Goal: Task Accomplishment & Management: Manage account settings

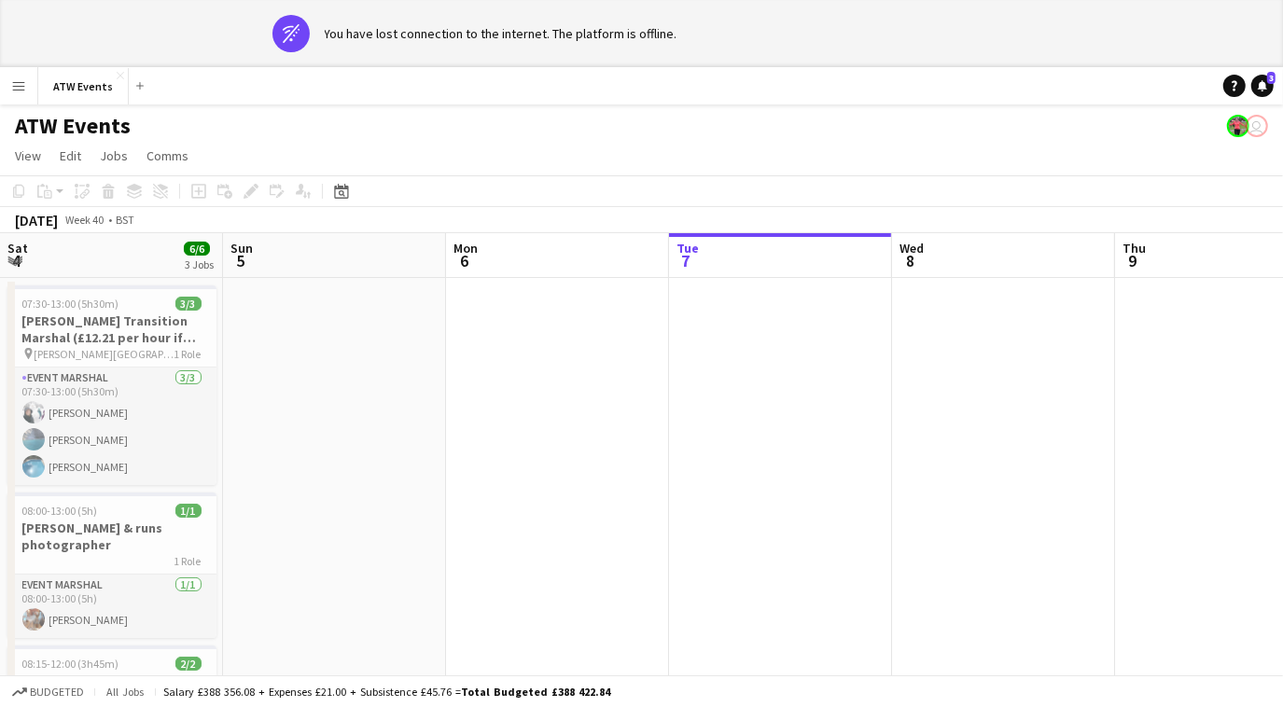
scroll to position [0, 445]
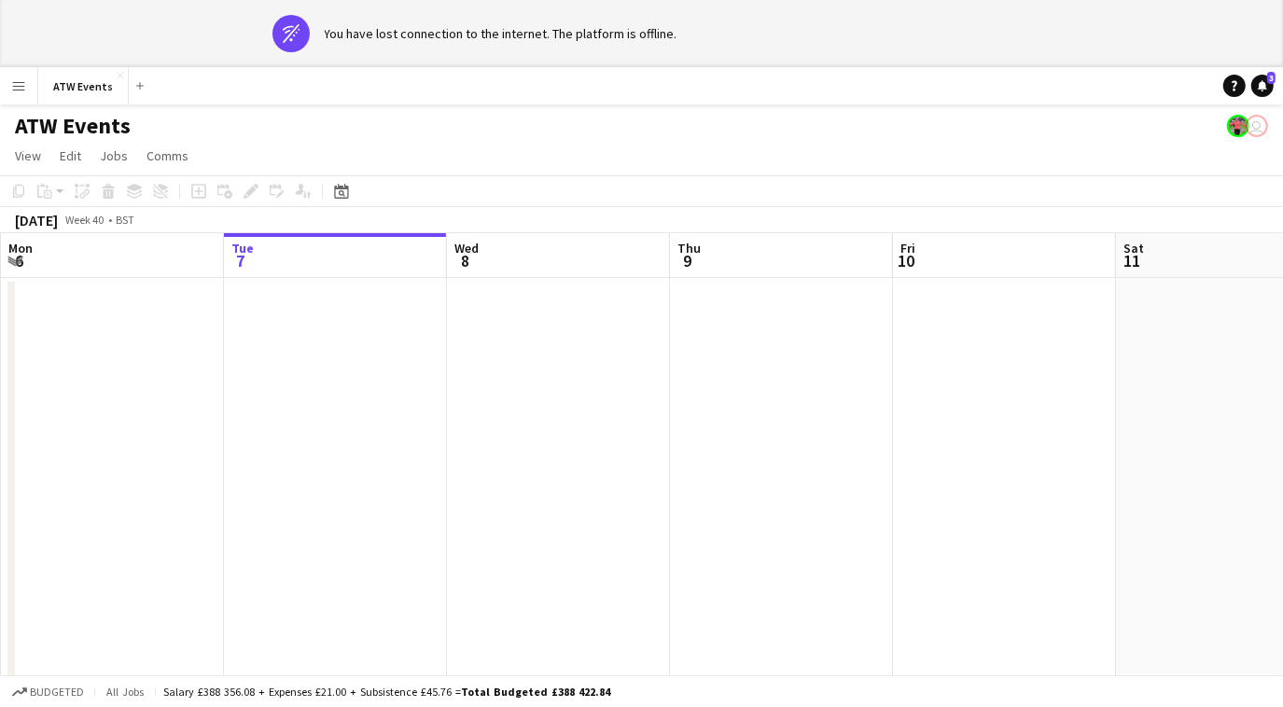
click at [448, 123] on div "ATW Events user" at bounding box center [641, 121] width 1283 height 35
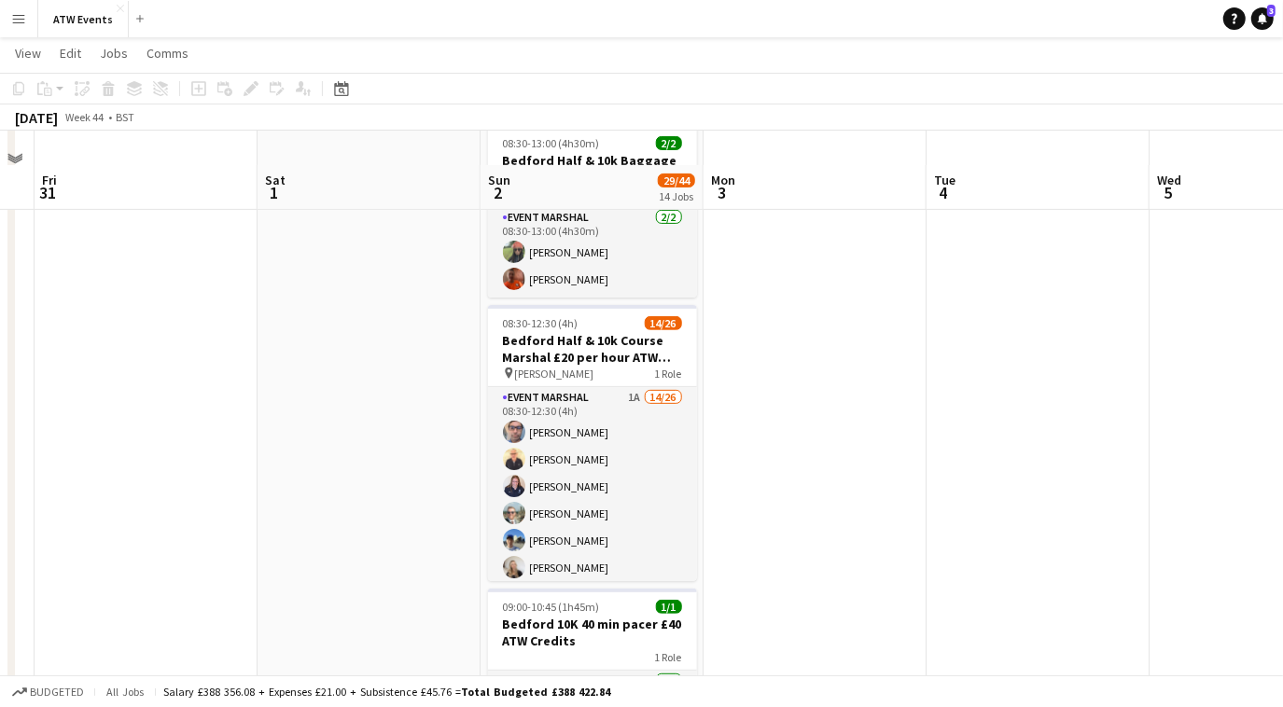
scroll to position [351, 0]
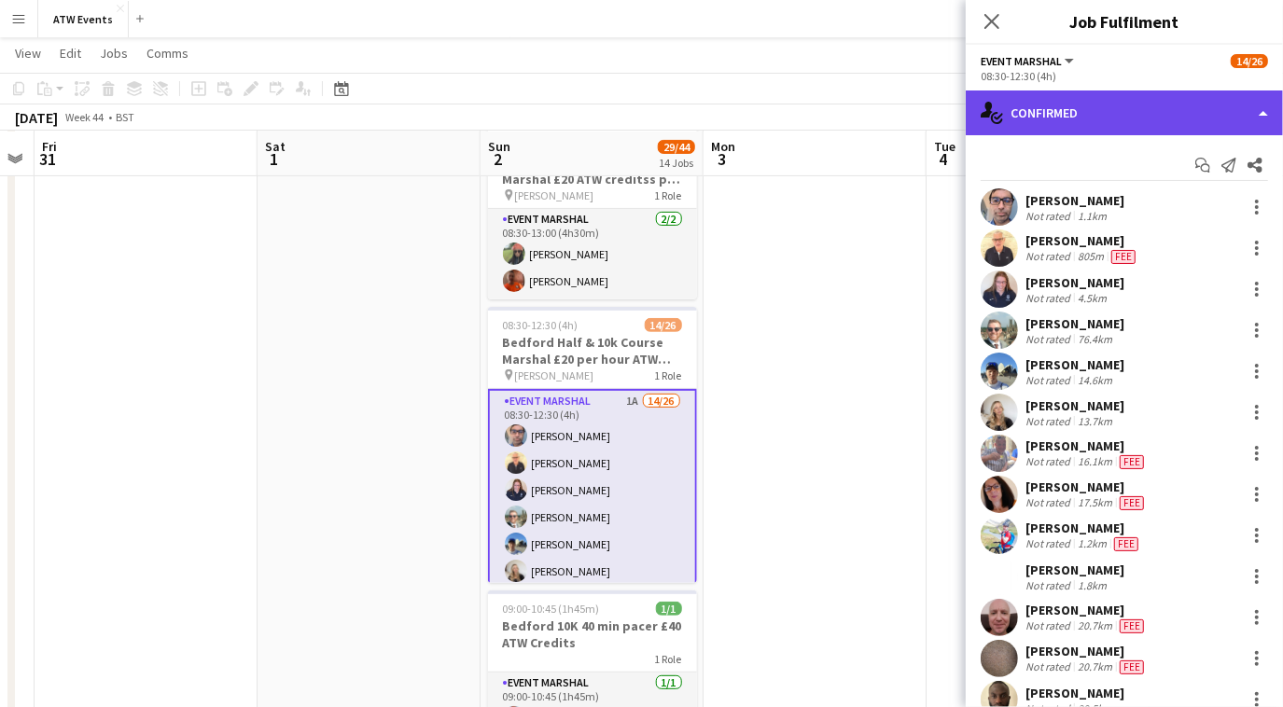
click at [1087, 117] on div "single-neutral-actions-check-2 Confirmed" at bounding box center [1124, 112] width 317 height 45
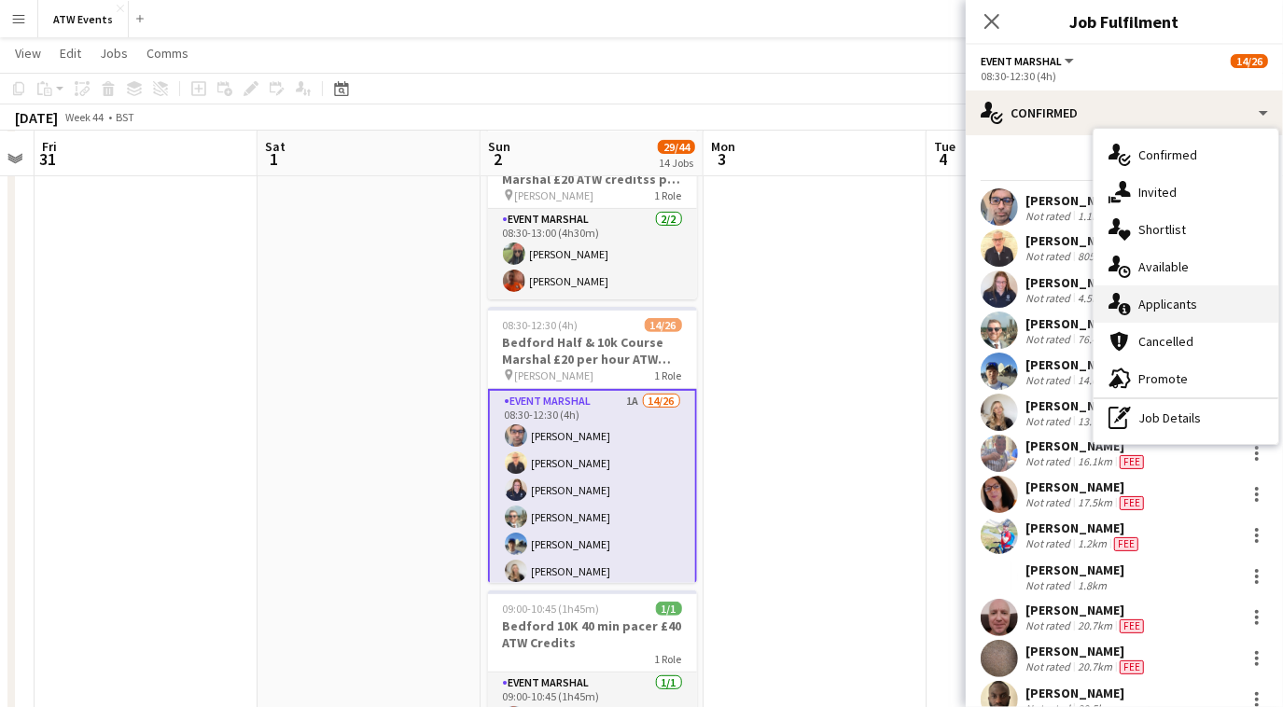
click at [1196, 313] on div "single-neutral-actions-information Applicants" at bounding box center [1185, 303] width 185 height 37
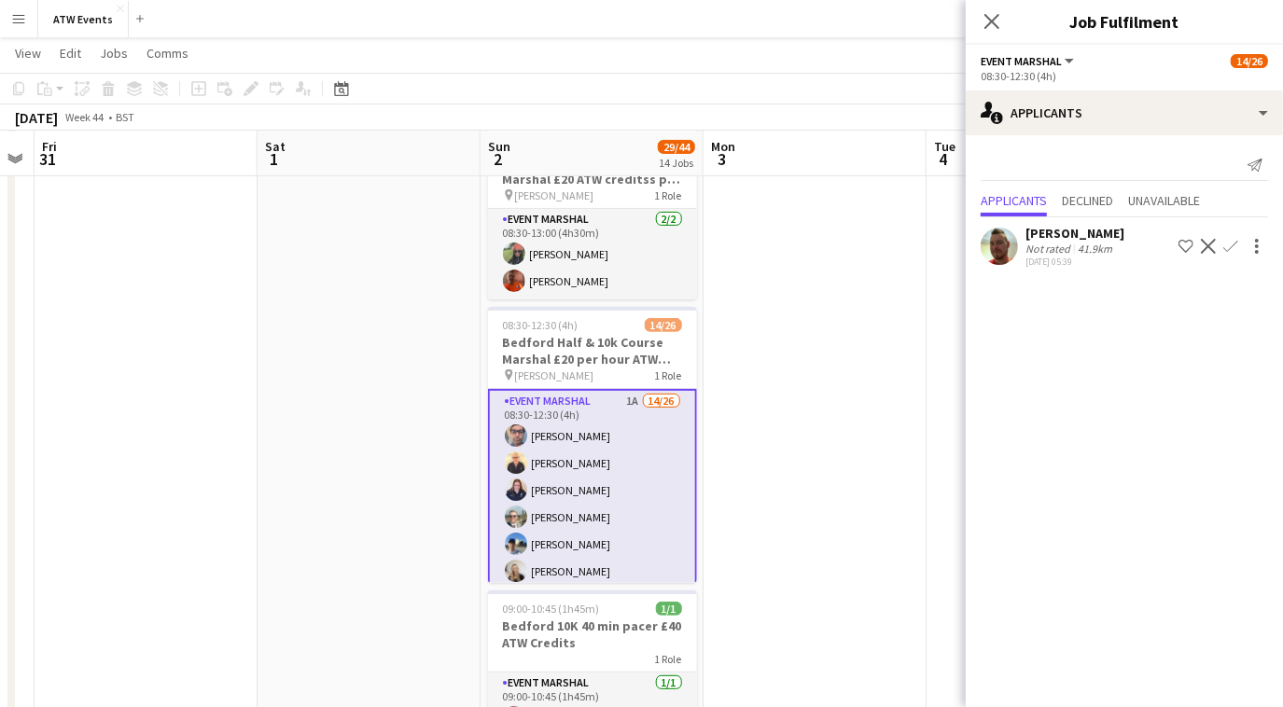
click at [1230, 239] on app-icon "Confirm" at bounding box center [1230, 246] width 15 height 15
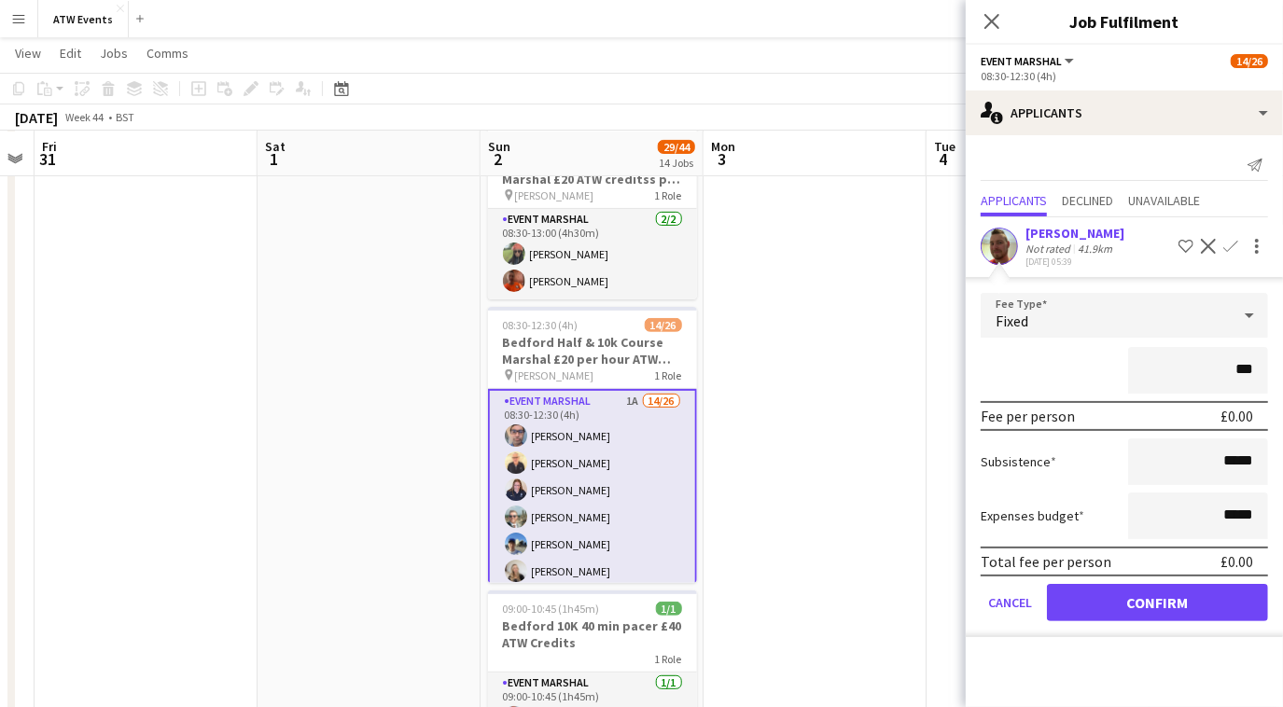
type input "**"
type input "******"
drag, startPoint x: 1230, startPoint y: 239, endPoint x: 904, endPoint y: 313, distance: 334.7
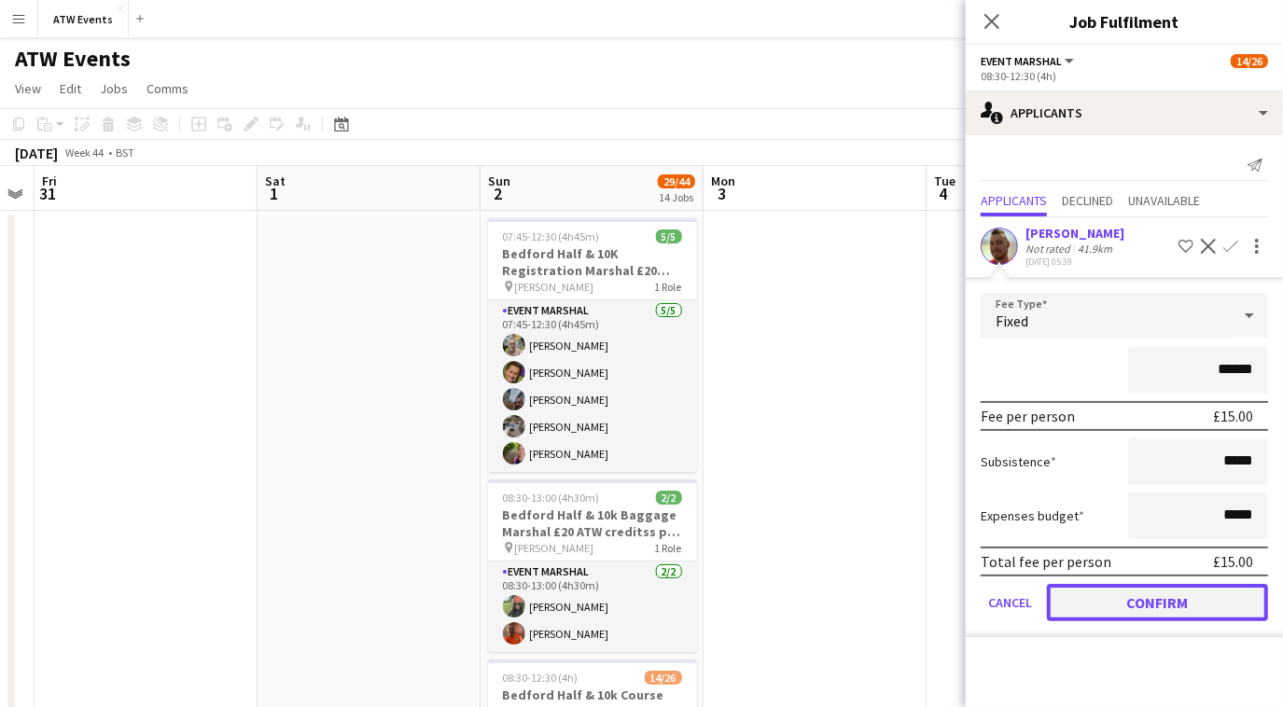
click at [1124, 599] on button "Confirm" at bounding box center [1157, 602] width 221 height 37
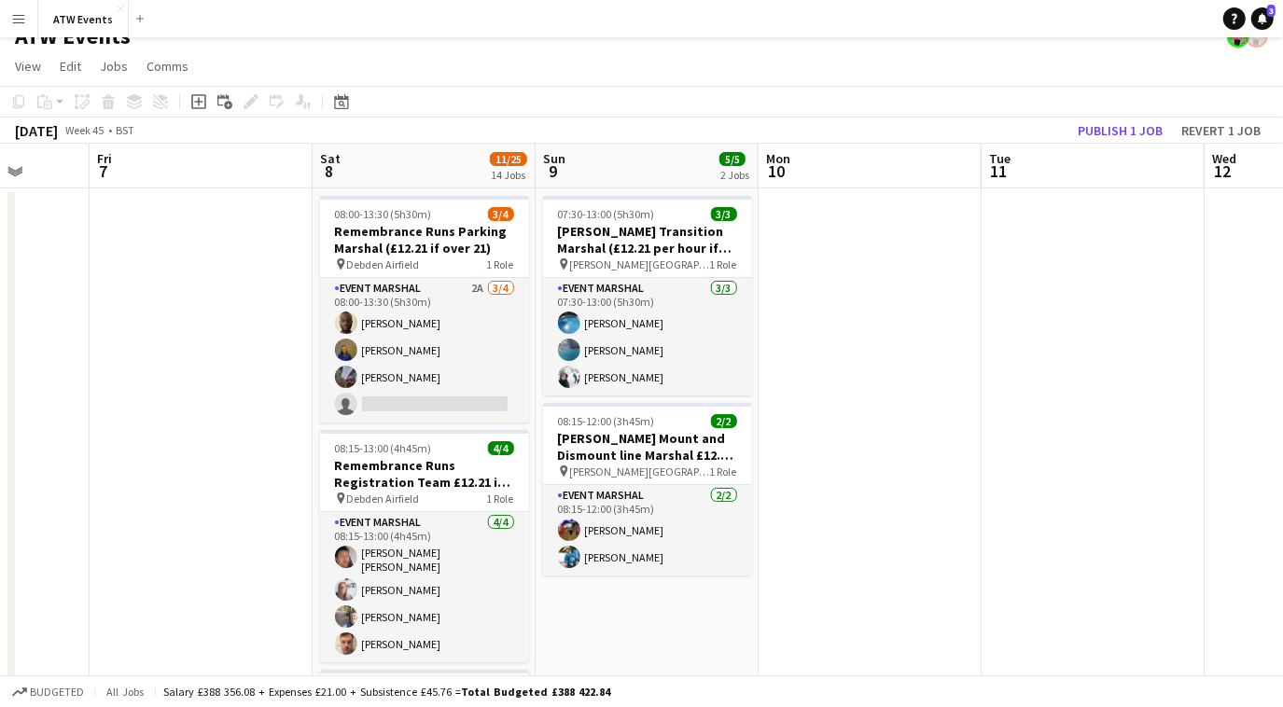
scroll to position [0, 590]
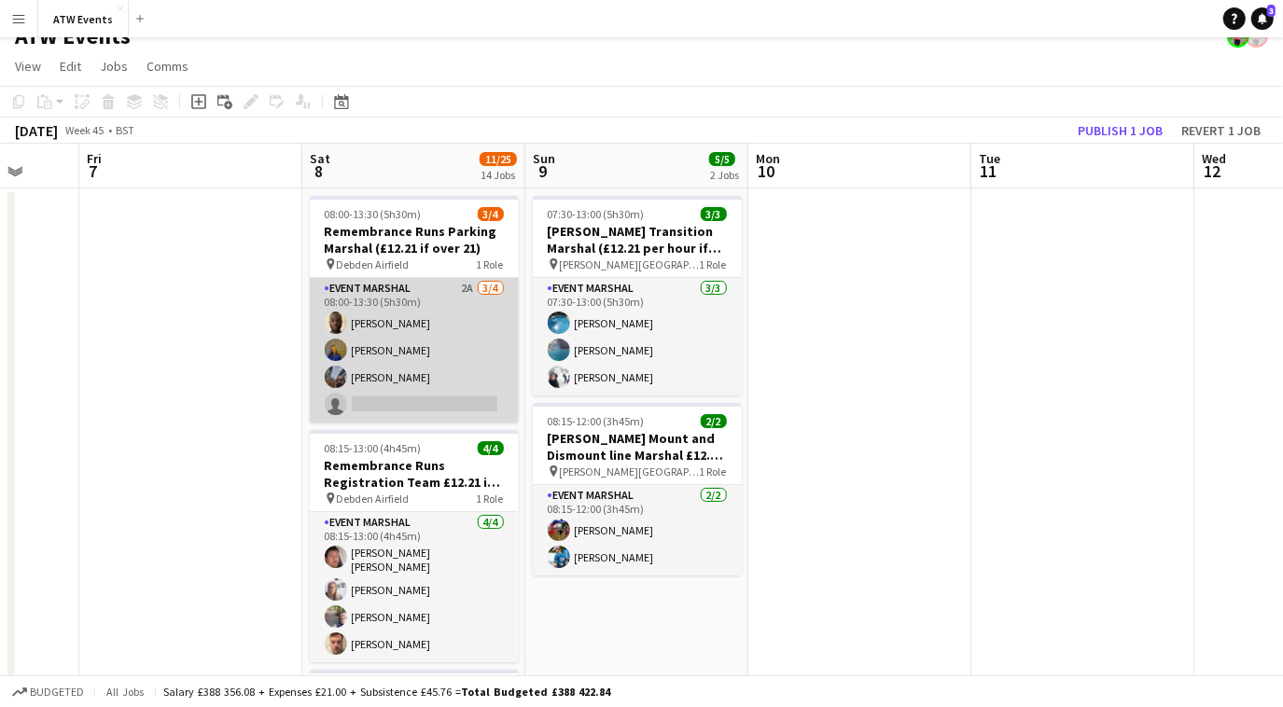
click at [463, 286] on app-card-role "Event Marshal 2A 3/4 08:00-13:30 (5h30m) Adebola Bamiduro Lizzie Bodmer Alkesh …" at bounding box center [414, 350] width 209 height 145
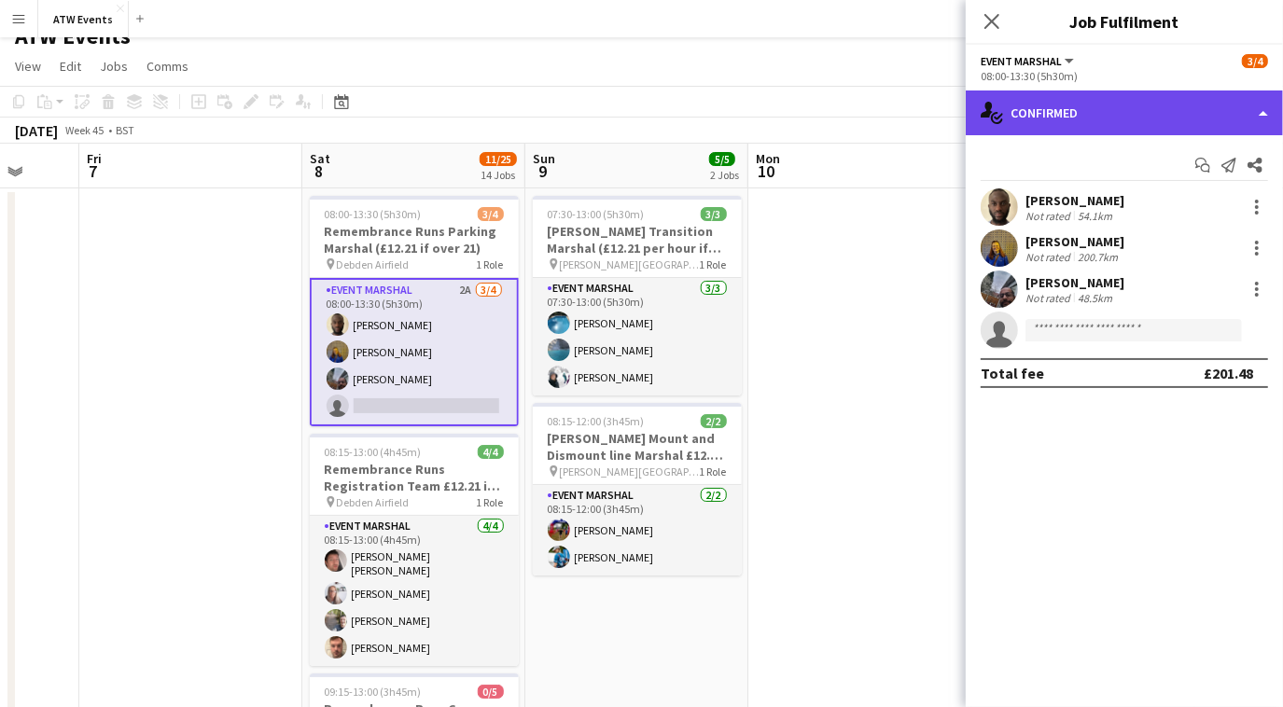
click at [1070, 129] on div "single-neutral-actions-check-2 Confirmed" at bounding box center [1124, 112] width 317 height 45
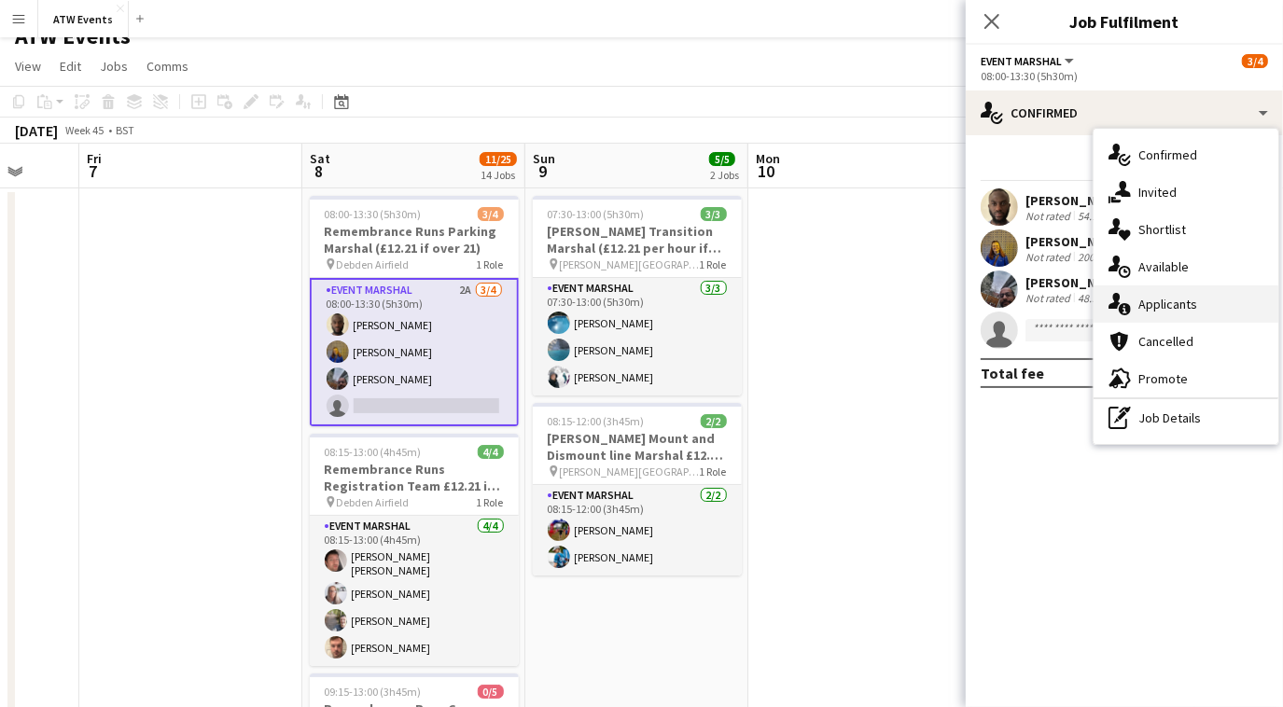
click at [1135, 305] on div "single-neutral-actions-information Applicants" at bounding box center [1185, 303] width 185 height 37
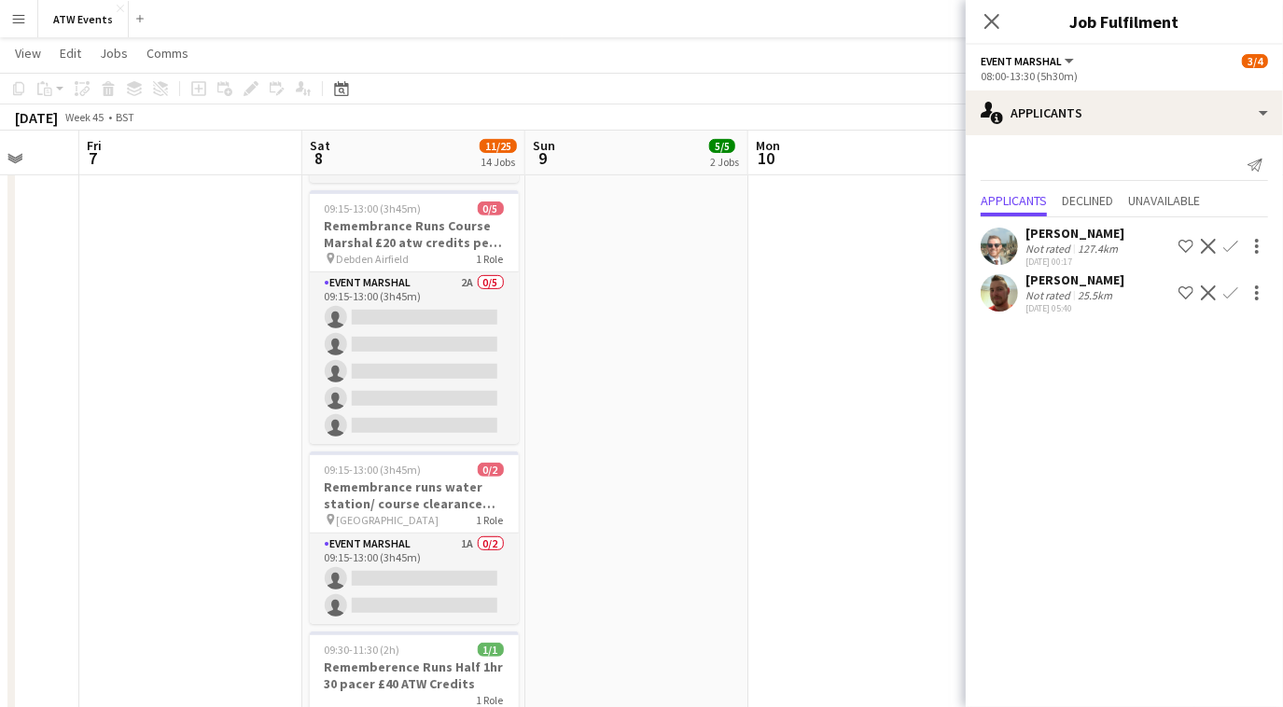
scroll to position [505, 0]
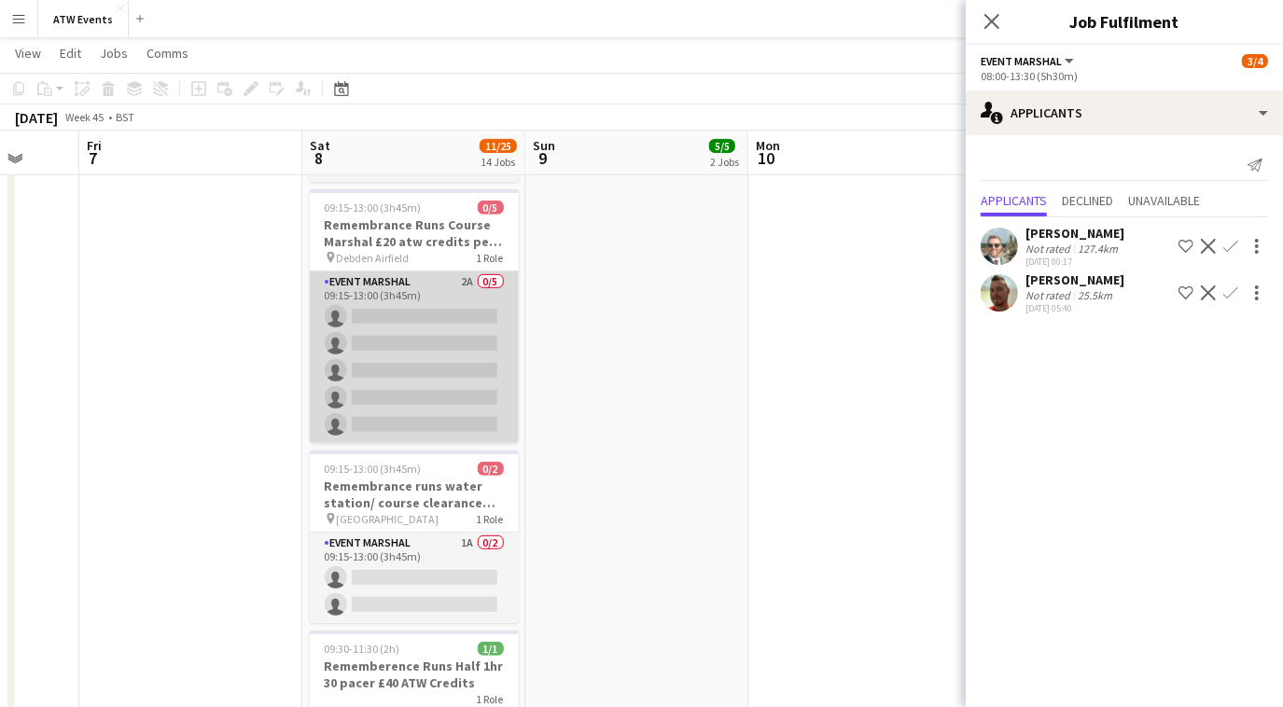
click at [465, 271] on app-card-role "Event Marshal 2A 0/5 09:15-13:00 (3h45m) single-neutral-actions single-neutral-…" at bounding box center [414, 357] width 209 height 172
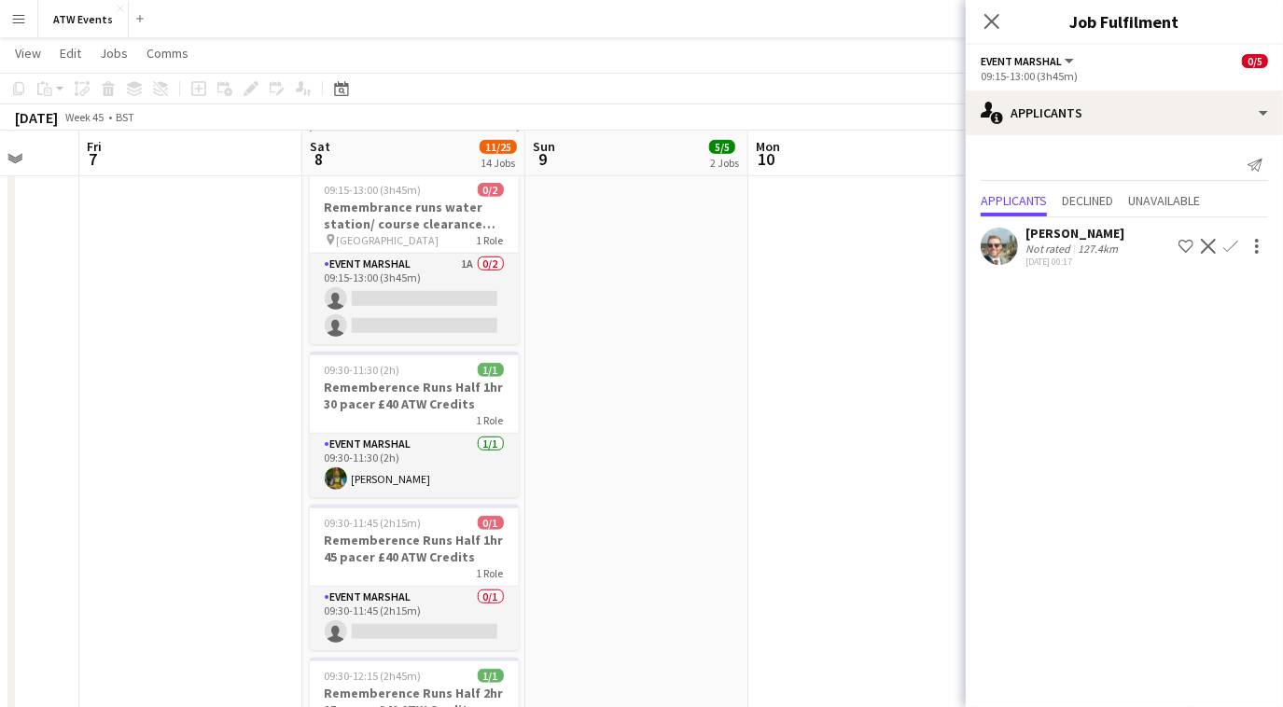
scroll to position [784, 0]
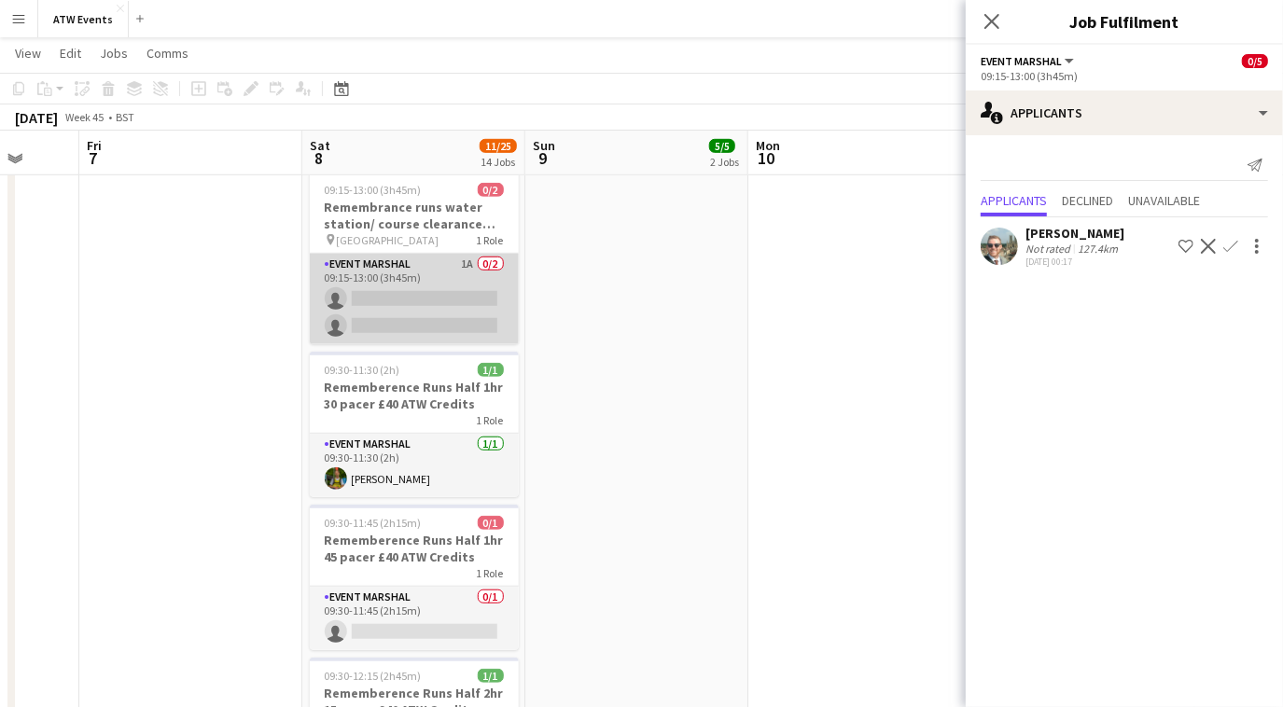
click at [463, 257] on app-card-role "Event Marshal 1A 0/2 09:15-13:00 (3h45m) single-neutral-actions single-neutral-…" at bounding box center [414, 299] width 209 height 90
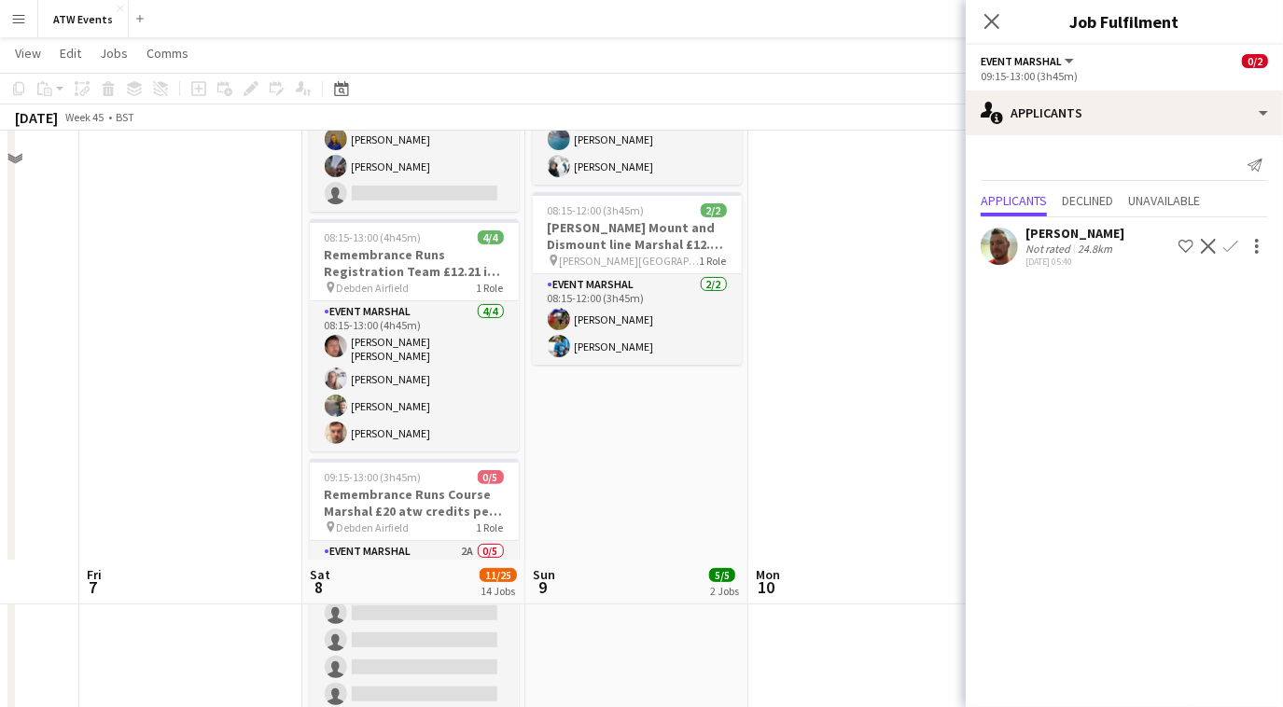
scroll to position [0, 0]
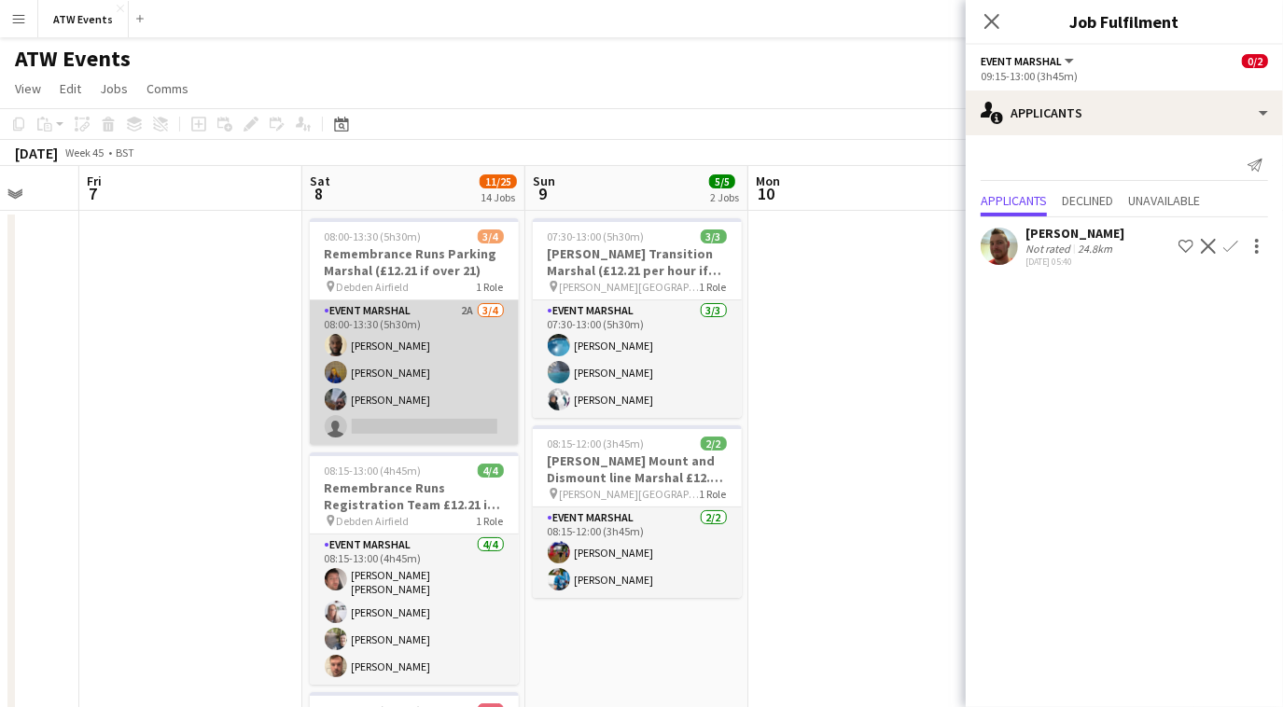
click at [463, 306] on app-card-role "Event Marshal 2A 3/4 08:00-13:30 (5h30m) Adebola Bamiduro Lizzie Bodmer Alkesh …" at bounding box center [414, 372] width 209 height 145
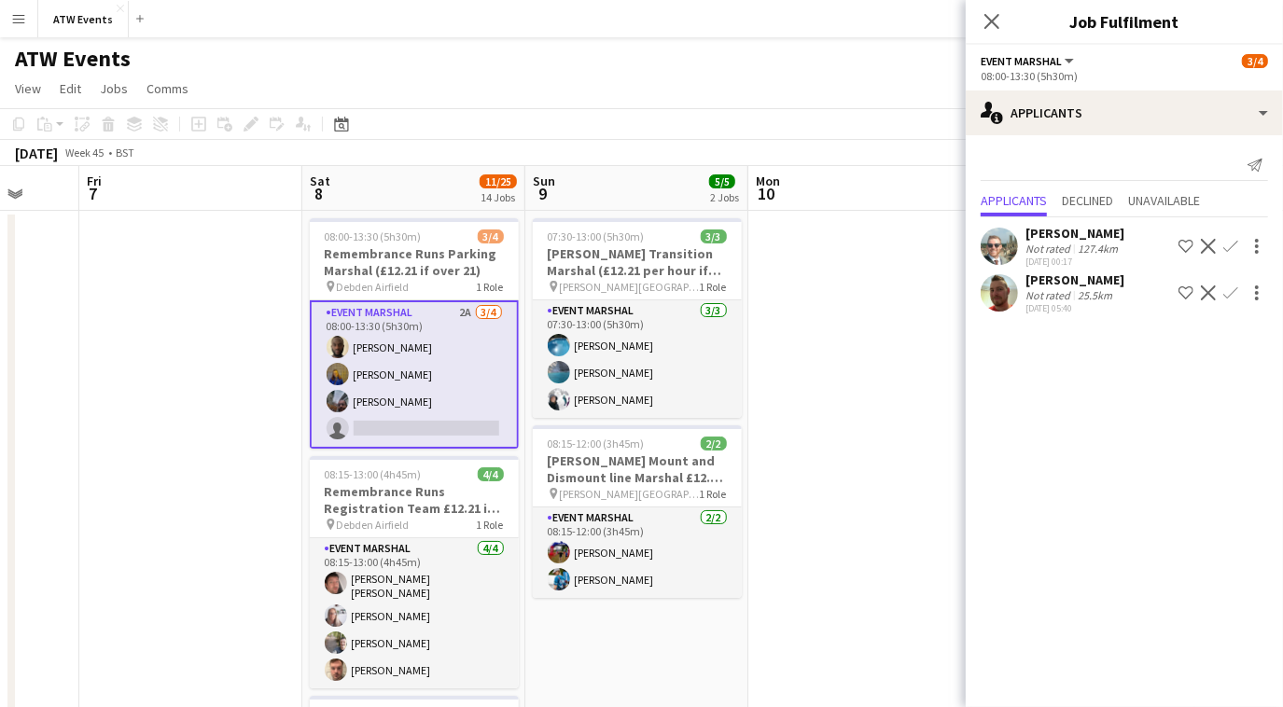
click at [463, 306] on app-card-role "Event Marshal 2A 3/4 08:00-13:30 (5h30m) Adebola Bamiduro Lizzie Bodmer Alkesh …" at bounding box center [414, 374] width 209 height 148
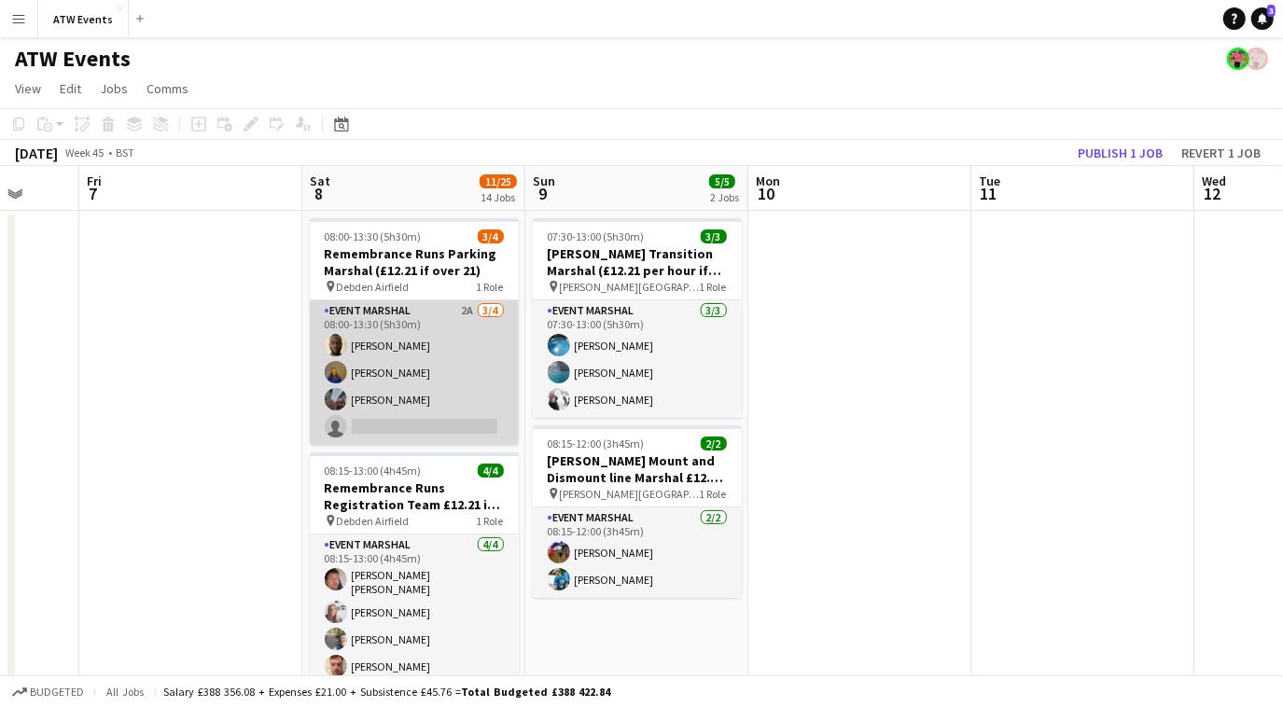
click at [463, 306] on app-card-role "Event Marshal 2A 3/4 08:00-13:30 (5h30m) Adebola Bamiduro Lizzie Bodmer Alkesh …" at bounding box center [414, 372] width 209 height 145
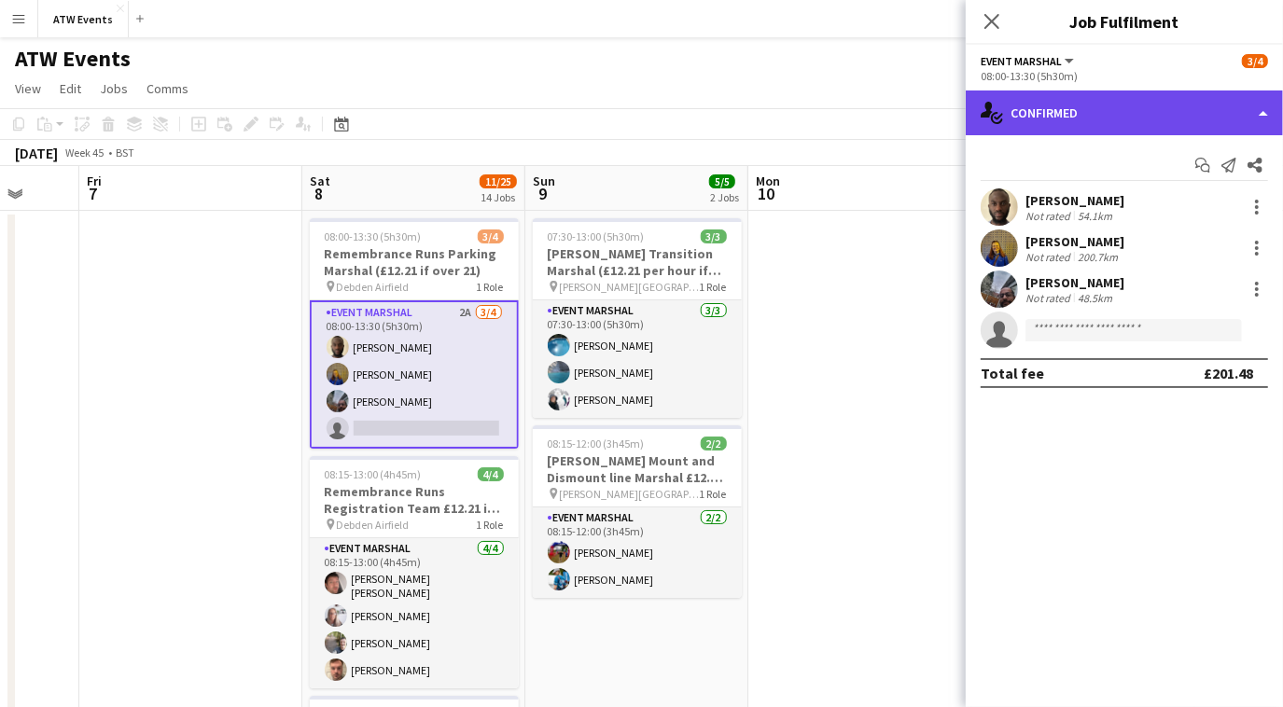
click at [1069, 117] on div "single-neutral-actions-check-2 Confirmed" at bounding box center [1124, 112] width 317 height 45
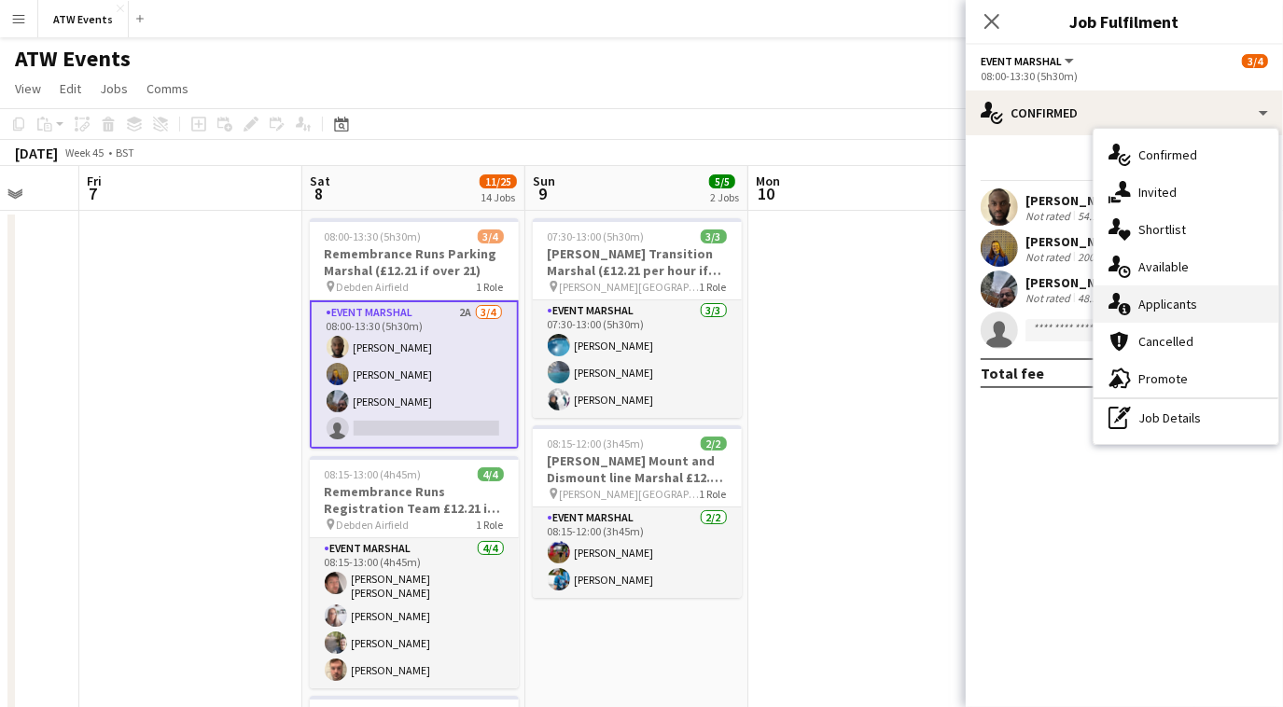
click at [1154, 313] on div "single-neutral-actions-information Applicants" at bounding box center [1185, 303] width 185 height 37
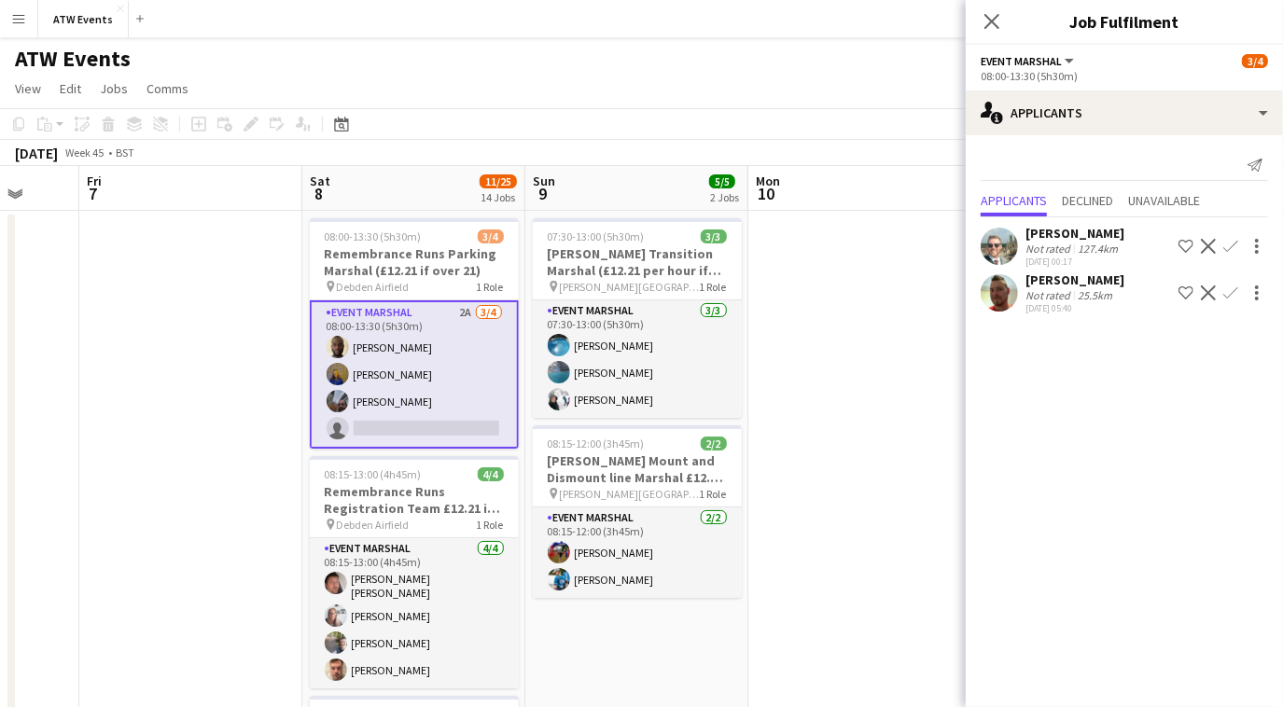
click at [1227, 289] on app-icon "Confirm" at bounding box center [1230, 292] width 15 height 15
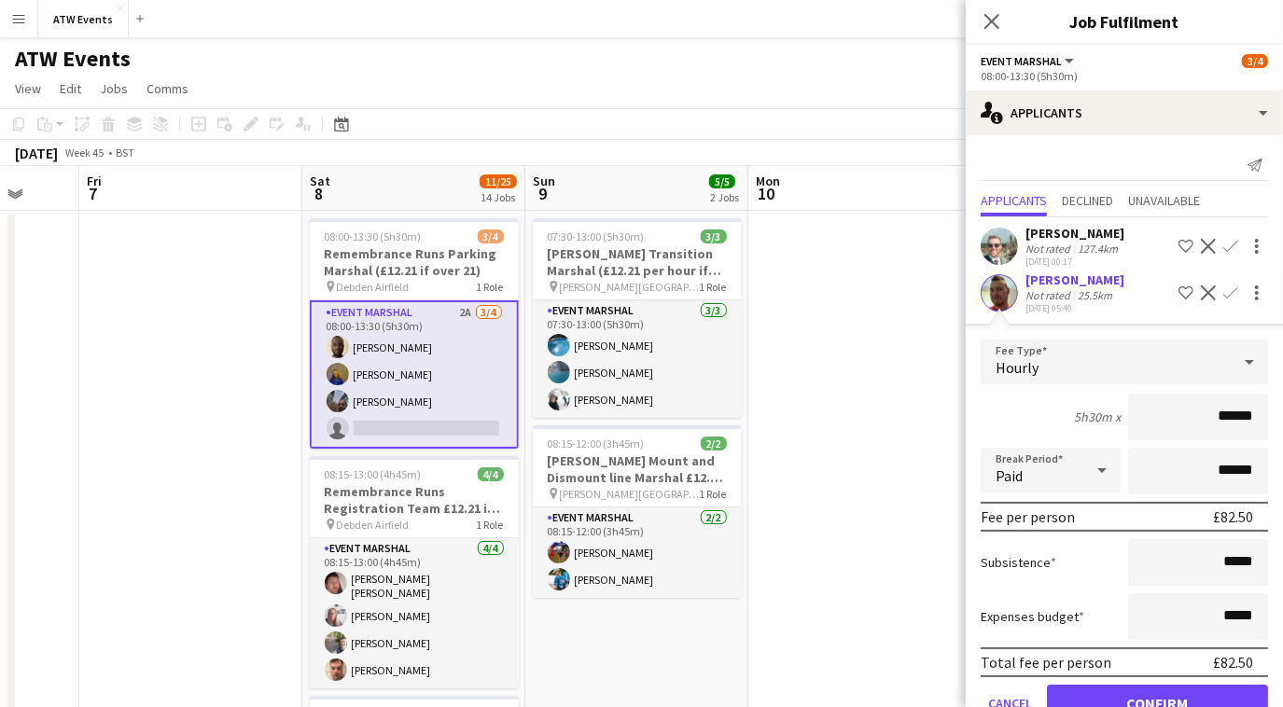
scroll to position [45, 0]
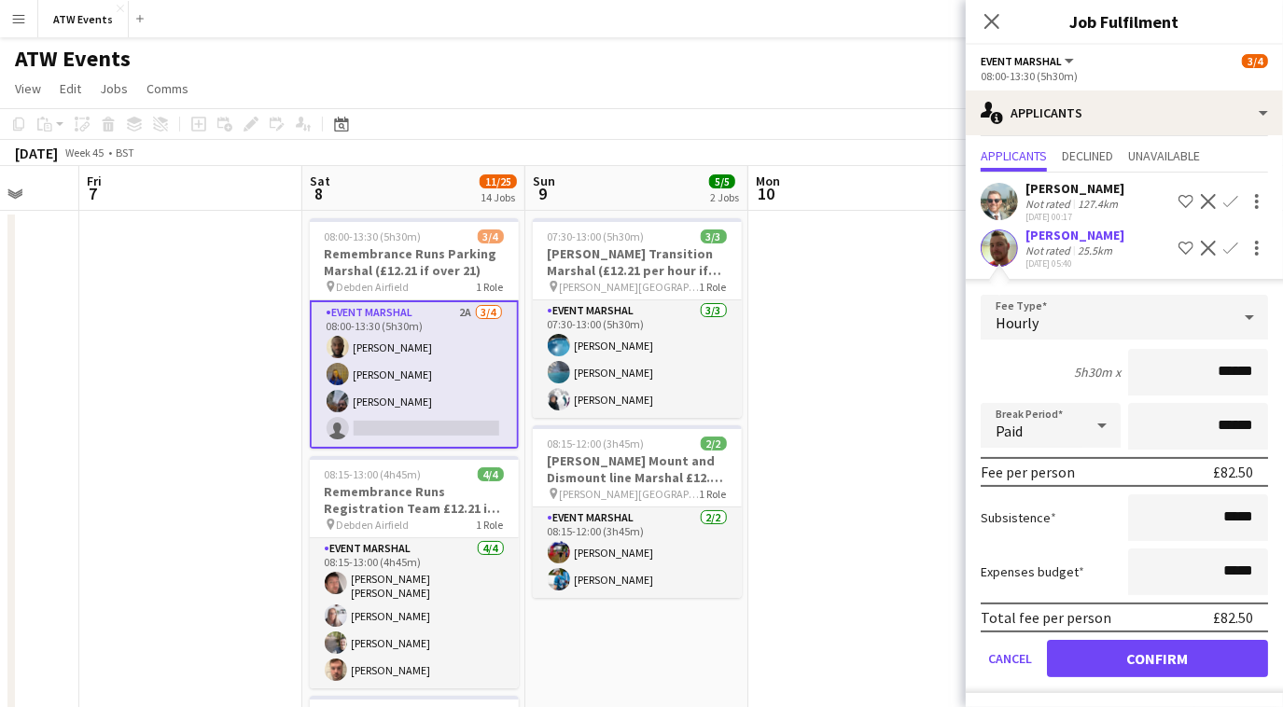
type input "******"
click at [1140, 662] on button "Confirm" at bounding box center [1157, 658] width 221 height 37
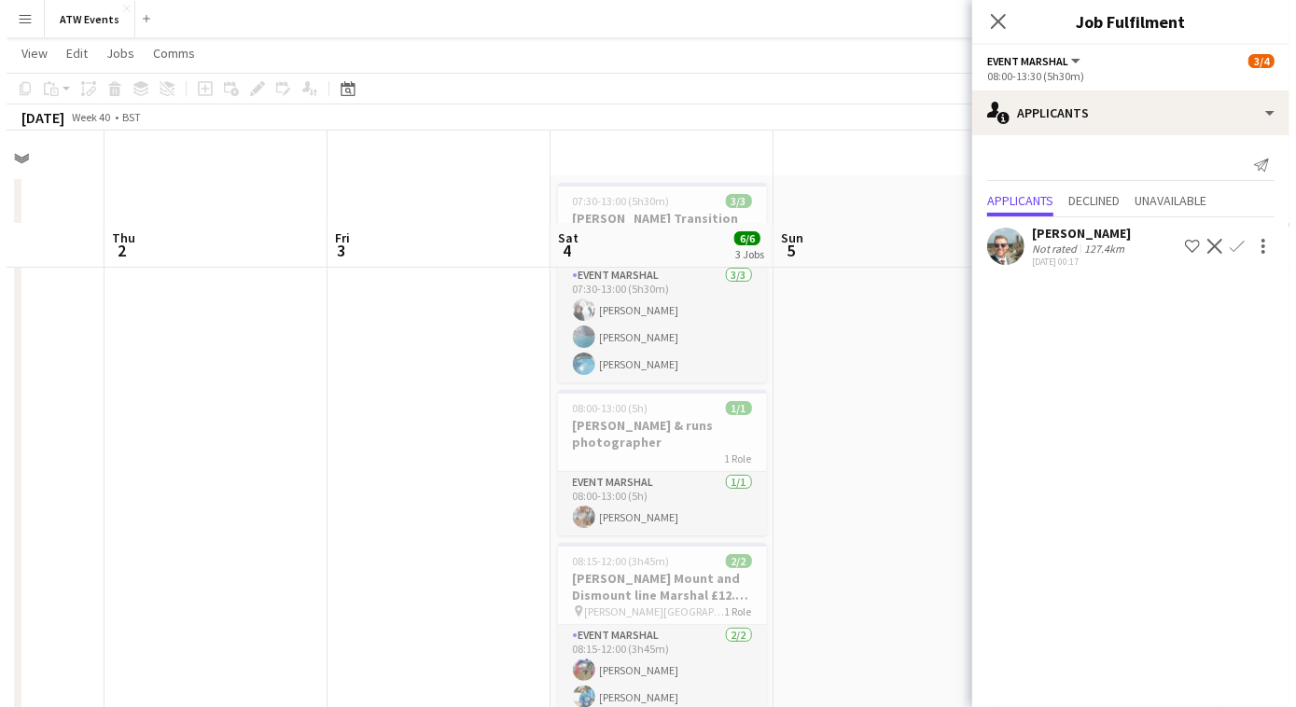
scroll to position [0, 0]
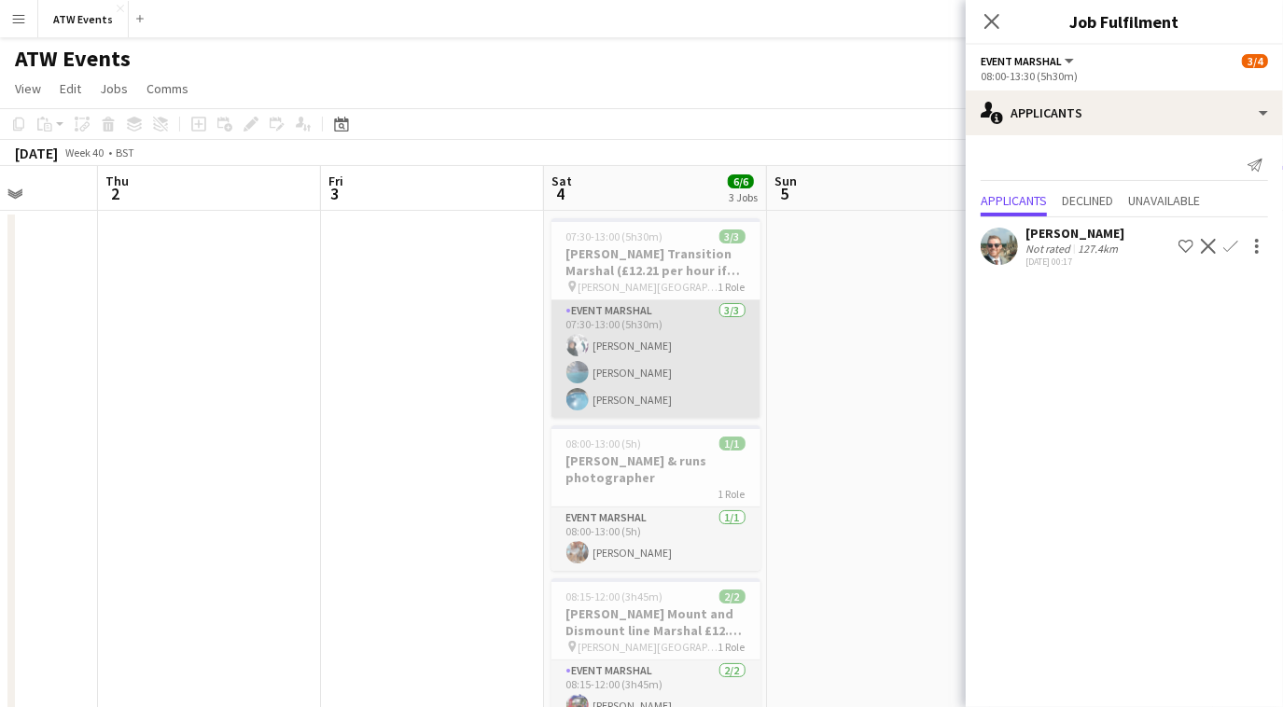
click at [603, 368] on app-card-role "Event Marshal 3/3 07:30-13:00 (5h30m) Ian Bridges Angela Leakey David Leakey" at bounding box center [655, 359] width 209 height 118
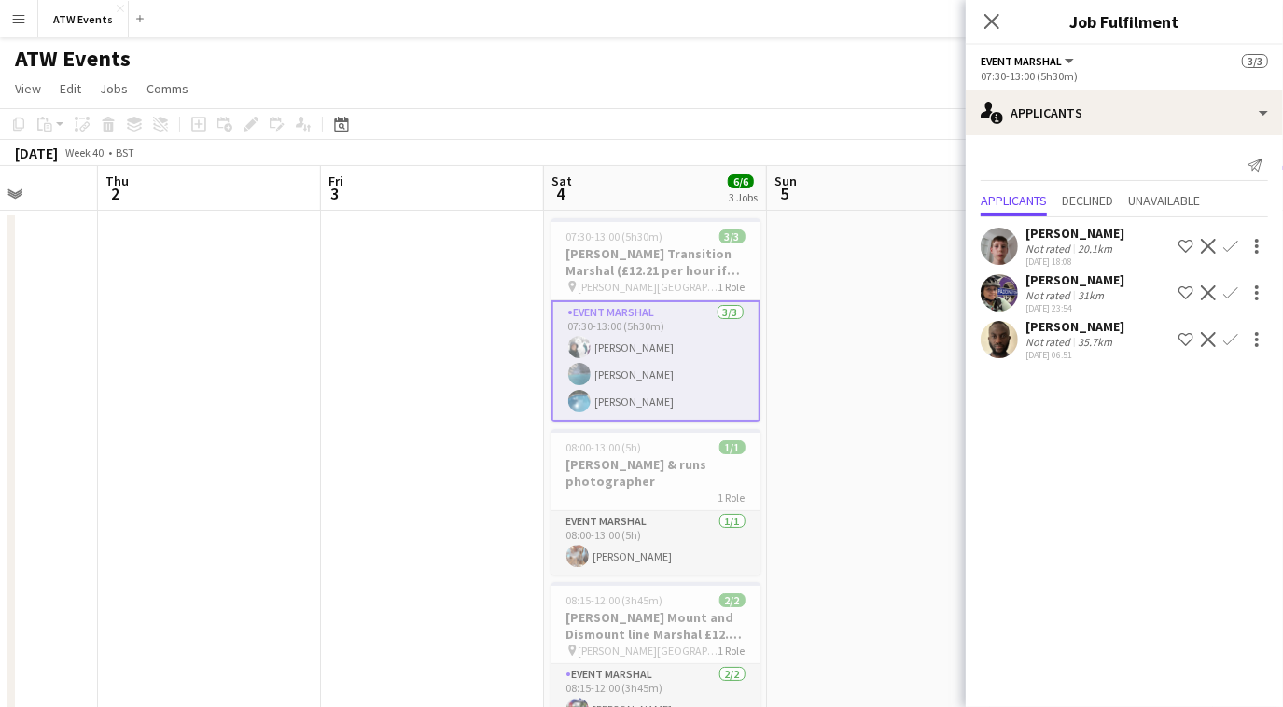
click at [12, 19] on app-icon "Menu" at bounding box center [18, 18] width 15 height 15
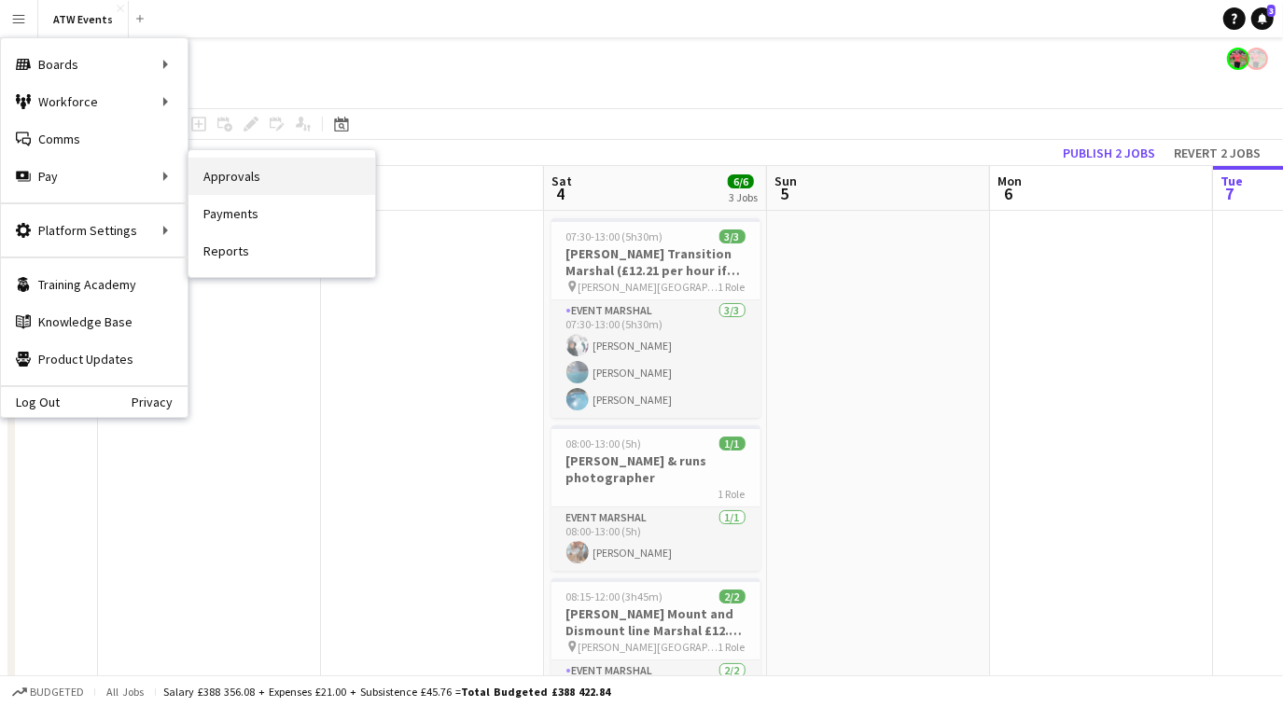
click at [216, 175] on link "Approvals" at bounding box center [281, 176] width 187 height 37
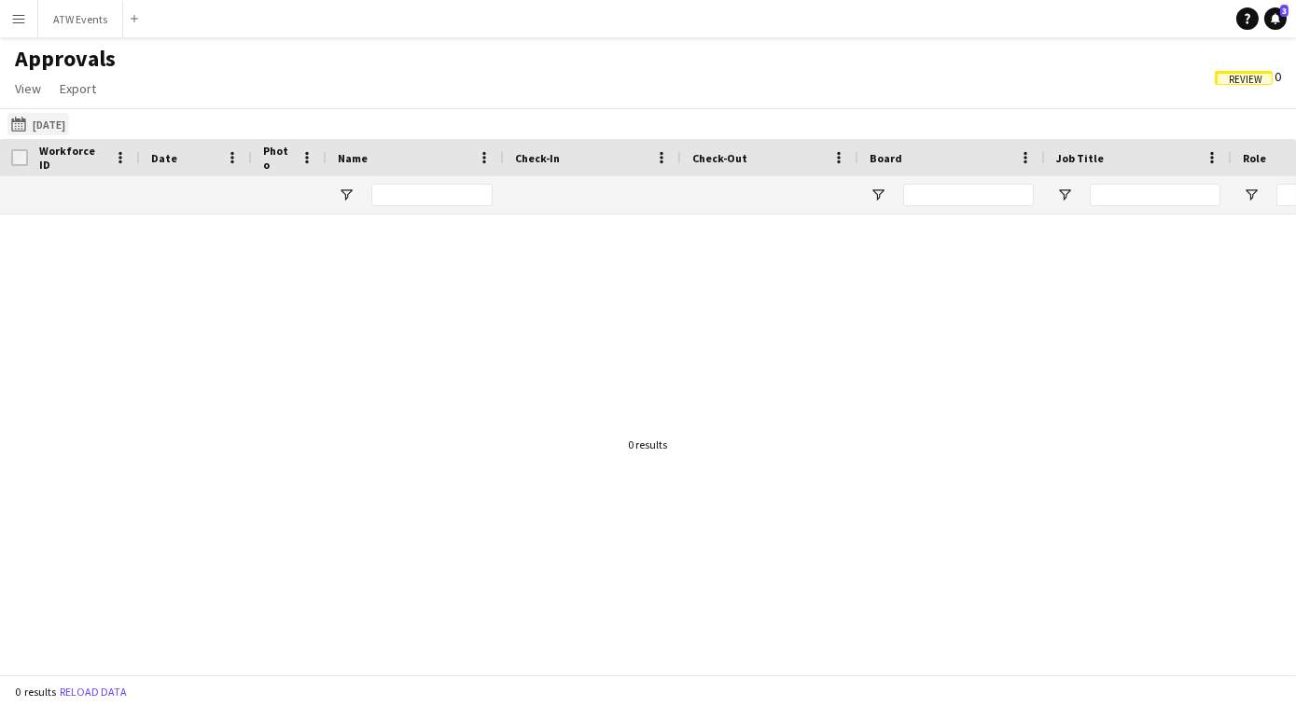
click at [49, 118] on button "28-09-2025 28-09-2025" at bounding box center [38, 124] width 62 height 22
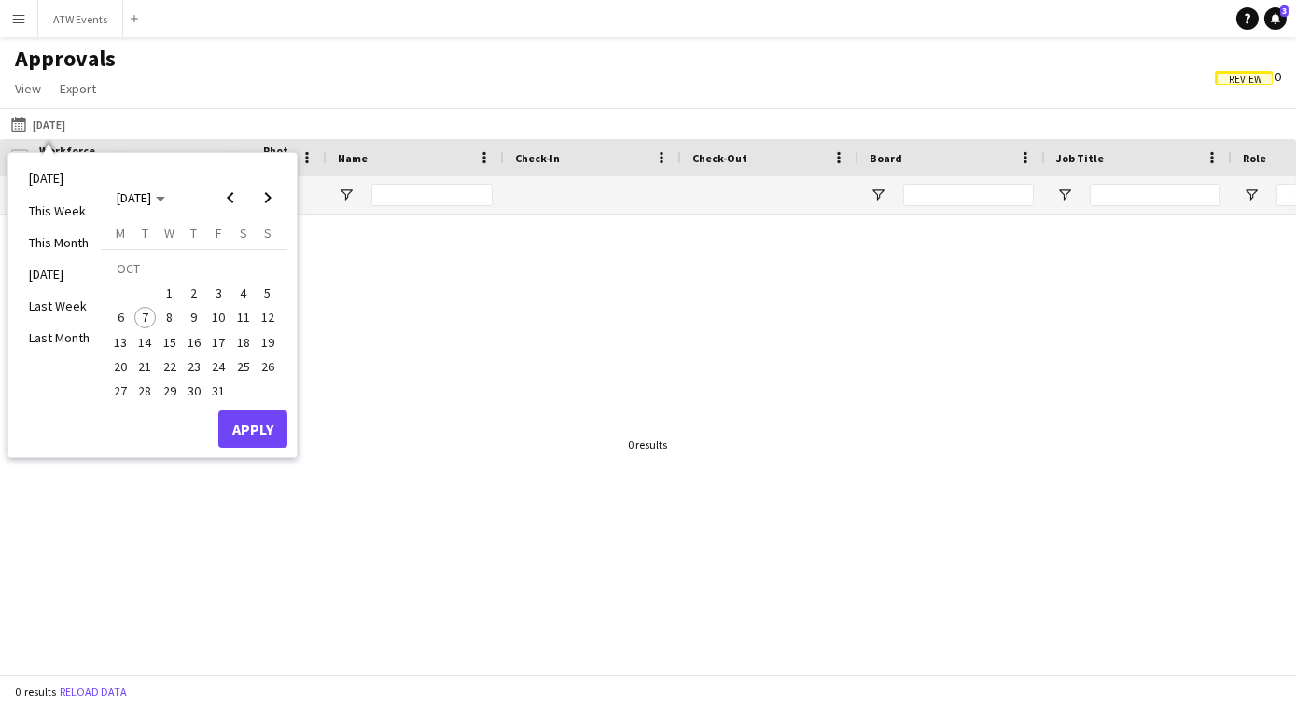
click at [248, 291] on span "4" at bounding box center [243, 293] width 22 height 22
click at [251, 424] on button "Apply" at bounding box center [252, 428] width 69 height 37
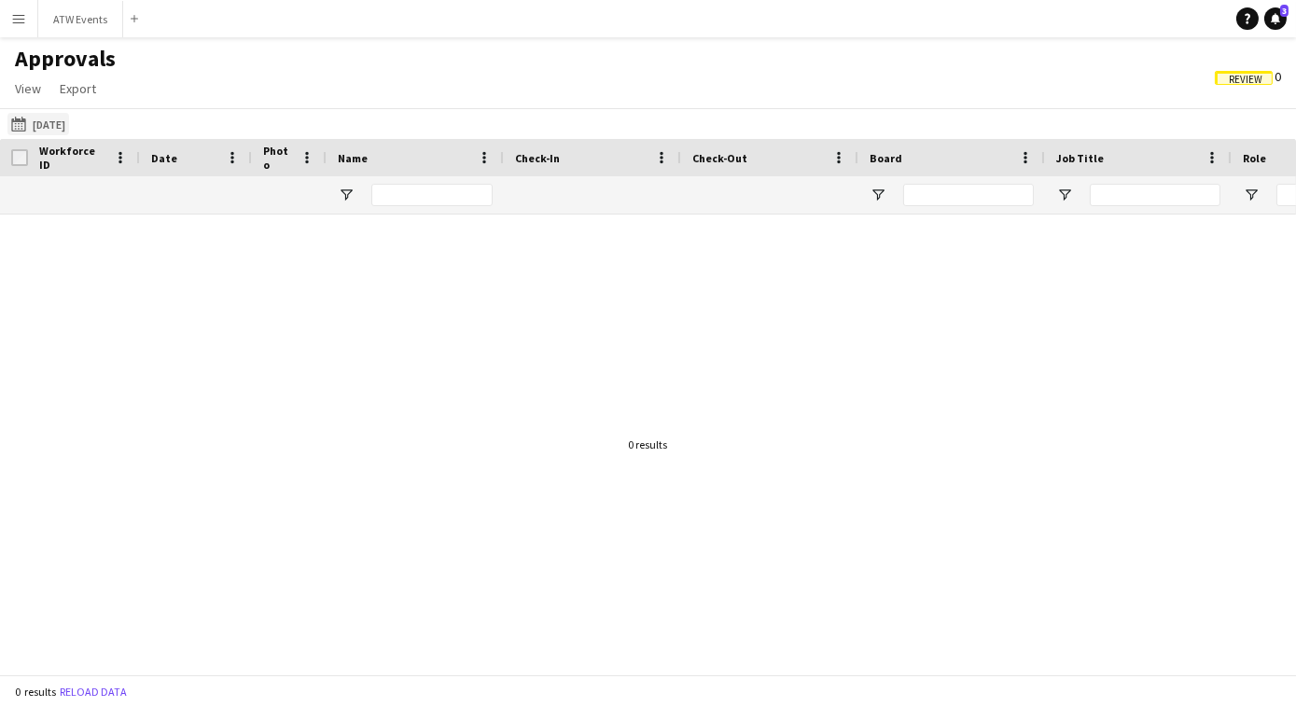
click at [48, 124] on button "28-09-2025 04-10-2025" at bounding box center [38, 124] width 62 height 22
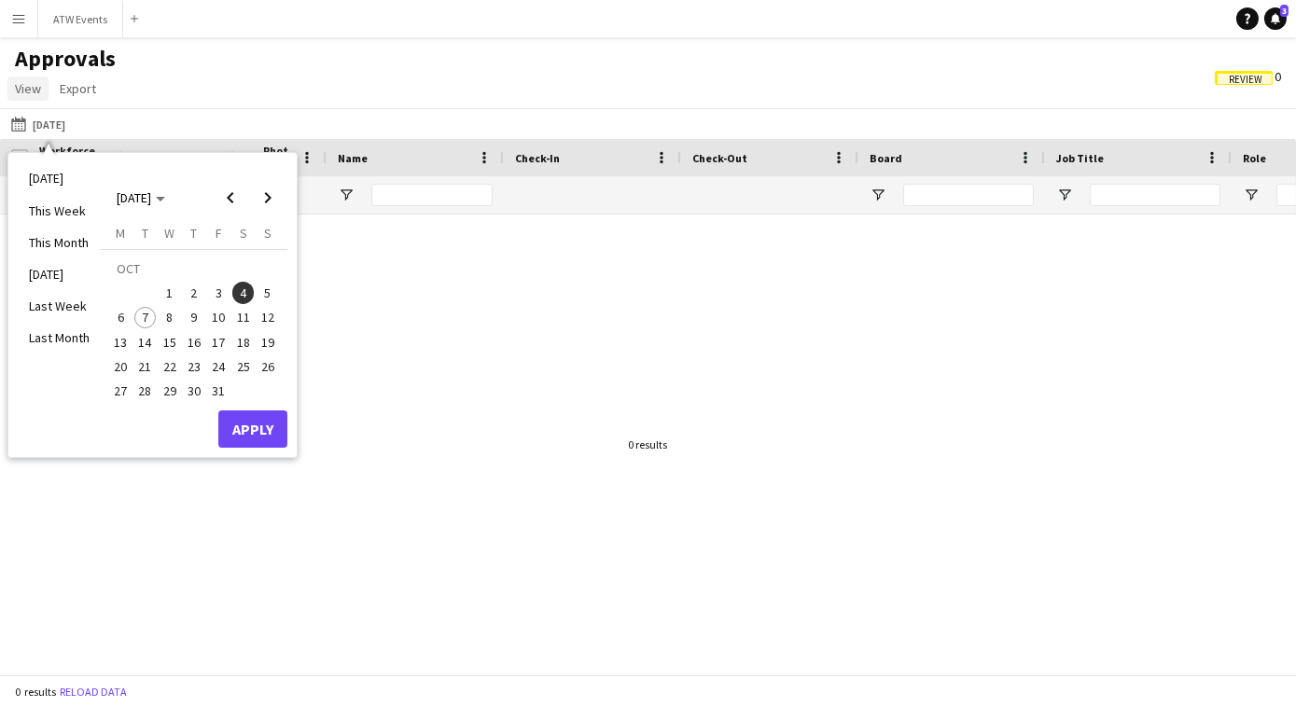
click at [14, 89] on link "View" at bounding box center [27, 88] width 41 height 24
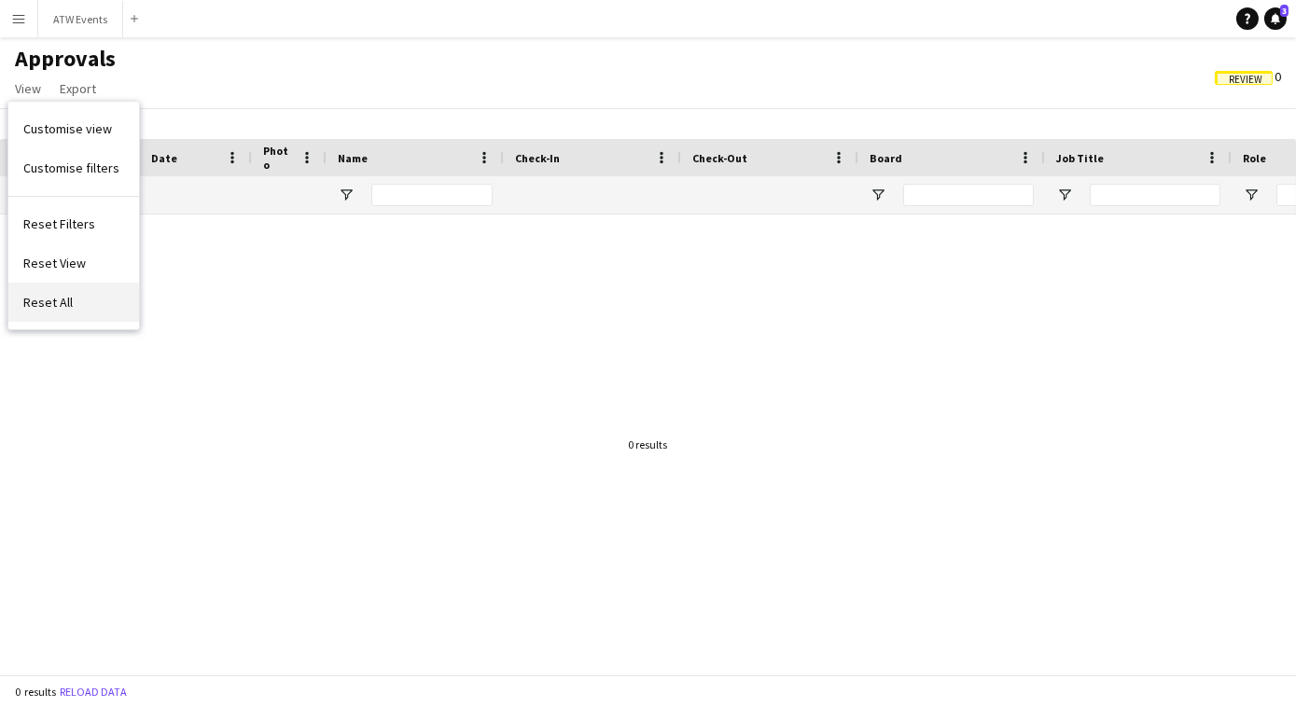
click at [50, 299] on span "Reset All" at bounding box center [47, 302] width 49 height 17
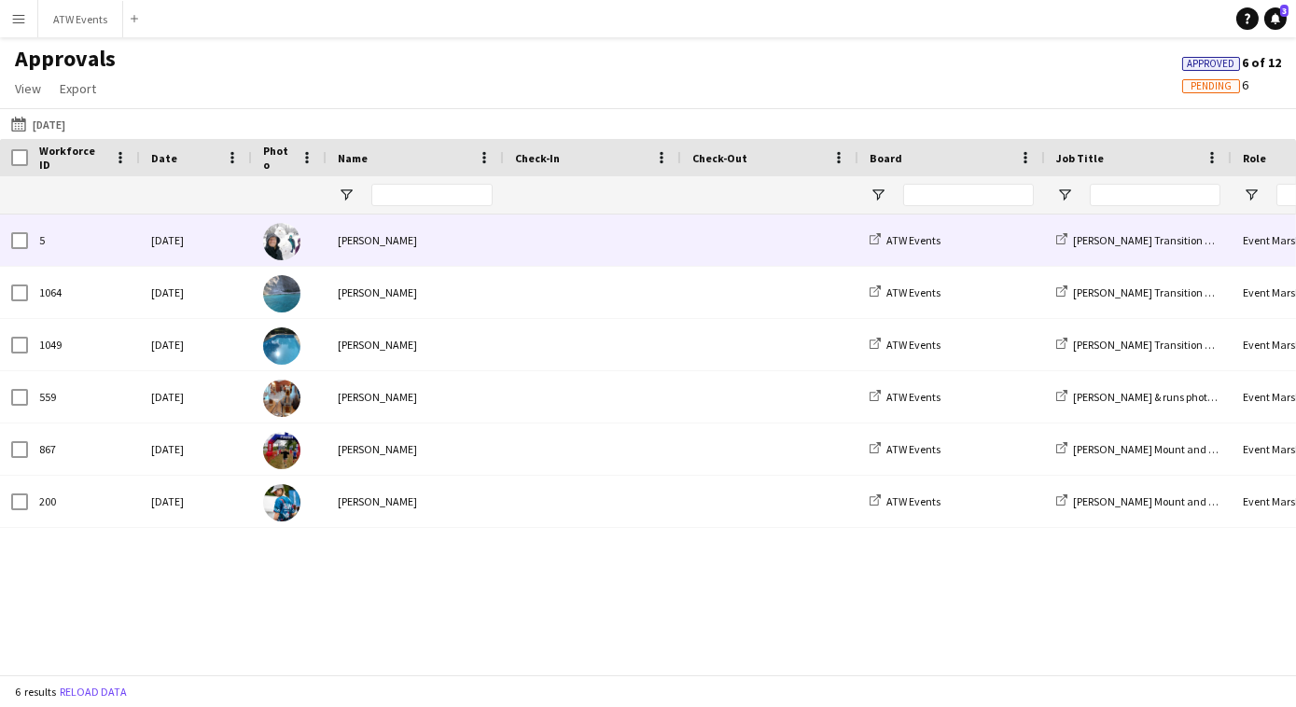
click at [440, 243] on div "[PERSON_NAME]" at bounding box center [415, 240] width 177 height 51
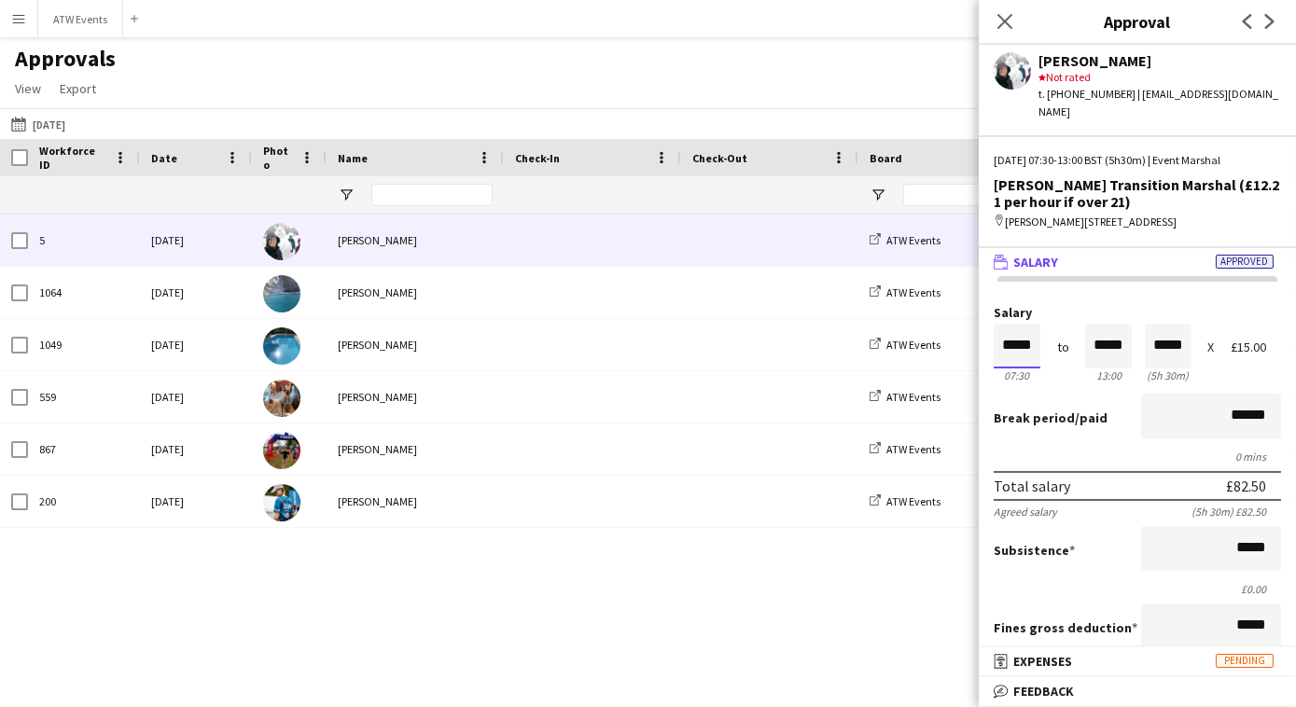
click at [1033, 326] on input "*****" at bounding box center [1017, 346] width 47 height 45
type input "*****"
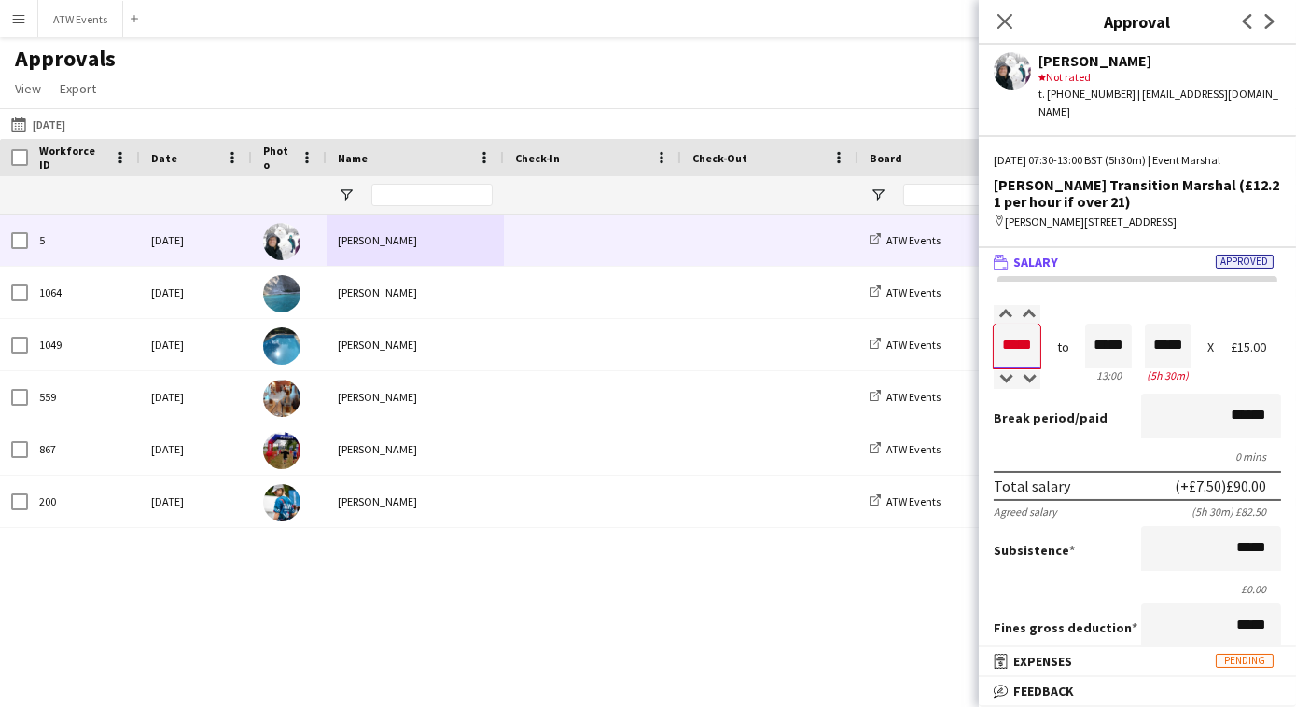
type input "*****"
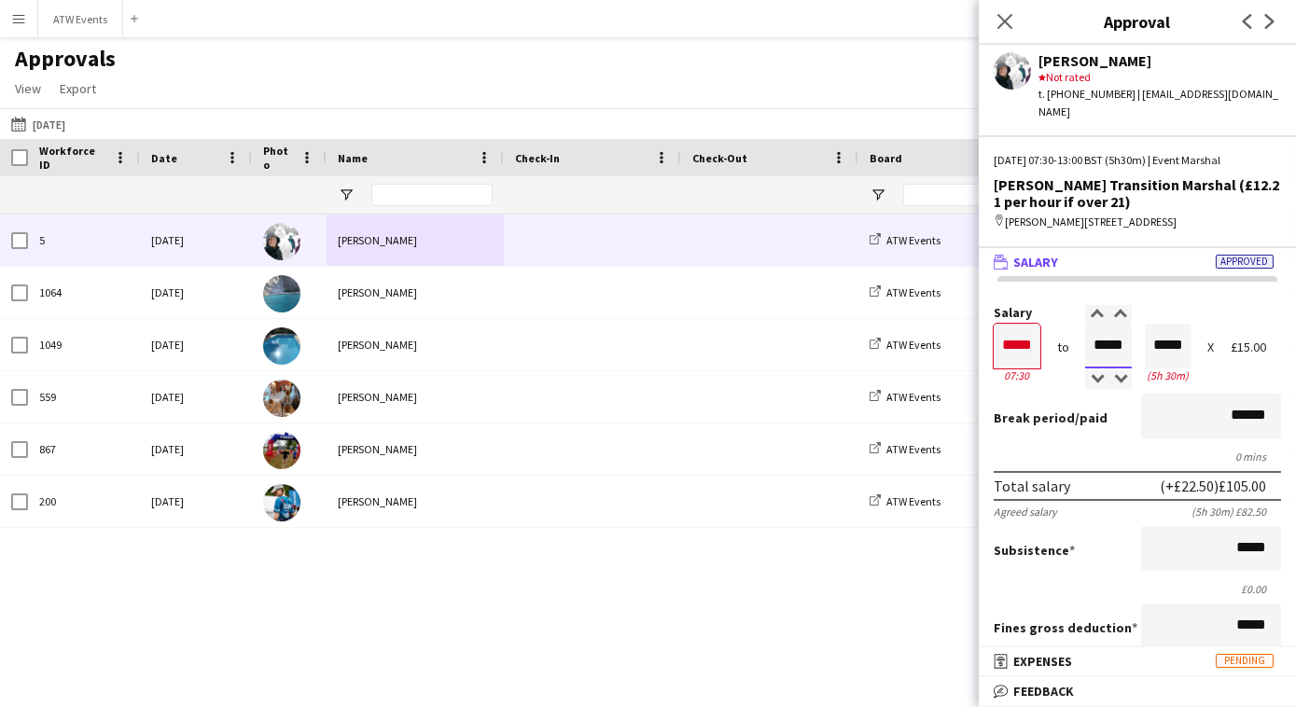
click at [1120, 329] on input "*****" at bounding box center [1108, 346] width 47 height 45
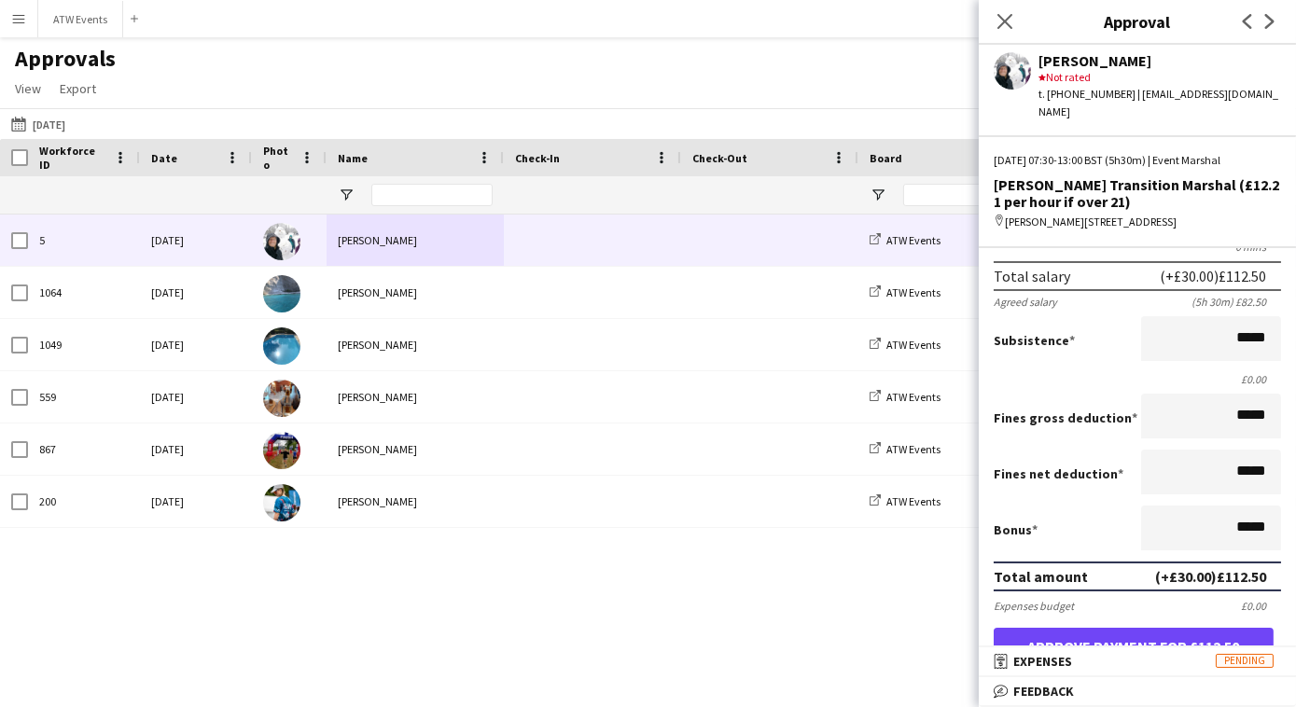
scroll to position [396, 0]
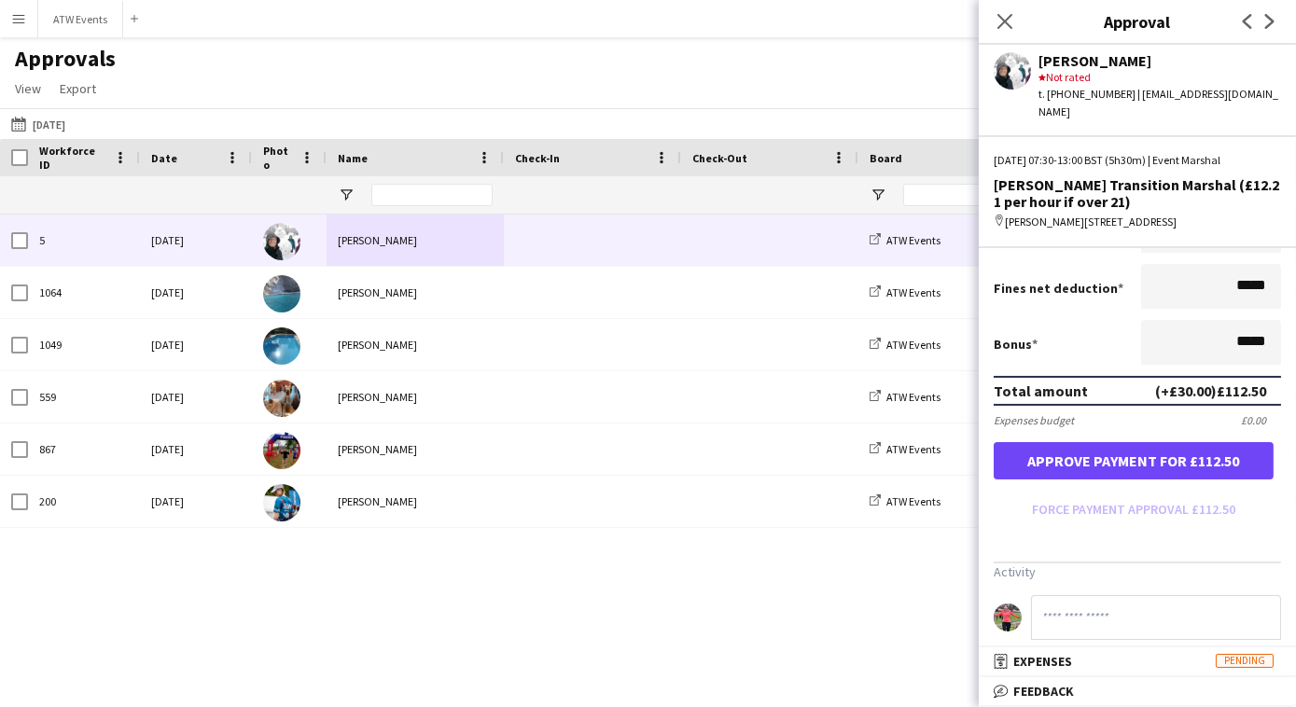
type input "*****"
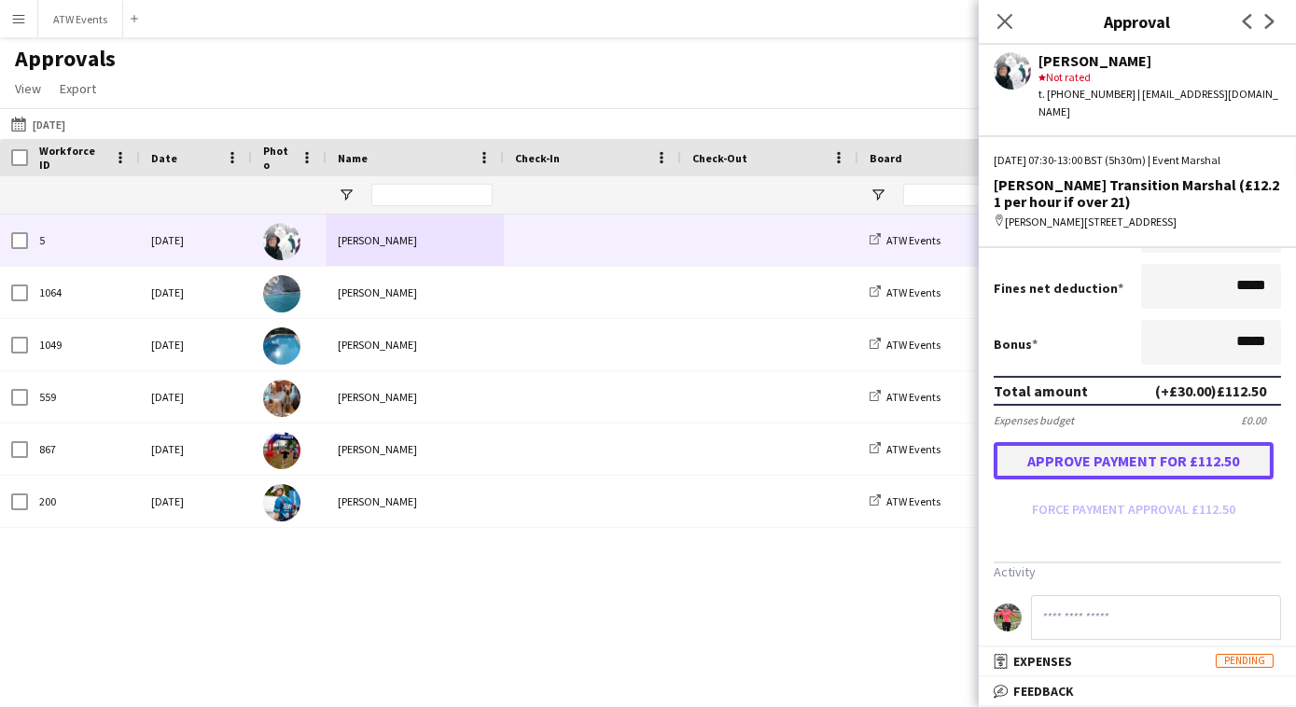
click at [1047, 442] on button "Approve payment for £112.50" at bounding box center [1134, 460] width 280 height 37
type input "*****"
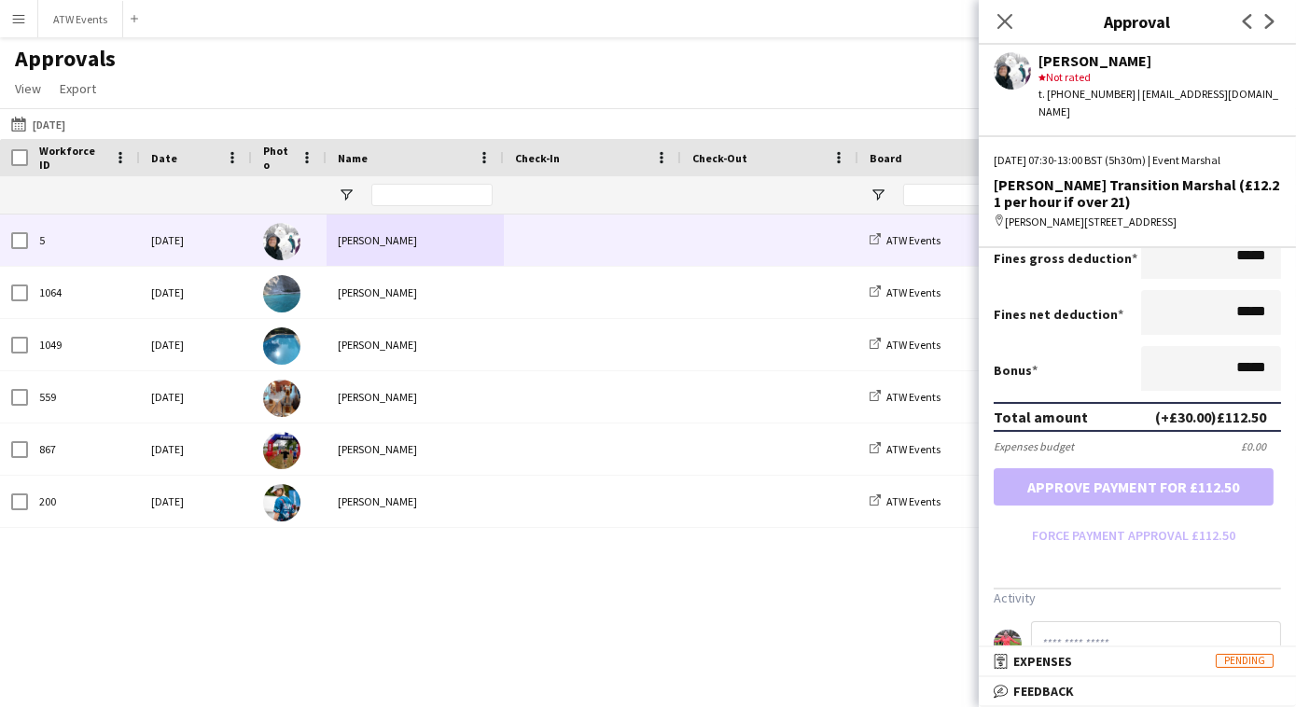
scroll to position [379, 0]
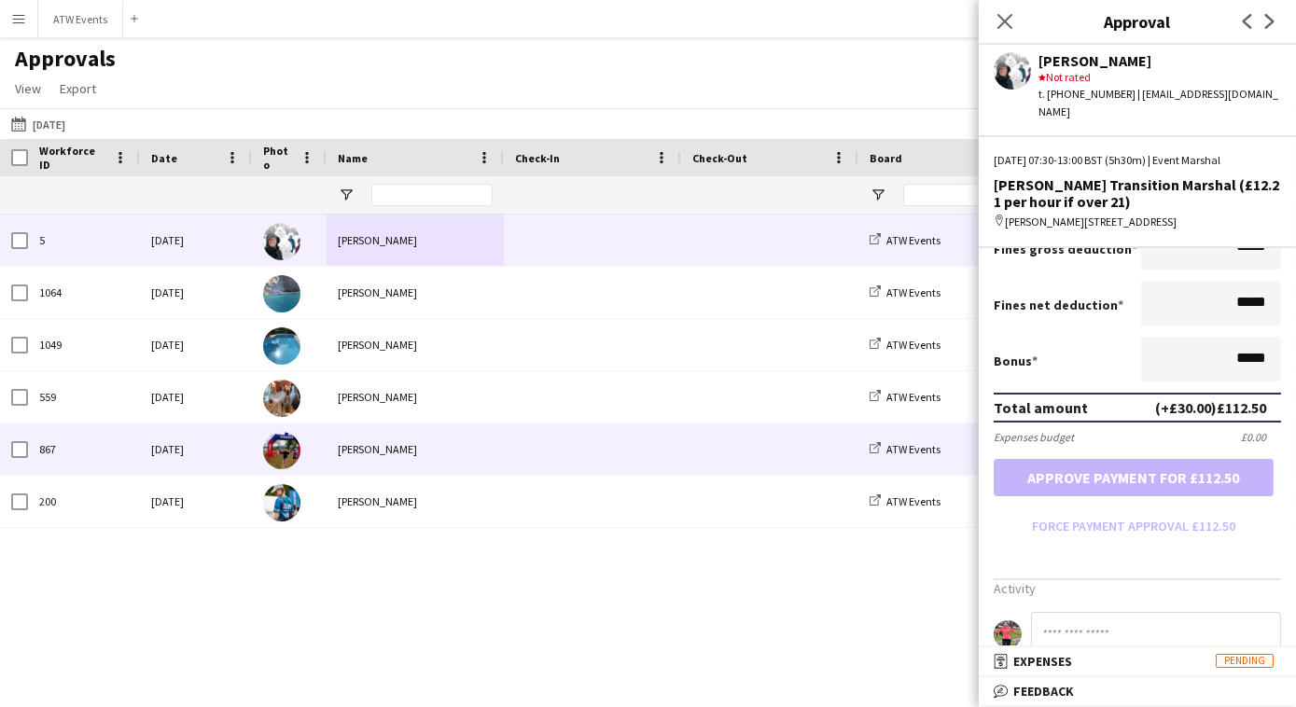
click at [398, 452] on div "[PERSON_NAME]" at bounding box center [415, 449] width 177 height 51
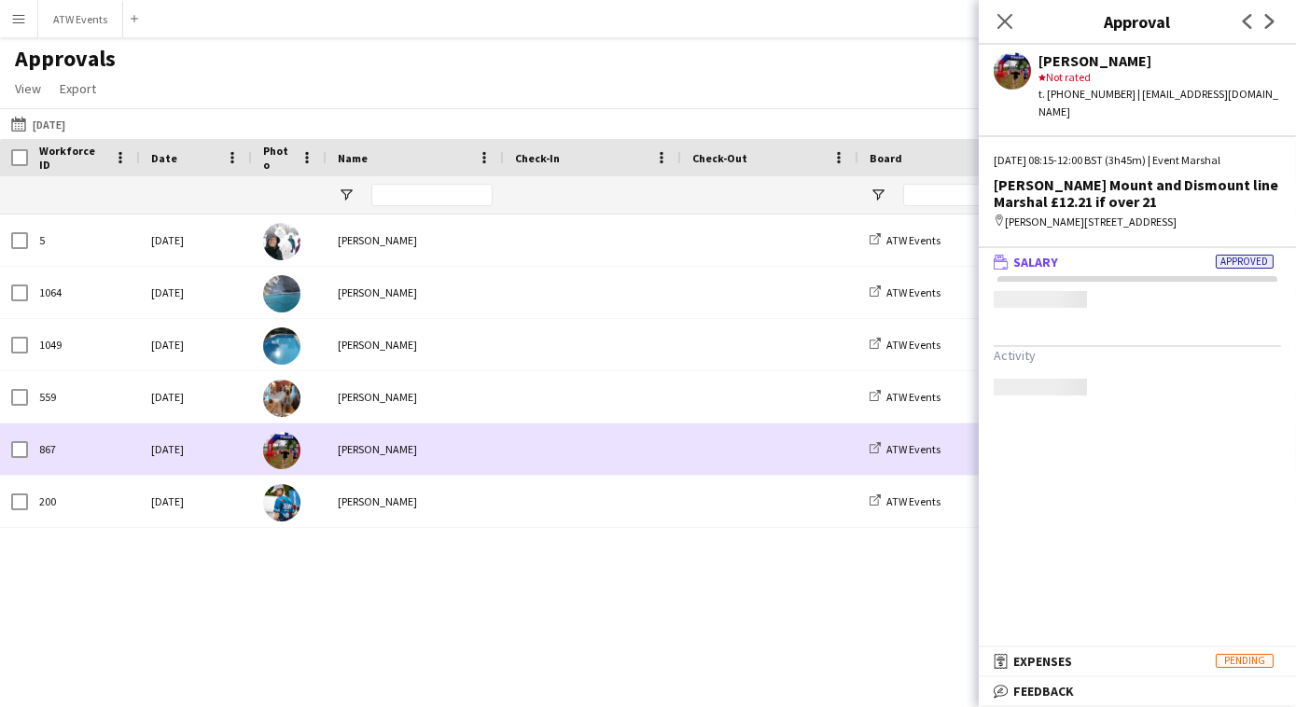
scroll to position [0, 0]
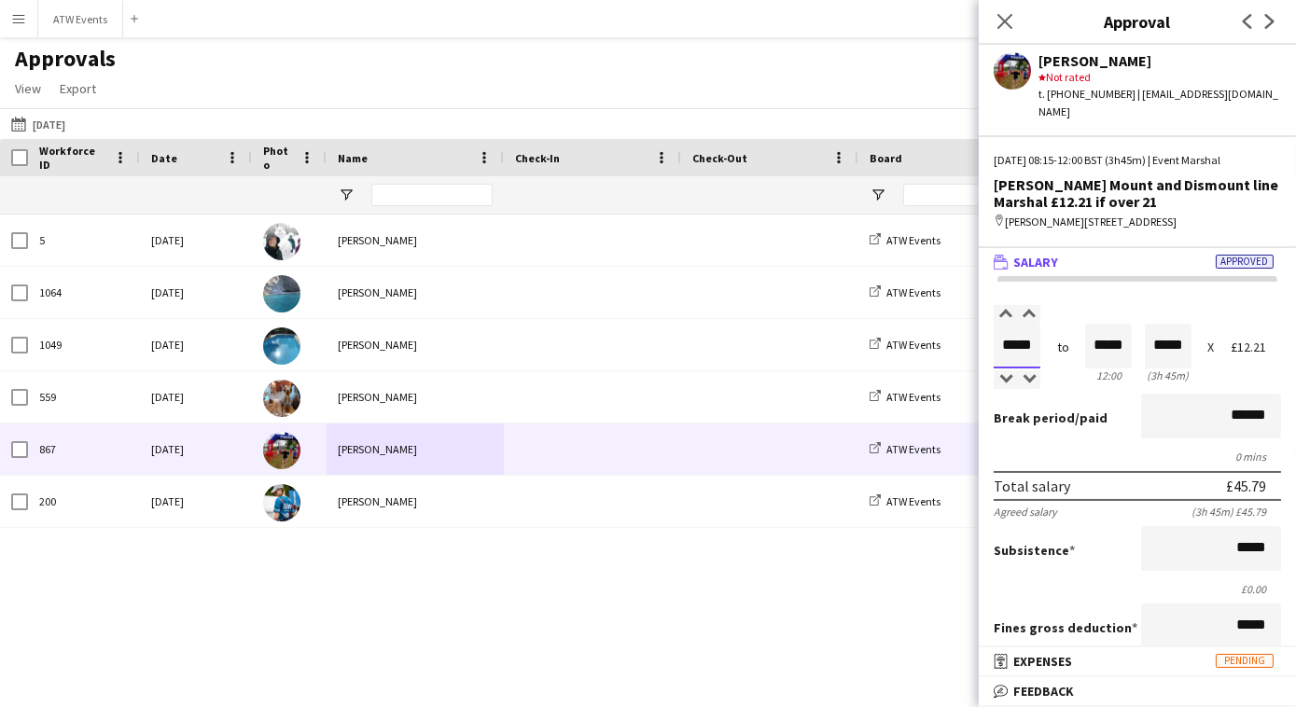
click at [1036, 328] on input "*****" at bounding box center [1017, 346] width 47 height 45
type input "*****"
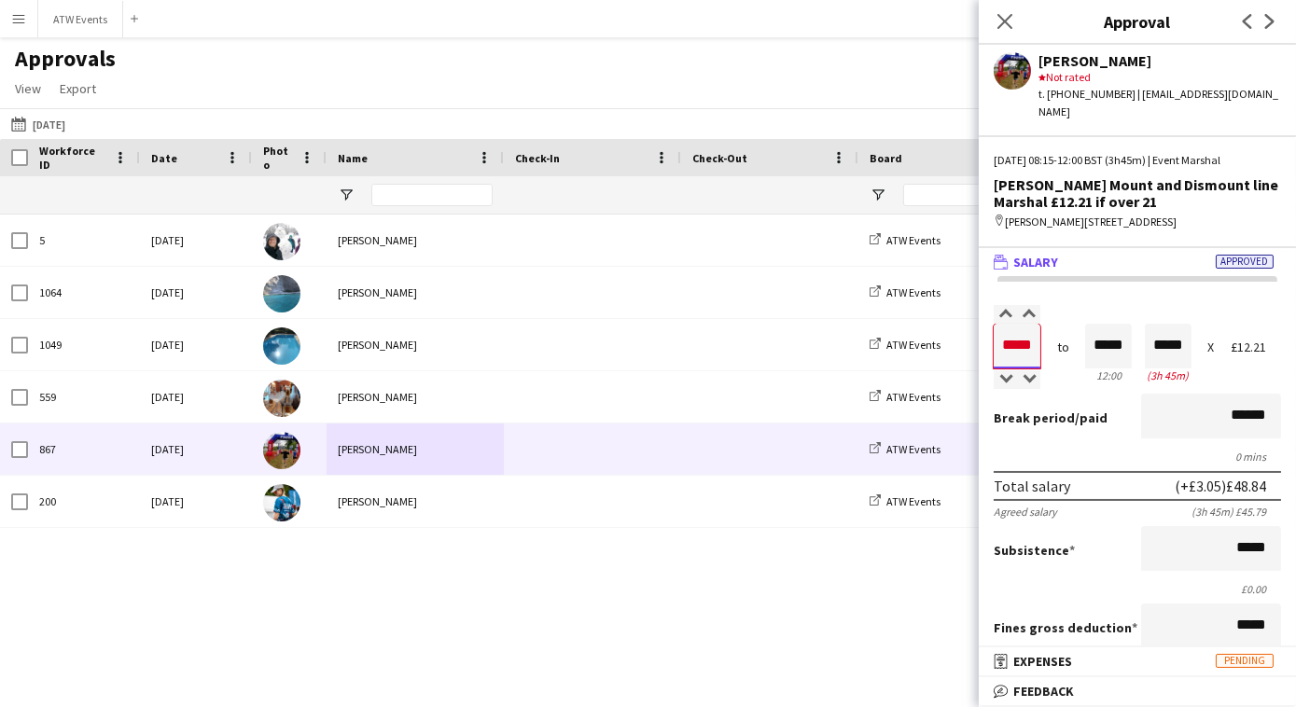
type input "*****"
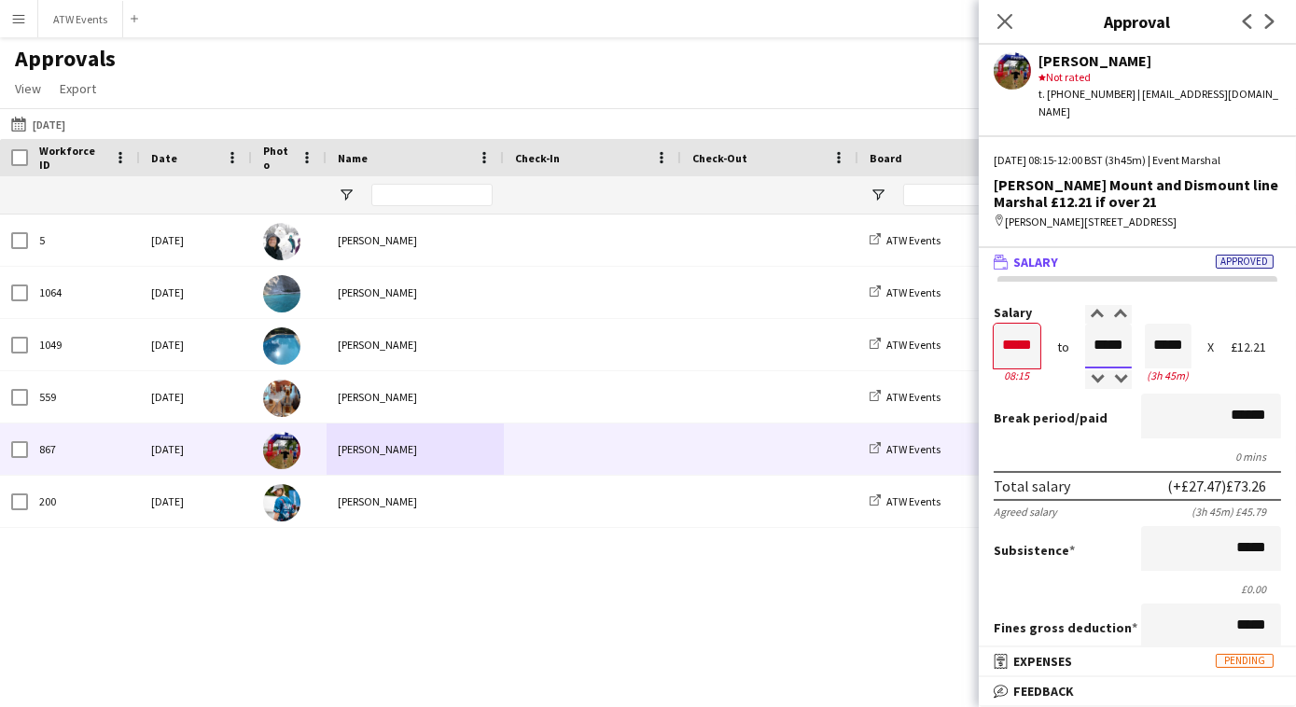
click at [1121, 330] on input "*****" at bounding box center [1108, 346] width 47 height 45
type input "*****"
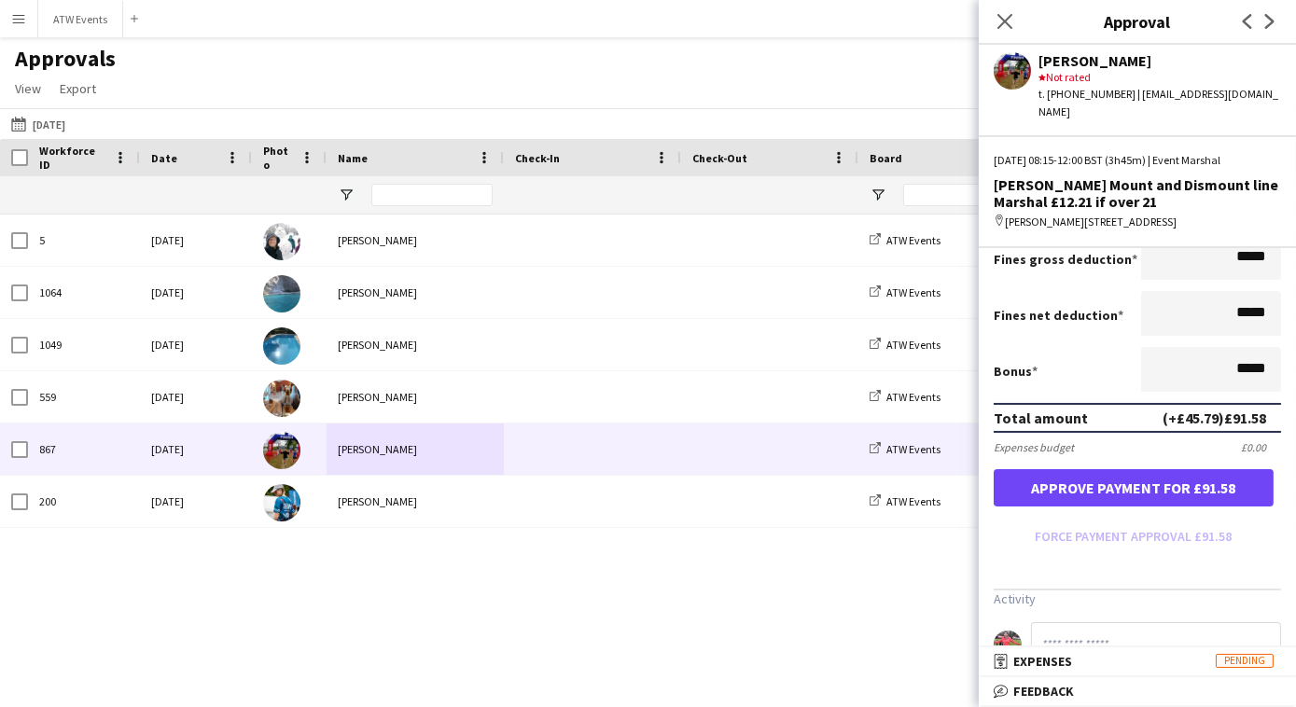
scroll to position [369, 0]
type input "*****"
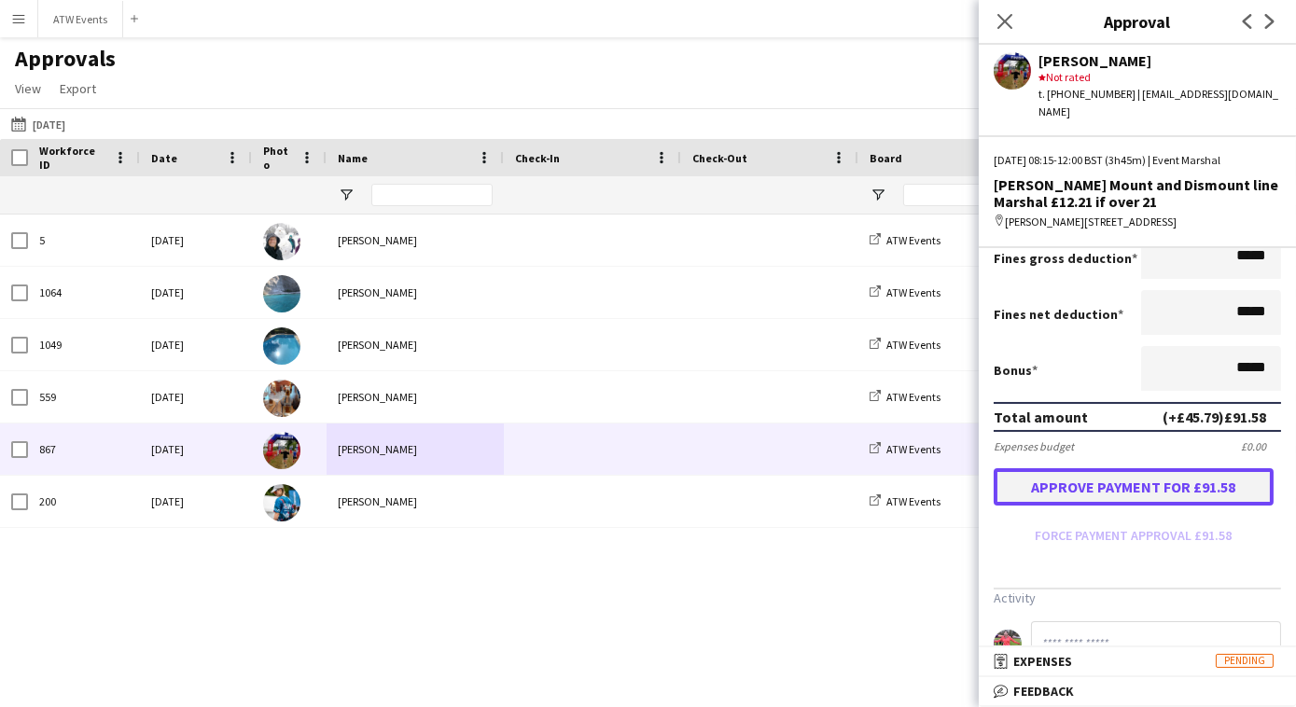
click at [1110, 478] on button "Approve payment for £91.58" at bounding box center [1134, 486] width 280 height 37
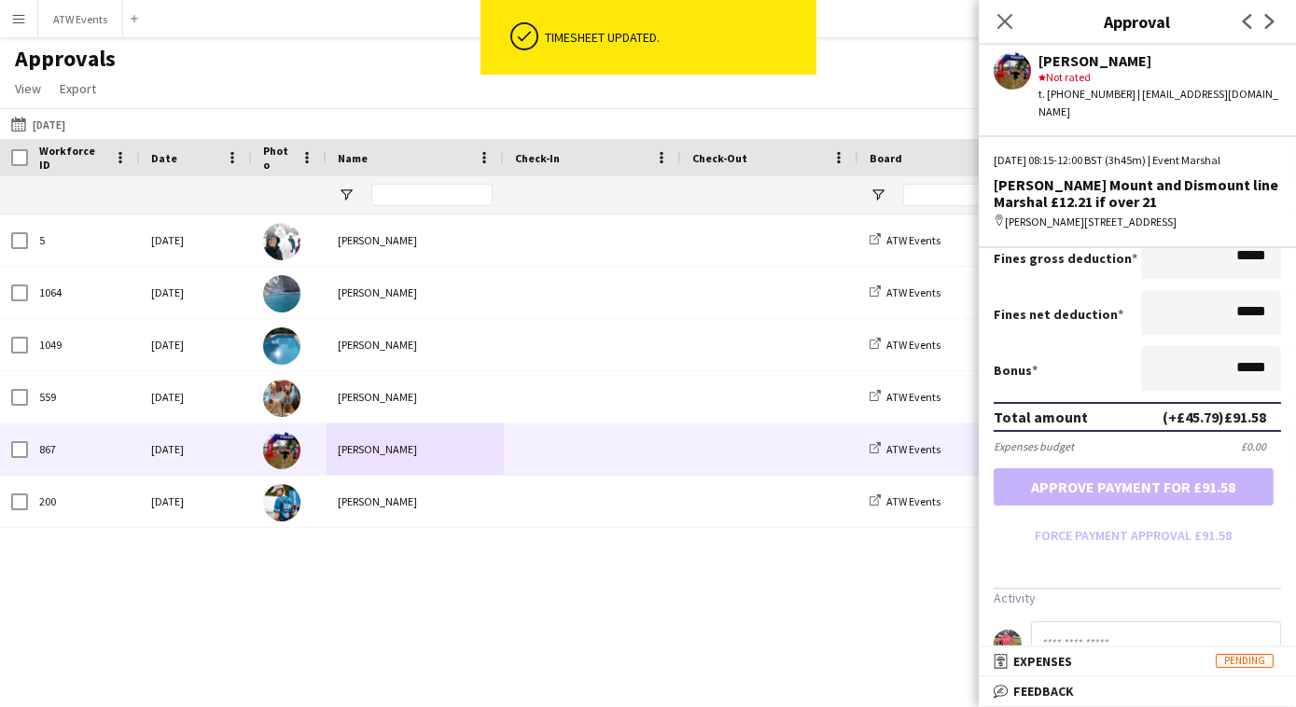
scroll to position [0, 0]
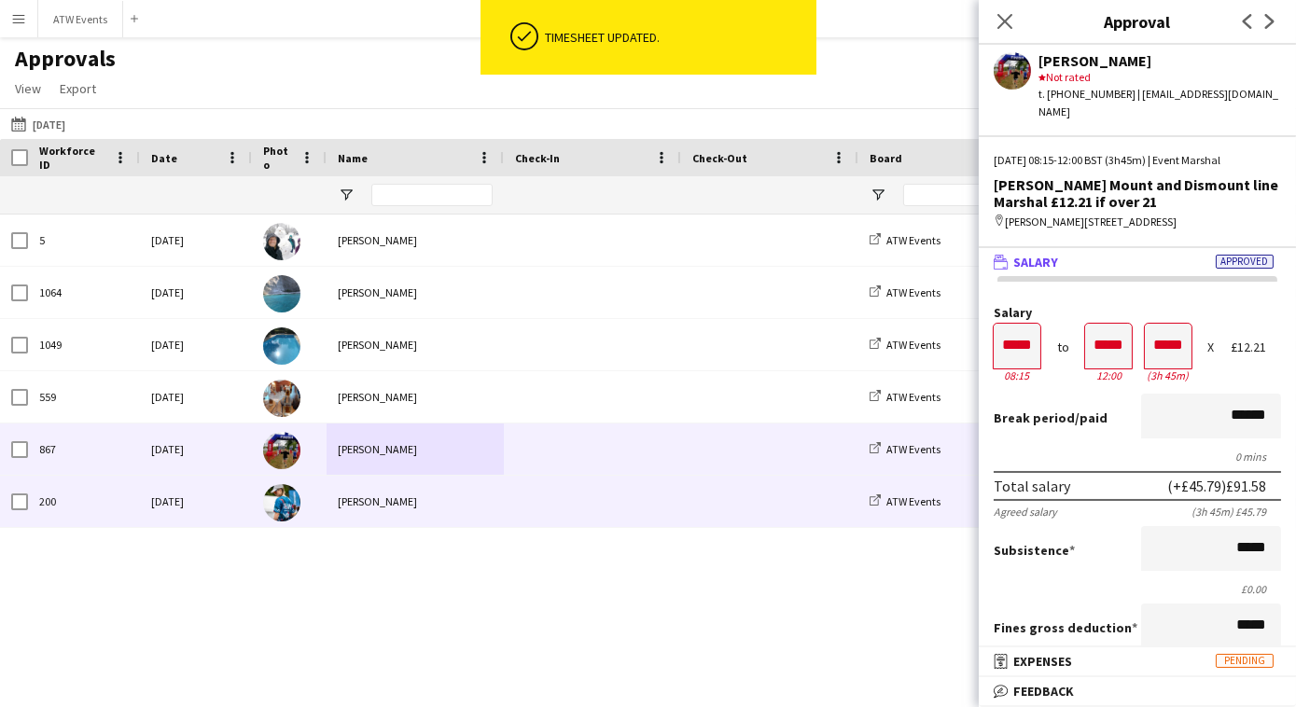
click at [410, 493] on div "[PERSON_NAME]" at bounding box center [415, 501] width 177 height 51
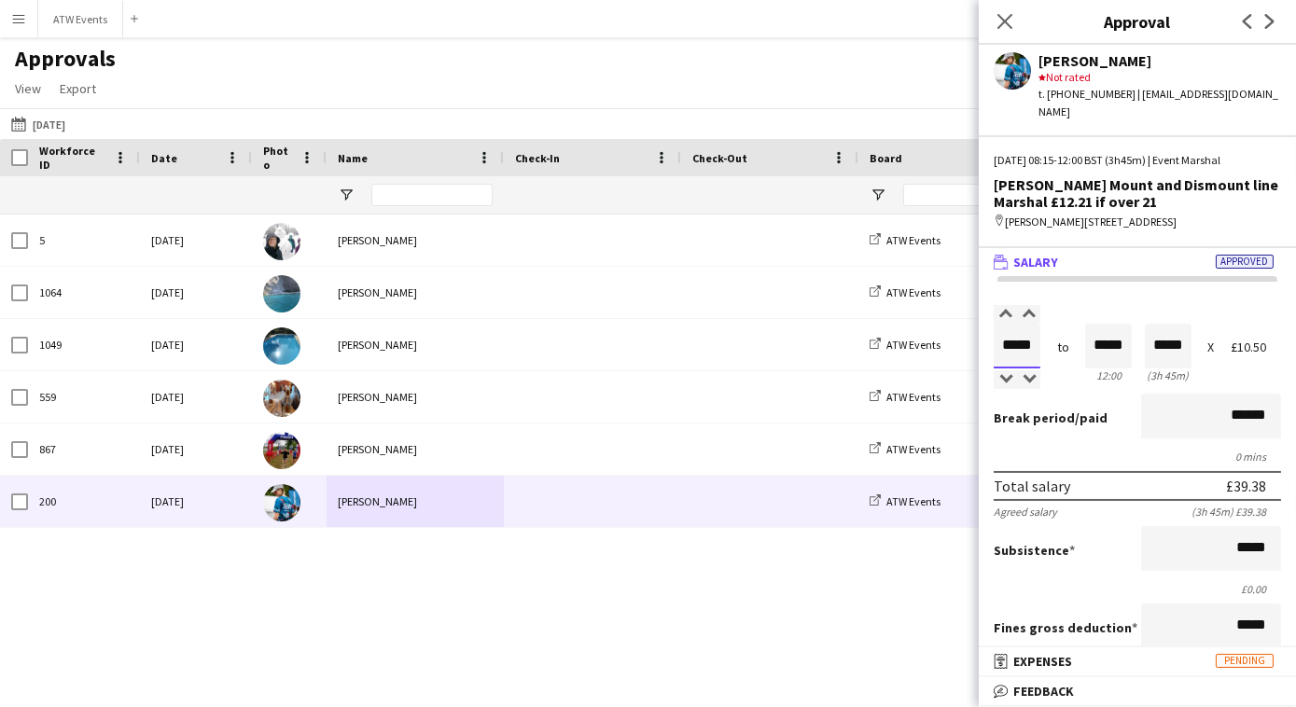
click at [1036, 330] on input "*****" at bounding box center [1017, 346] width 47 height 45
type input "*****"
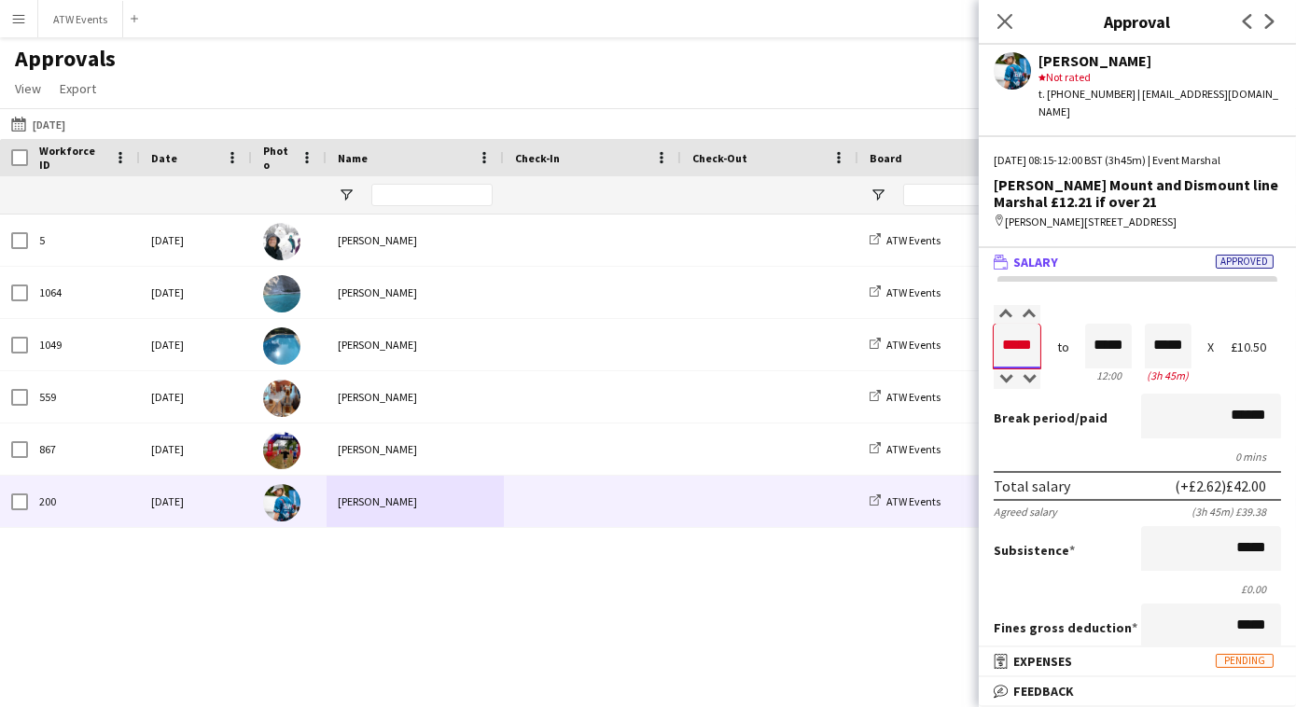
type input "*****"
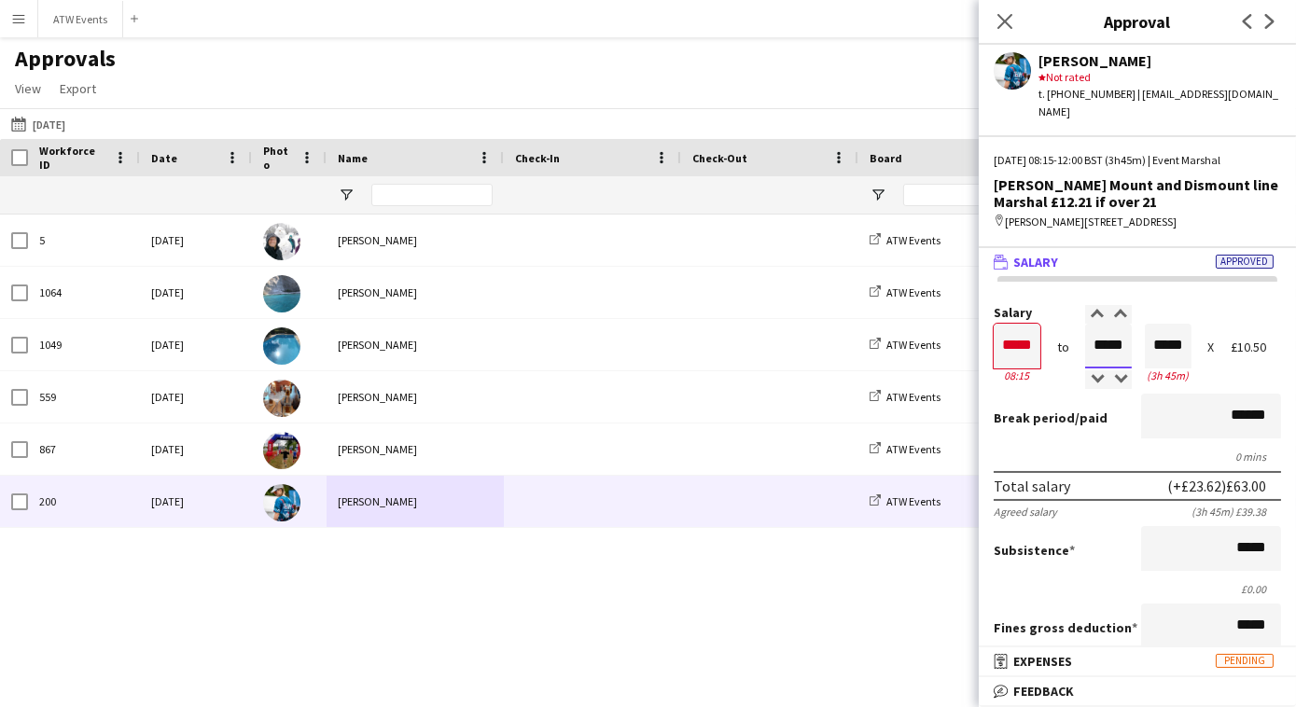
click at [1120, 329] on input "*****" at bounding box center [1108, 346] width 47 height 45
type input "*****"
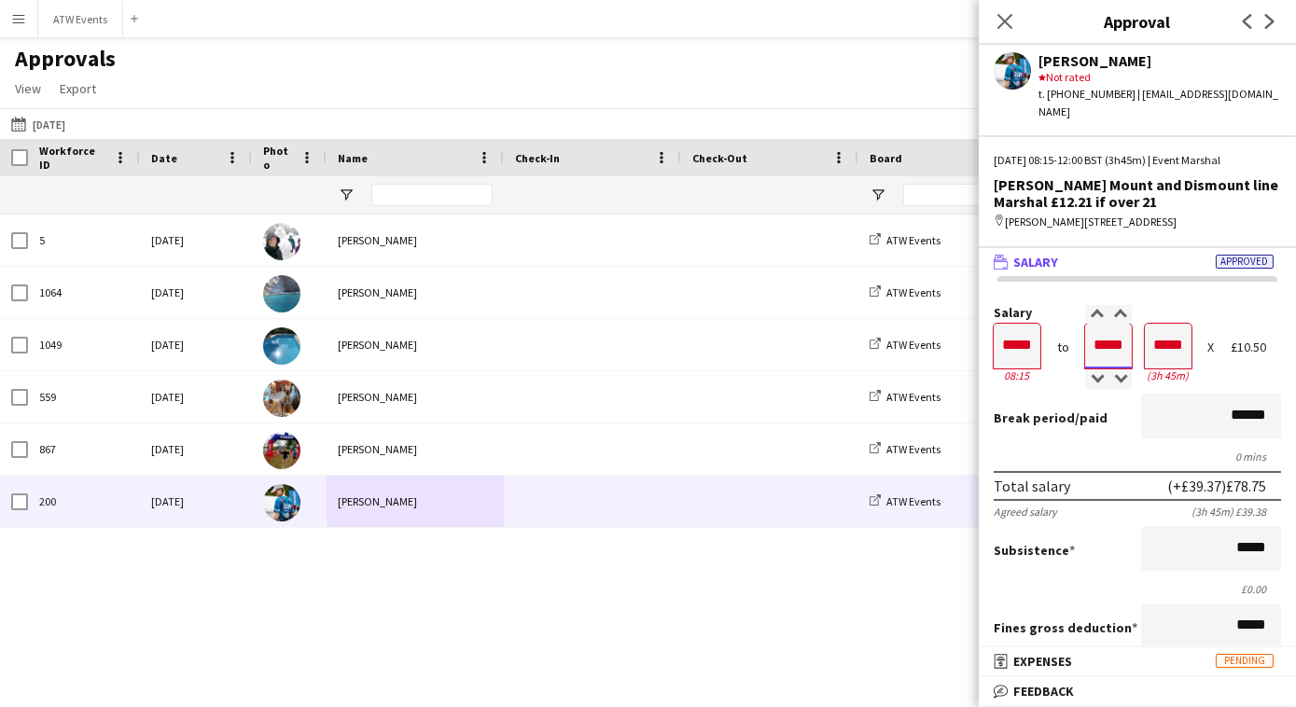
type input "*****"
click at [1142, 372] on form "Salary ***** 08:15 to ***** 12:00 ***** (3h 45m) X £10.50 Break period /paid **…" at bounding box center [1137, 613] width 317 height 614
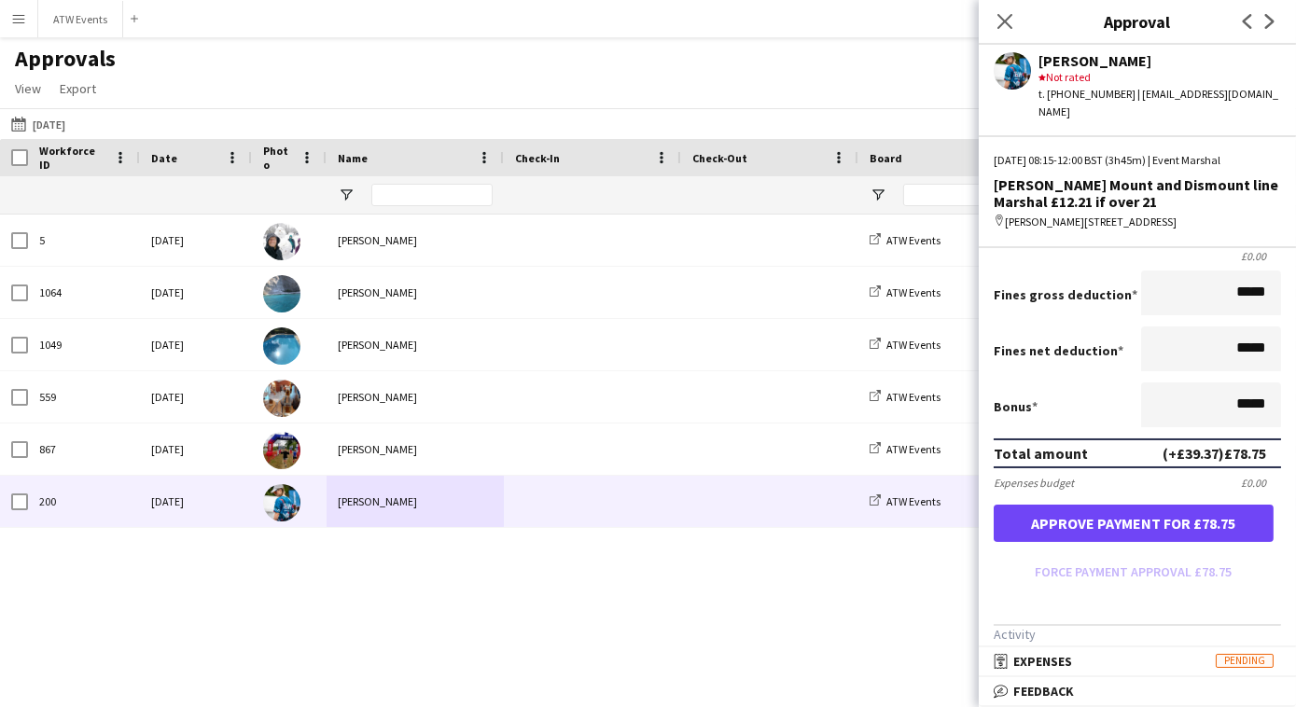
scroll to position [335, 0]
click at [1097, 521] on form "Salary ***** 08:15 to ***** 12:00 ***** (3h 45m) X £10.50 Break period /paid **…" at bounding box center [1137, 278] width 317 height 614
click at [1084, 507] on button "Approve payment for £78.75" at bounding box center [1134, 521] width 280 height 37
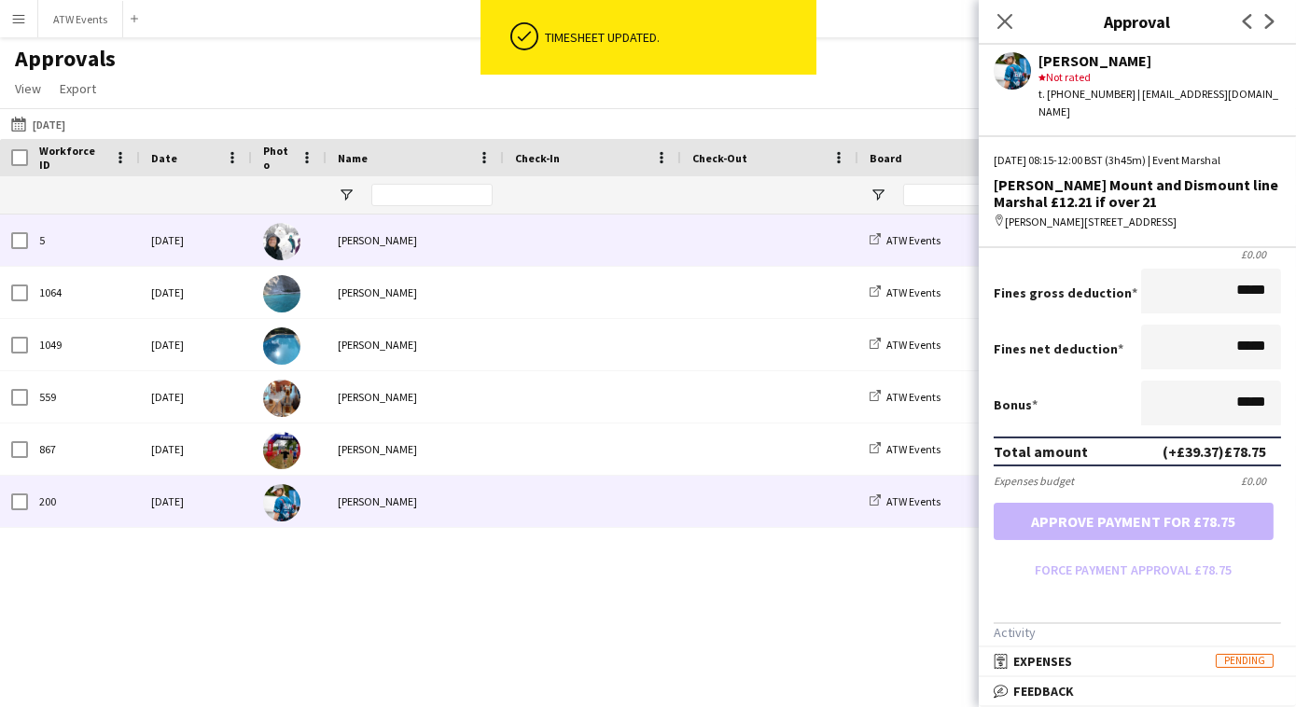
click at [395, 237] on div "[PERSON_NAME]" at bounding box center [415, 240] width 177 height 51
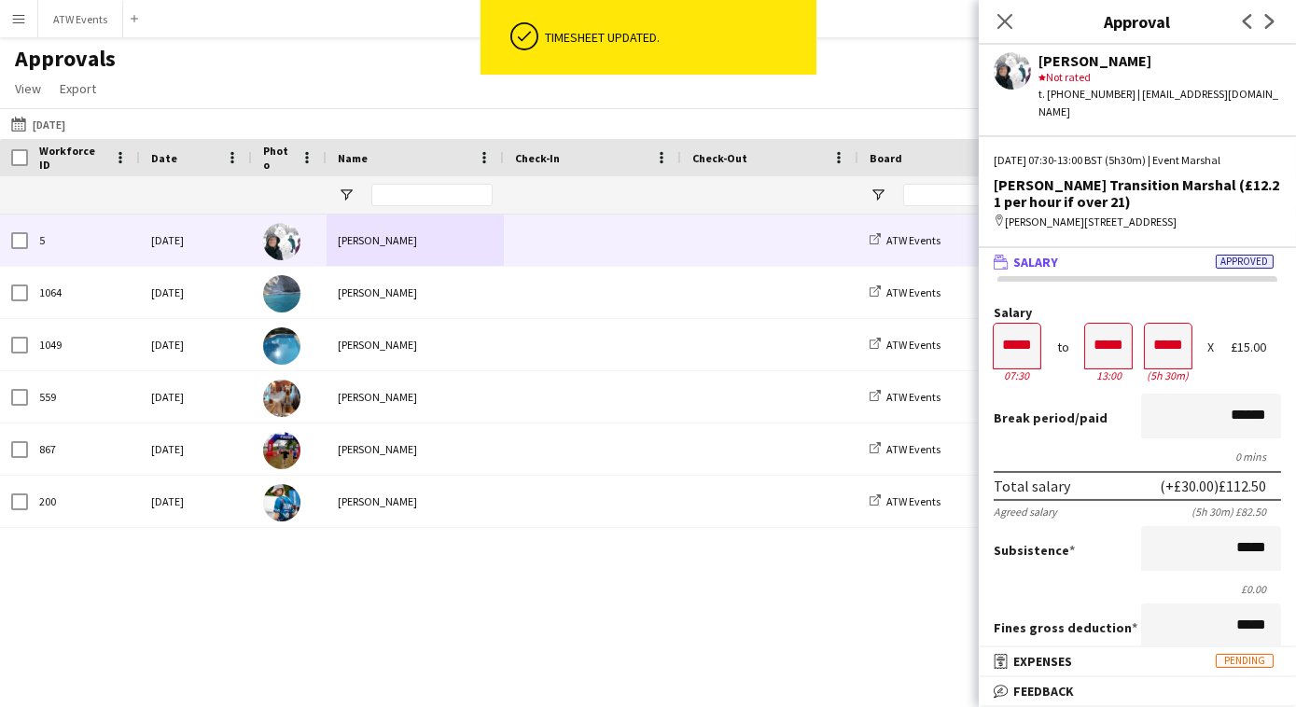
click at [462, 549] on div "5 Sat, 4 Oct 2025 Ian Bridges ATW Events Dorney Duathlon Transition Marshal (£1…" at bounding box center [648, 438] width 1296 height 447
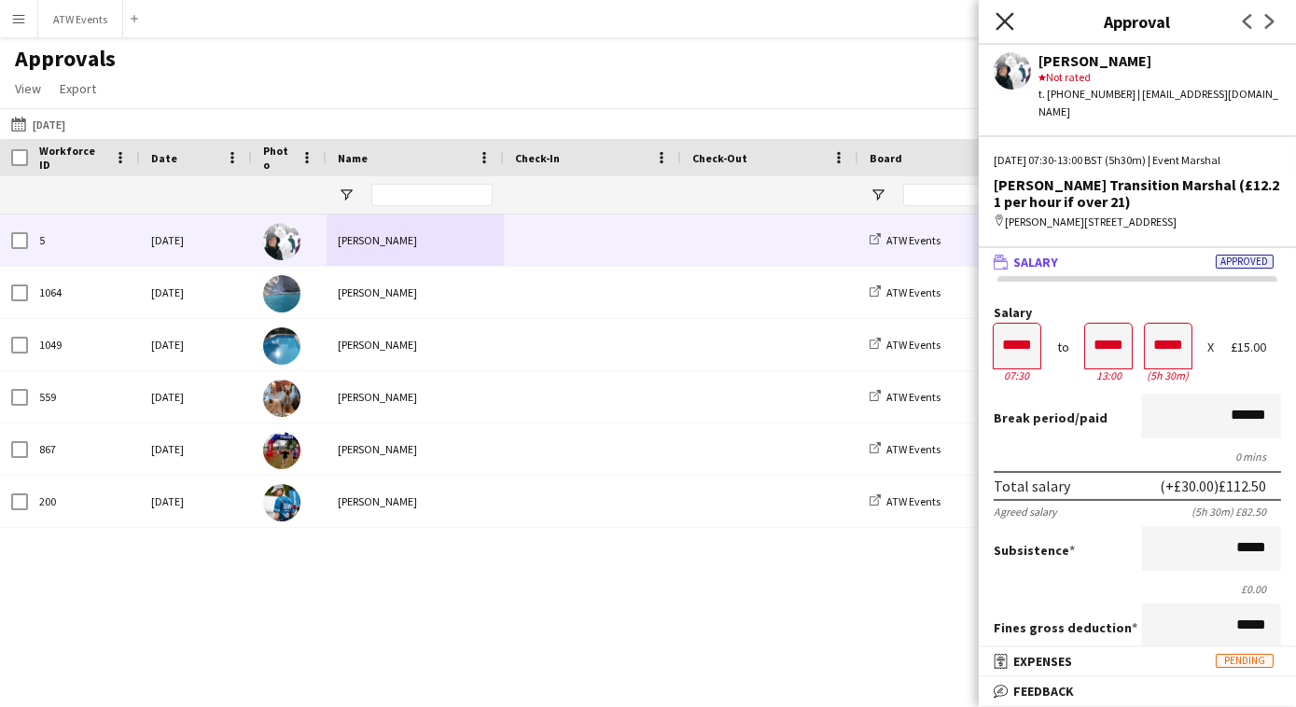
click at [1003, 26] on icon "Close pop-in" at bounding box center [1004, 21] width 18 height 18
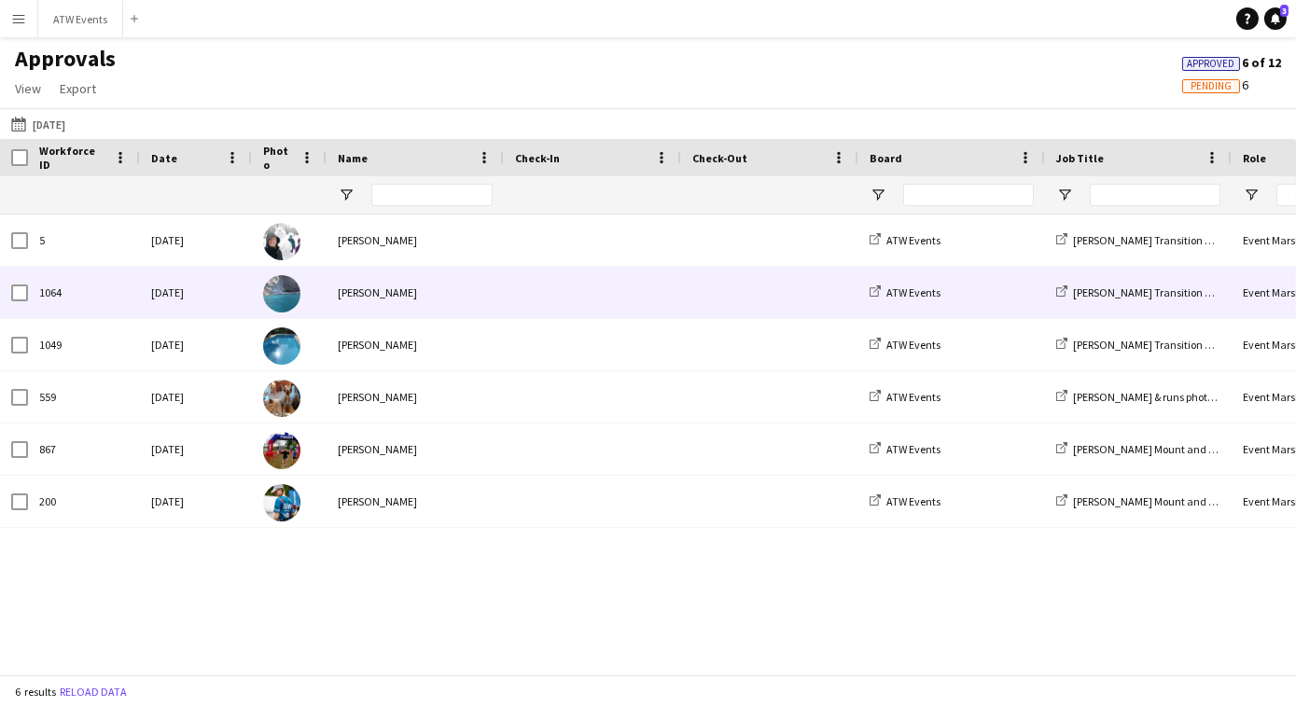
click at [379, 284] on div "Angela Leakey" at bounding box center [415, 292] width 177 height 51
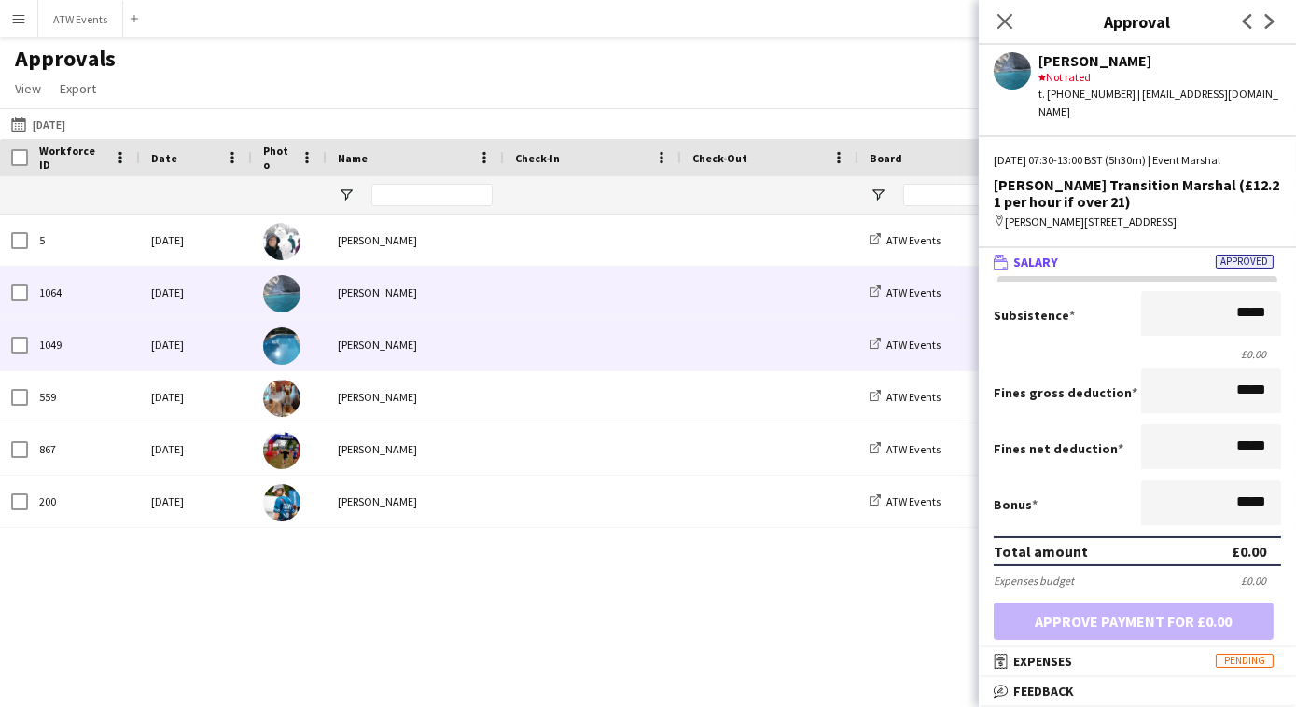
click at [385, 361] on div "David Leakey" at bounding box center [415, 344] width 177 height 51
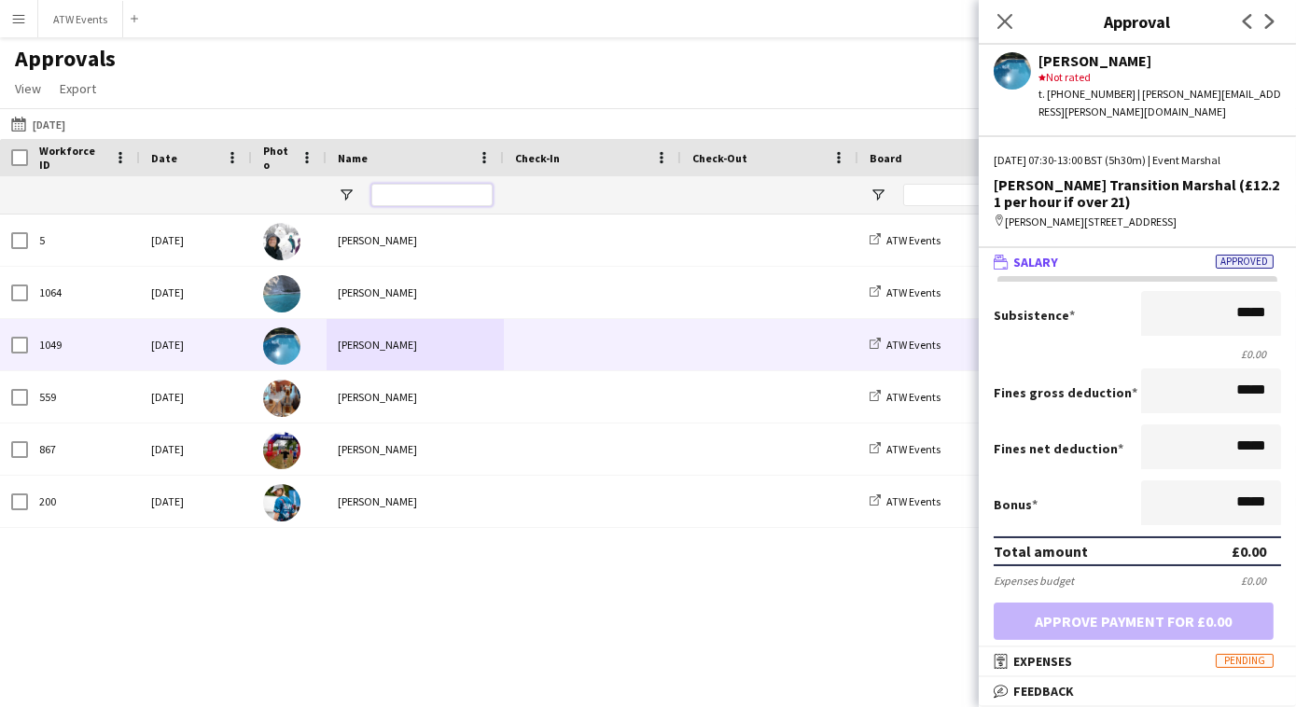
click at [447, 202] on input "Name Filter Input" at bounding box center [431, 195] width 121 height 22
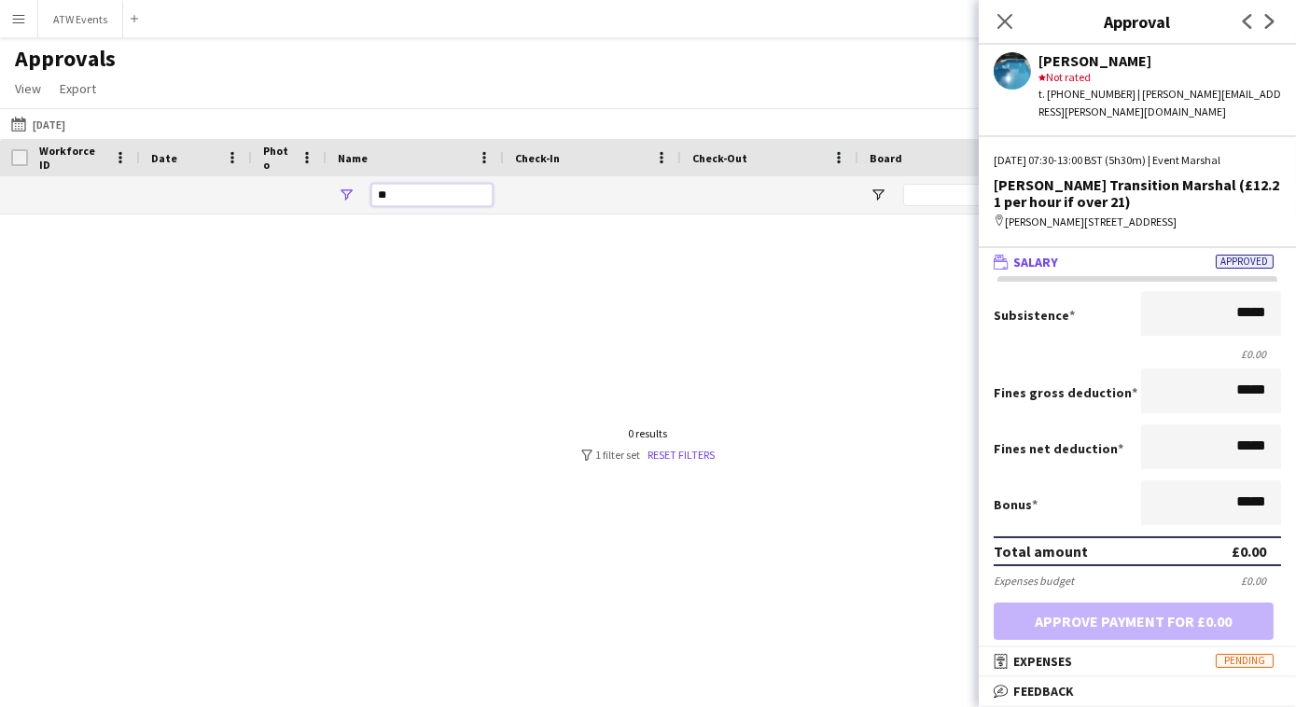
type input "*"
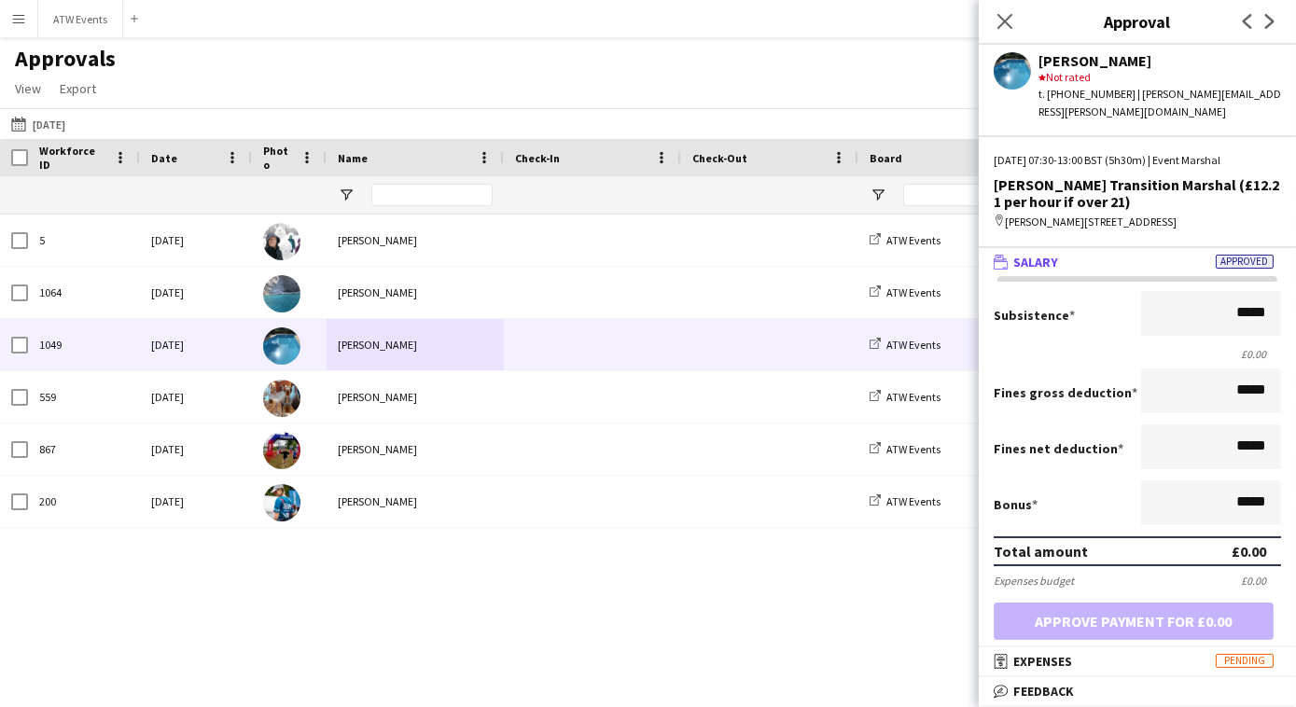
click at [1034, 11] on h3 "Approval" at bounding box center [1137, 21] width 317 height 24
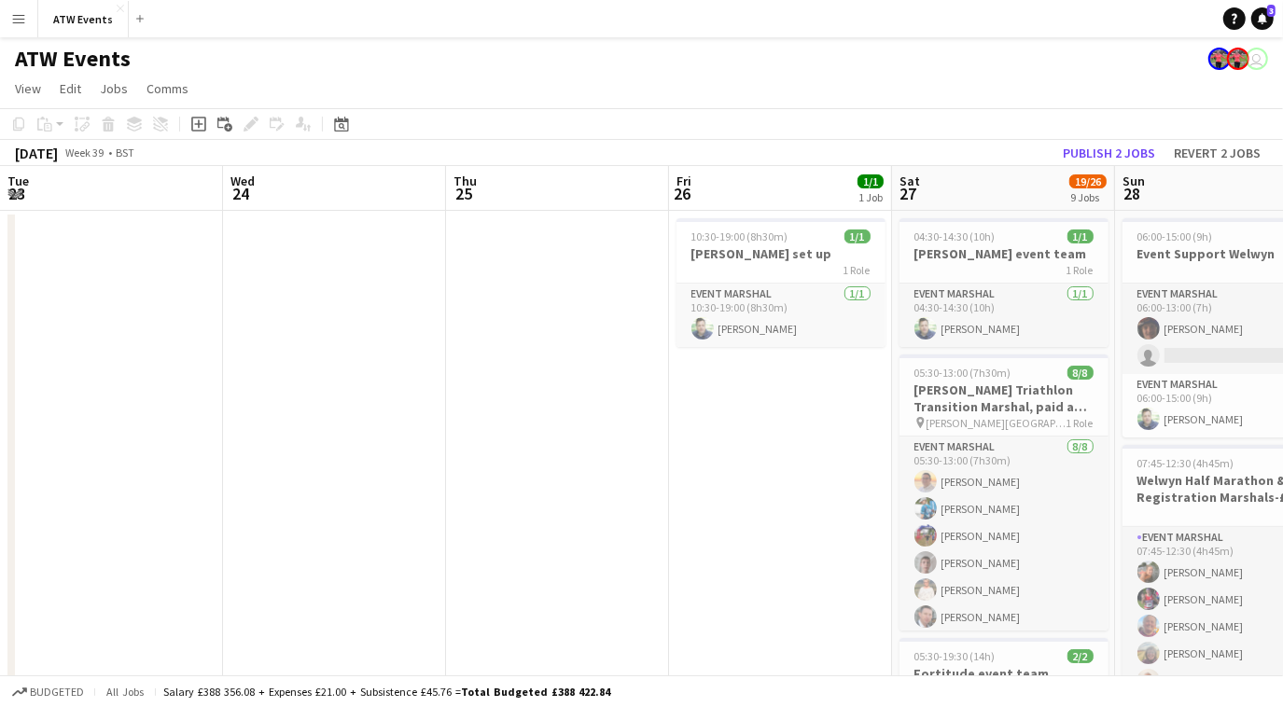
scroll to position [0, 445]
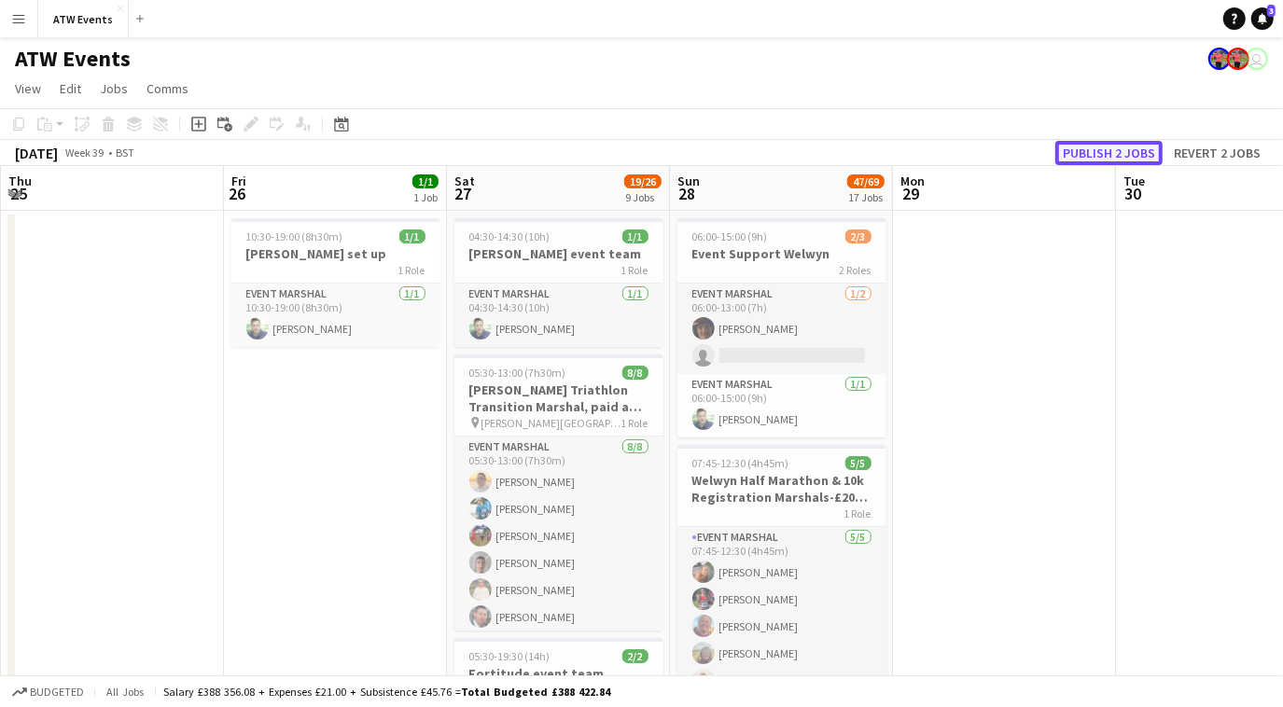
click at [1099, 145] on button "Publish 2 jobs" at bounding box center [1108, 153] width 107 height 24
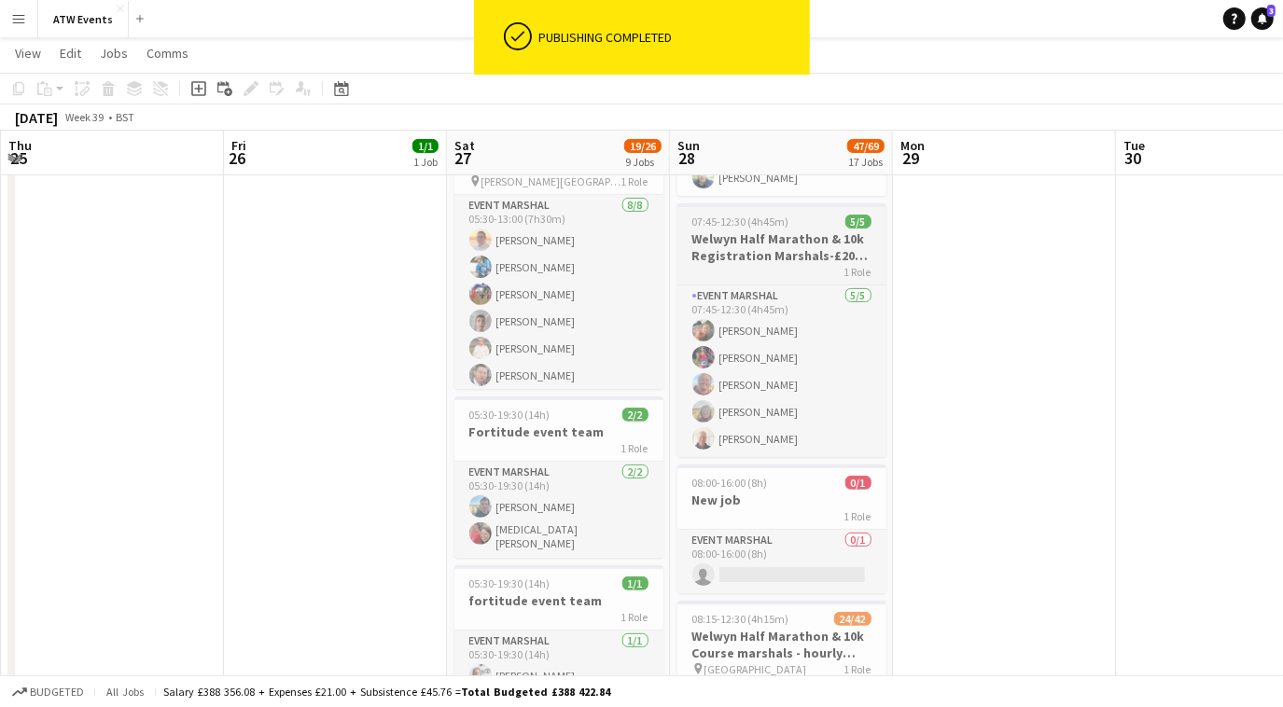
scroll to position [239, 0]
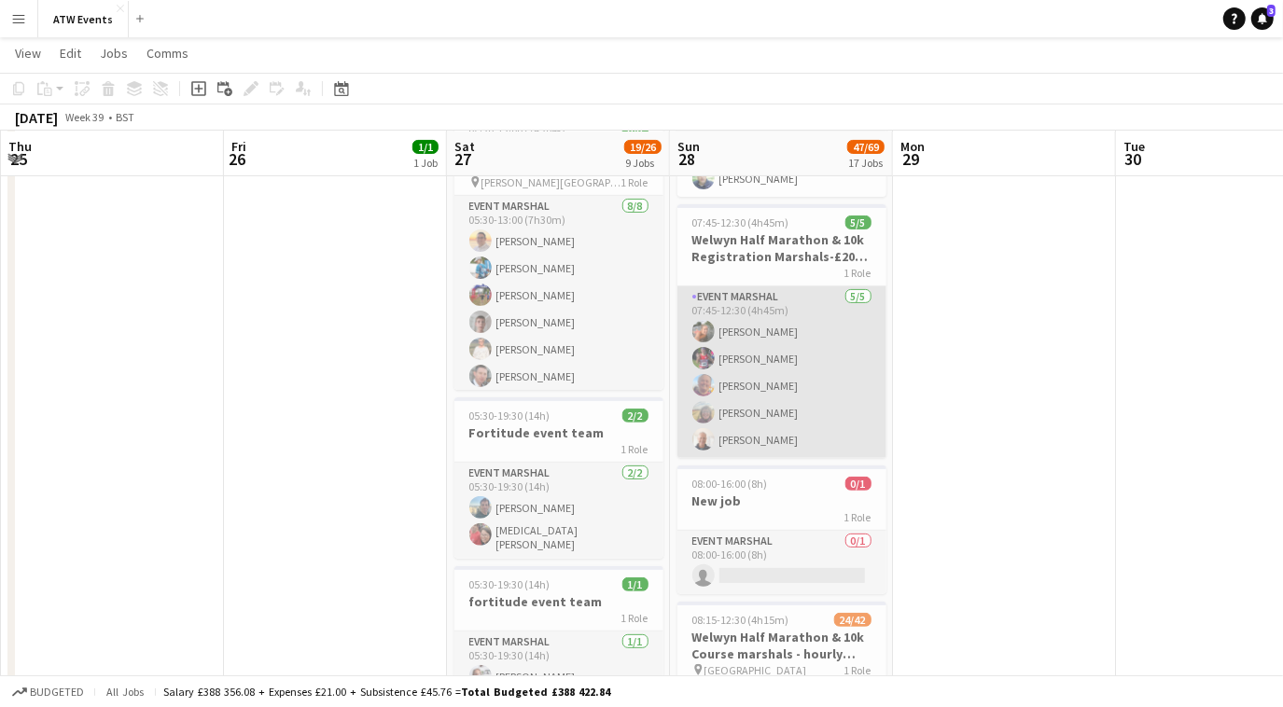
click at [730, 327] on app-card-role "Event Marshal [DATE] 07:45-12:30 (4h45m) [PERSON_NAME] [PERSON_NAME] [PERSON_NA…" at bounding box center [781, 372] width 209 height 172
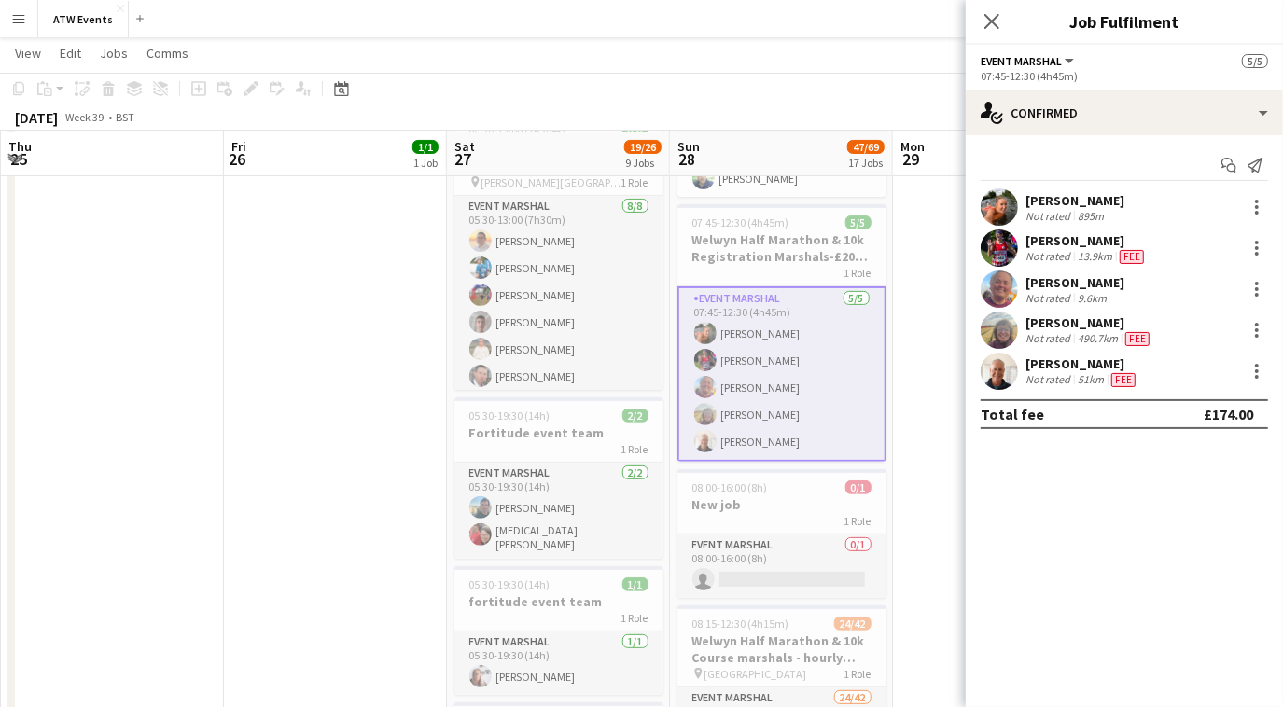
click at [1046, 217] on div "Not rated" at bounding box center [1049, 216] width 49 height 14
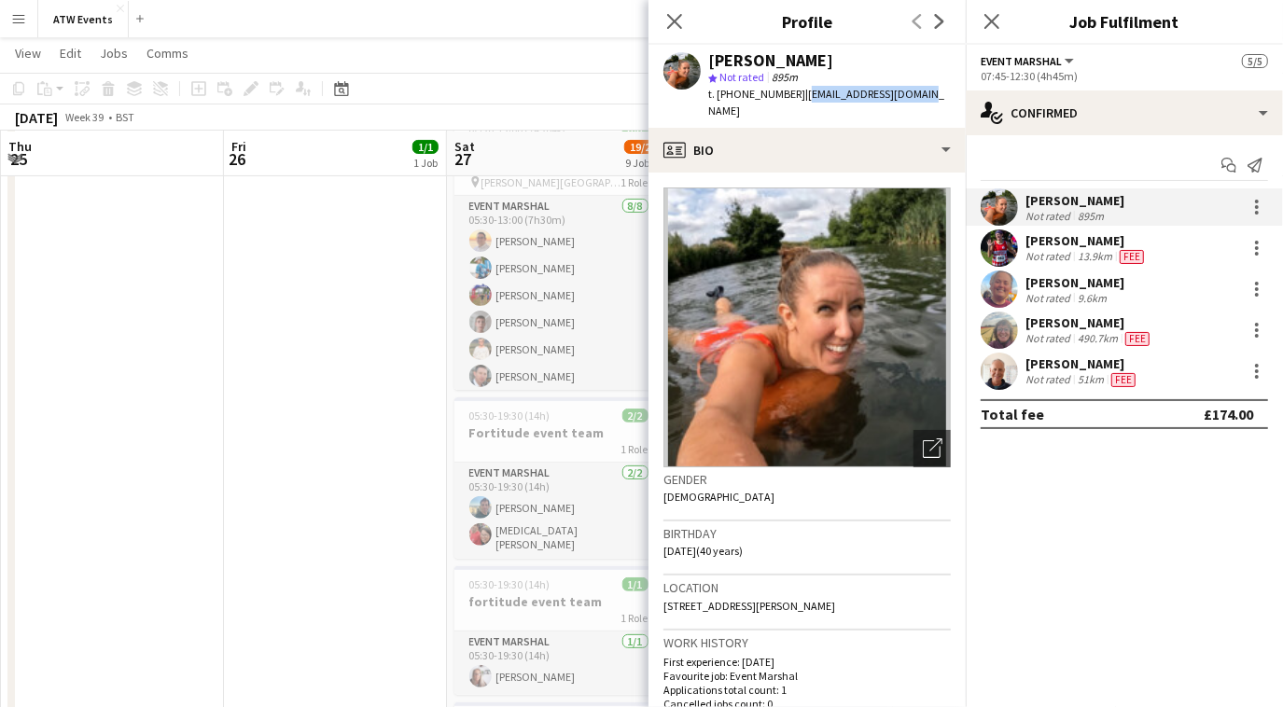
drag, startPoint x: 802, startPoint y: 99, endPoint x: 912, endPoint y: 100, distance: 110.1
click at [912, 100] on div "[PERSON_NAME] star Not rated 895m t. [PHONE_NUMBER] | [EMAIL_ADDRESS][DOMAIN_NA…" at bounding box center [806, 86] width 317 height 83
copy span "[EMAIL_ADDRESS][DOMAIN_NAME]"
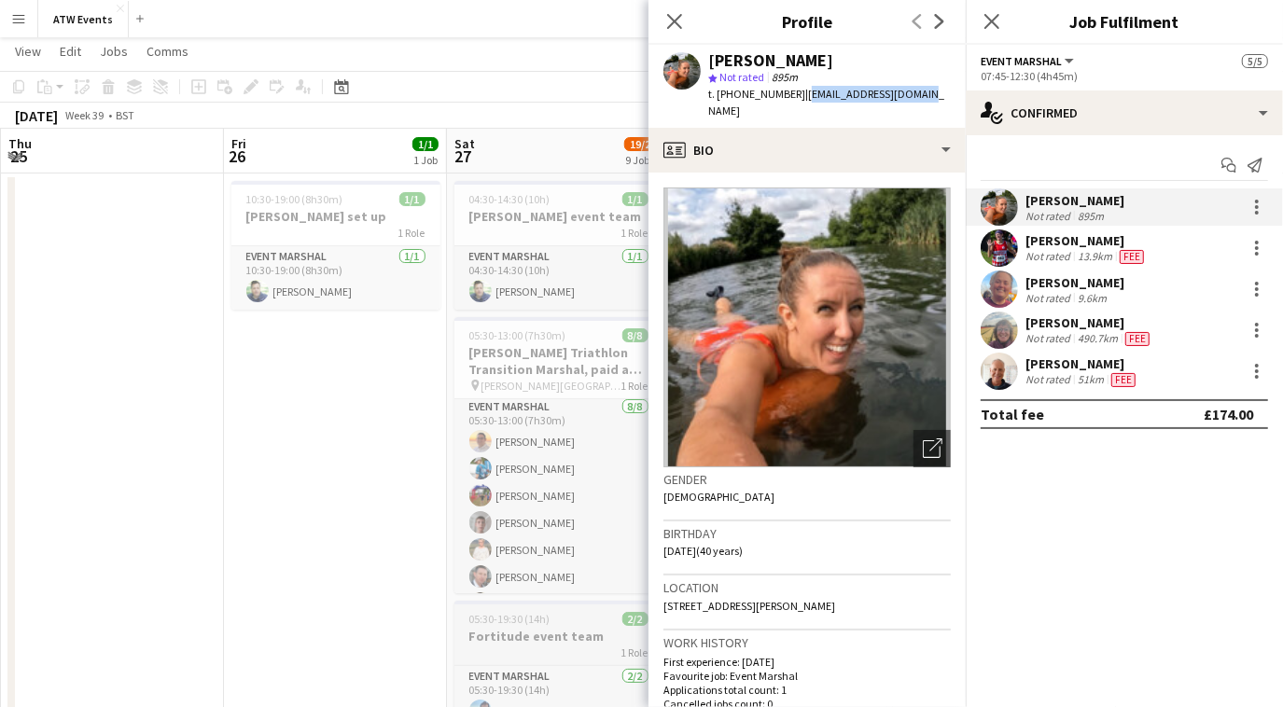
scroll to position [3, 0]
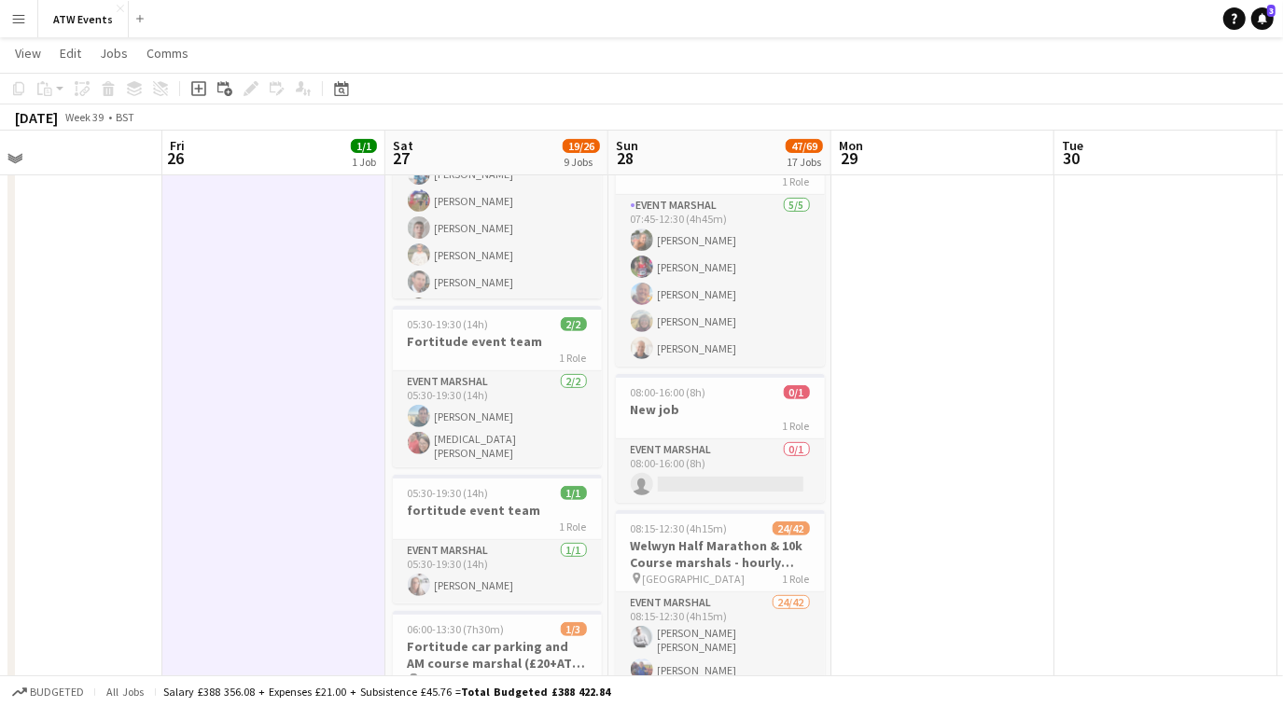
scroll to position [328, 0]
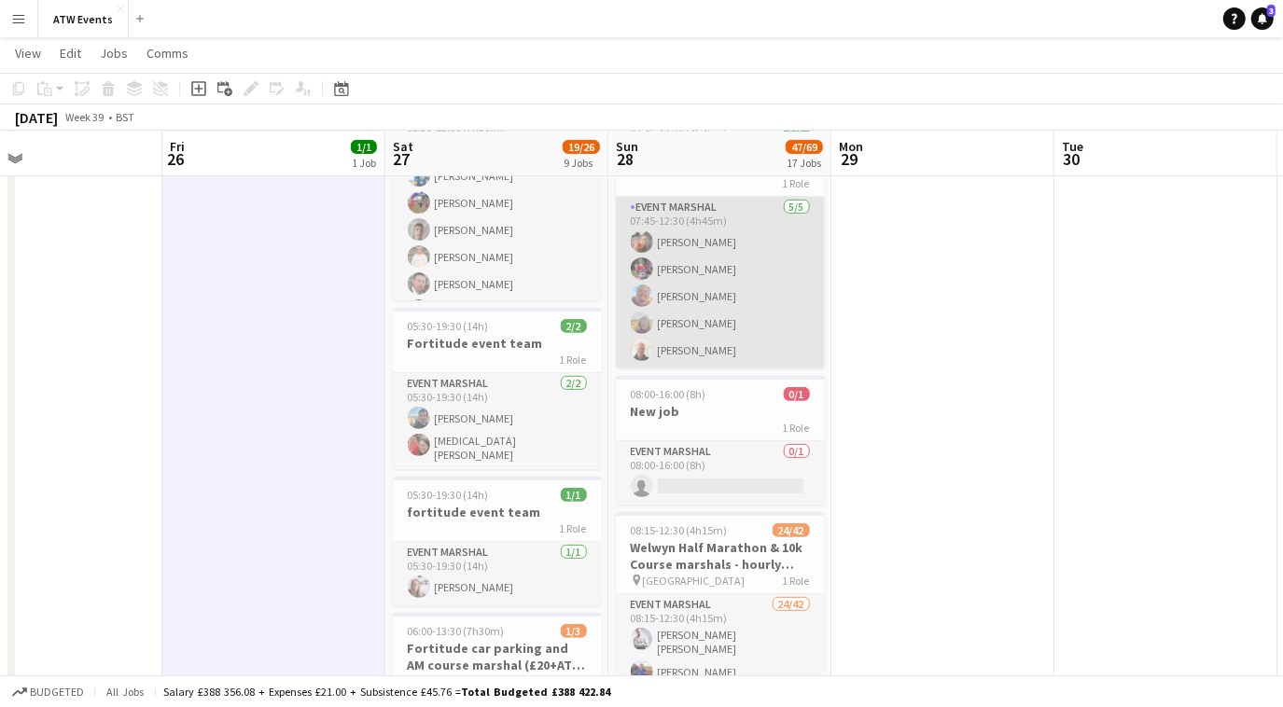
click at [703, 294] on app-card-role "Event Marshal [DATE] 07:45-12:30 (4h45m) [PERSON_NAME] [PERSON_NAME] [PERSON_NA…" at bounding box center [720, 283] width 209 height 172
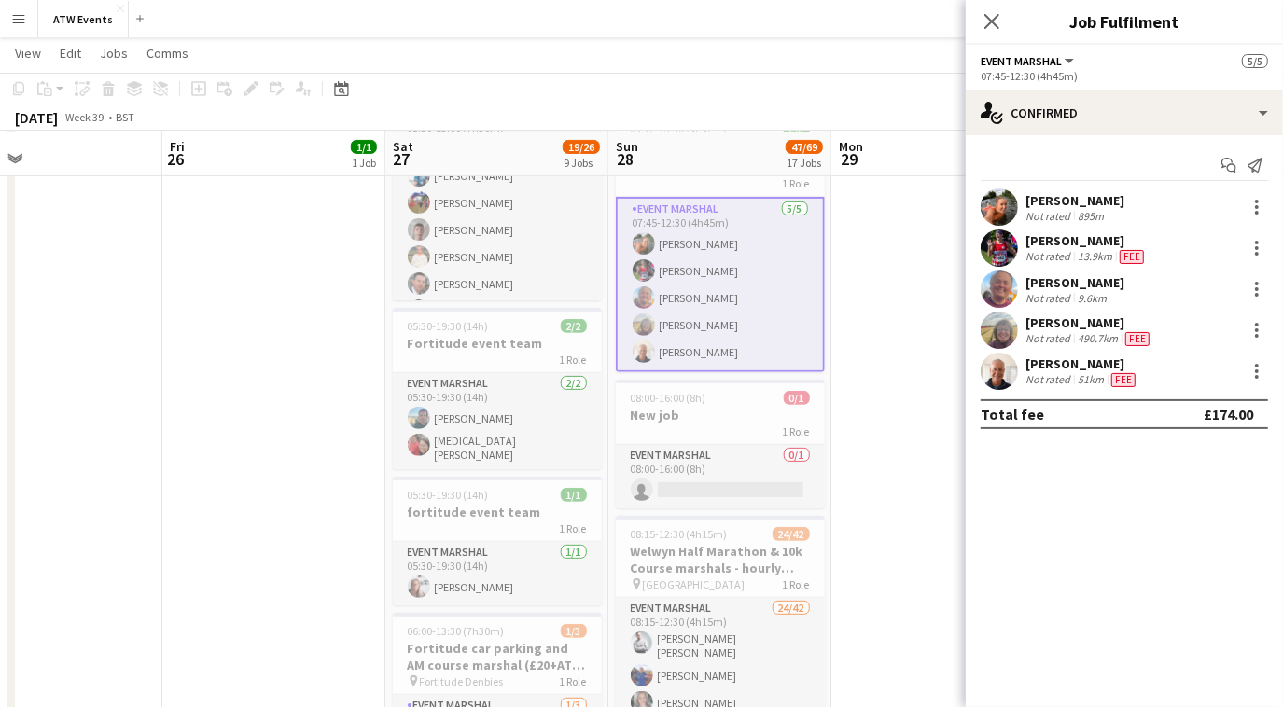
click at [1112, 282] on div "[PERSON_NAME]" at bounding box center [1074, 282] width 99 height 17
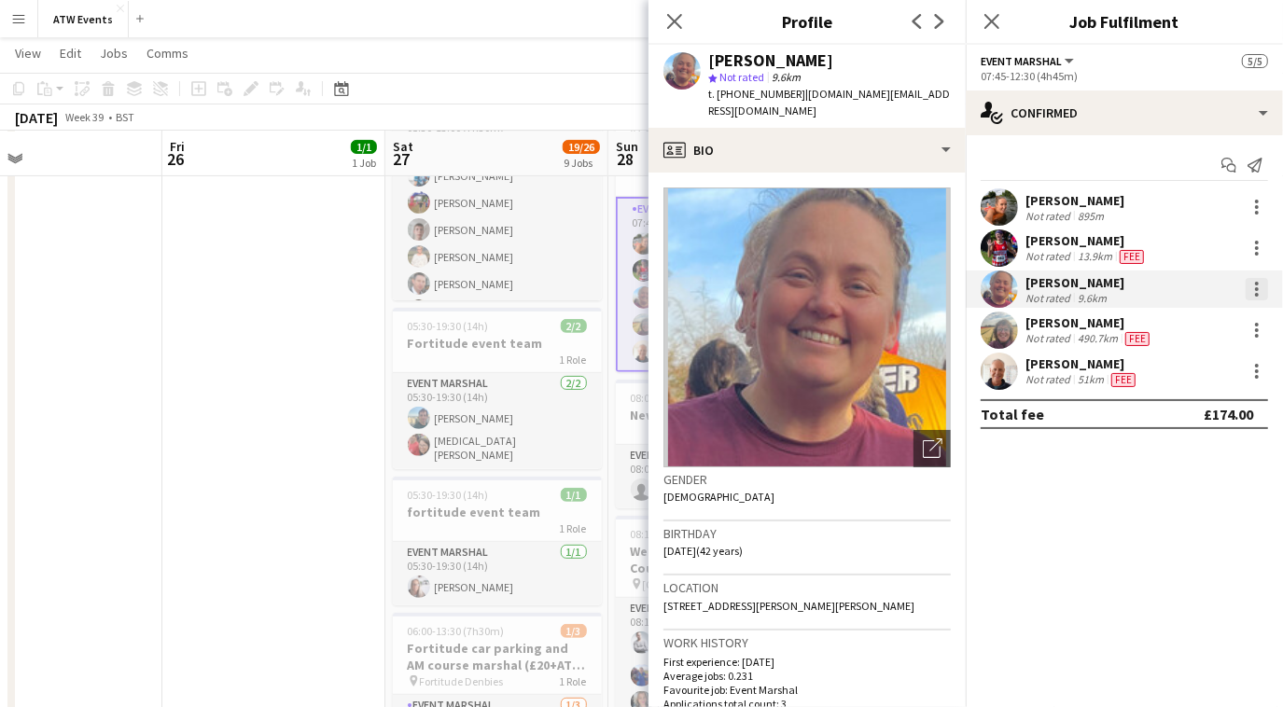
click at [1250, 284] on div at bounding box center [1256, 289] width 22 height 22
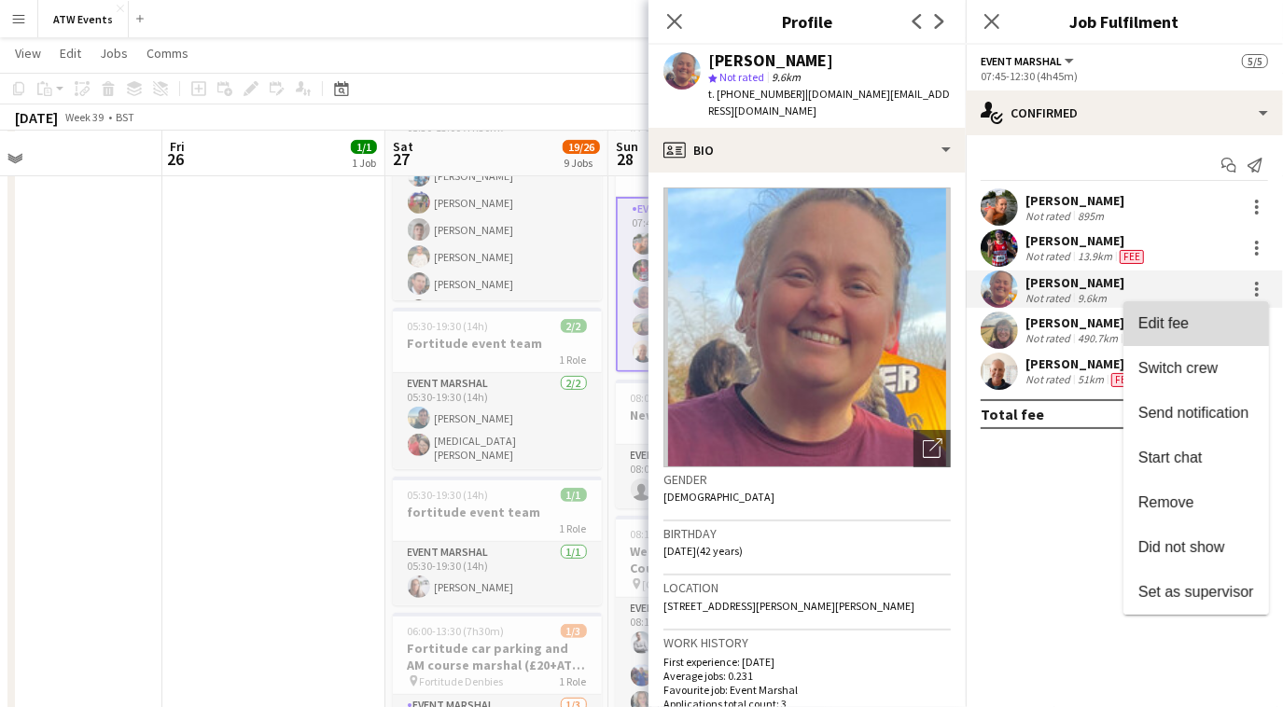
click at [1209, 333] on button "Edit fee" at bounding box center [1196, 323] width 146 height 45
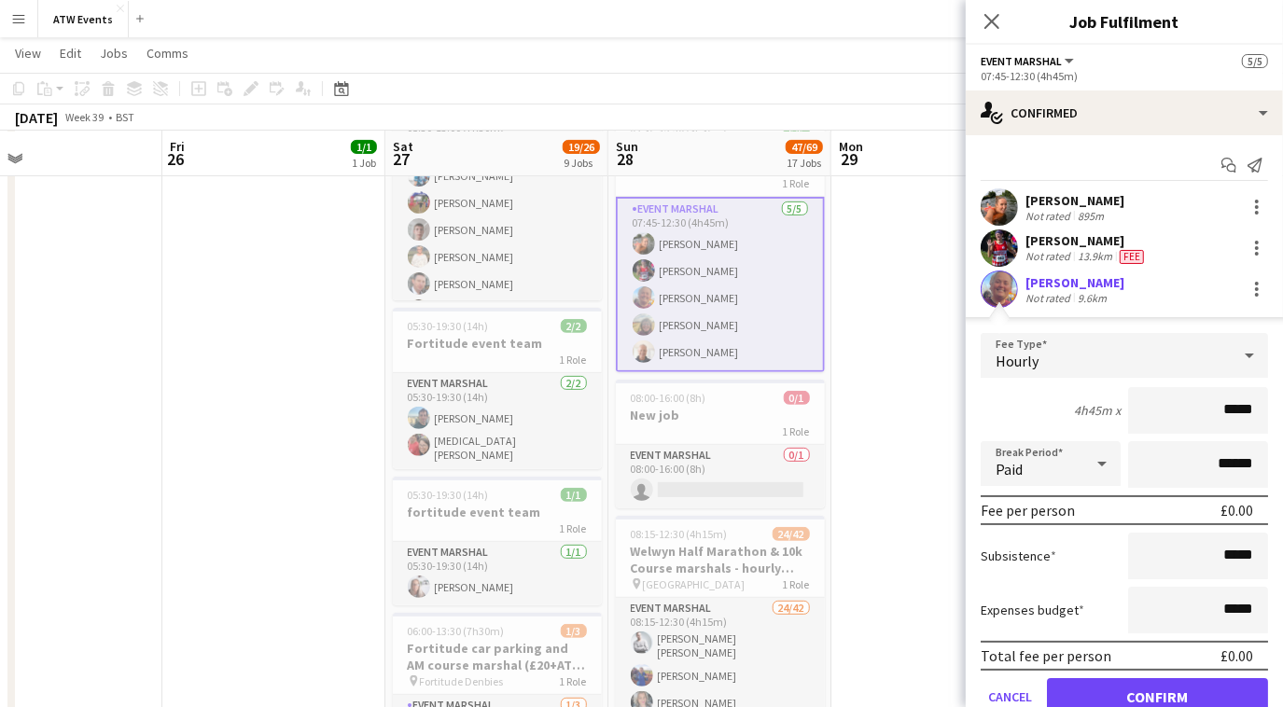
click at [1032, 283] on div "[PERSON_NAME]" at bounding box center [1074, 282] width 99 height 17
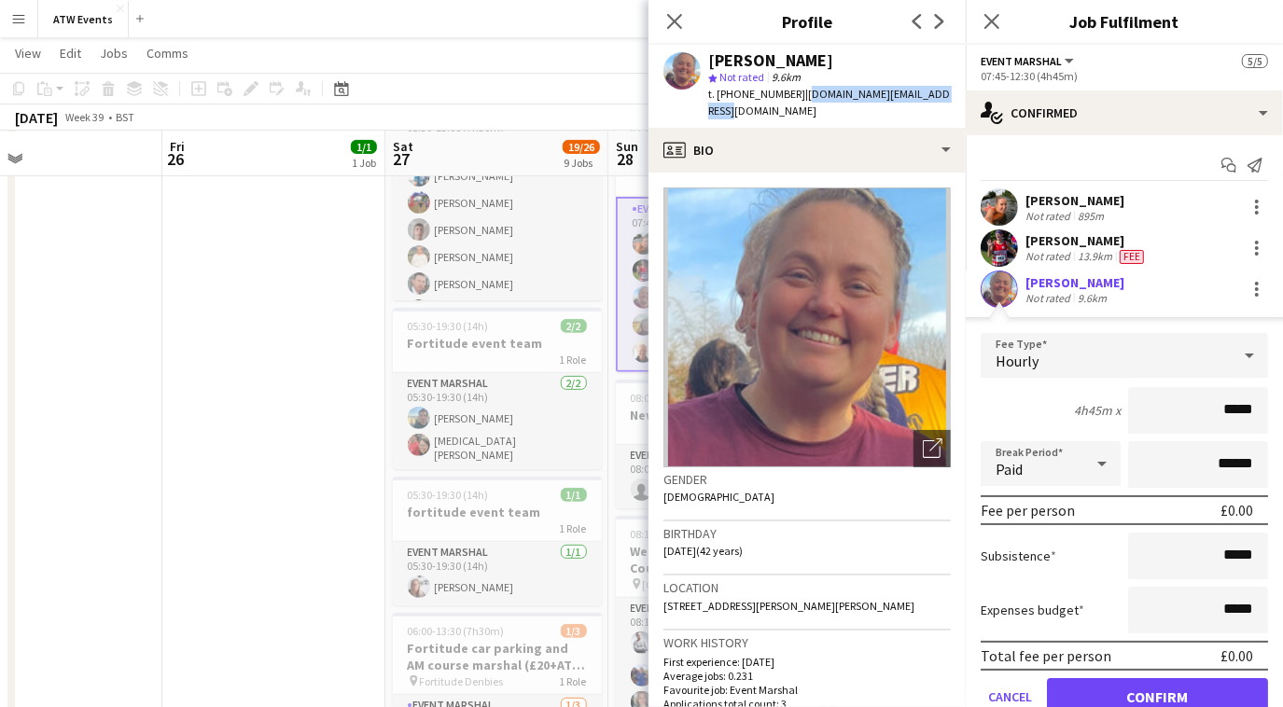
drag, startPoint x: 799, startPoint y: 93, endPoint x: 952, endPoint y: 103, distance: 153.3
click at [952, 103] on app-profile-header "[PERSON_NAME] star Not rated 9.6km t. [PHONE_NUMBER] | [DOMAIN_NAME][EMAIL_ADDR…" at bounding box center [806, 86] width 317 height 83
copy span "[DOMAIN_NAME][EMAIL_ADDRESS][DOMAIN_NAME]"
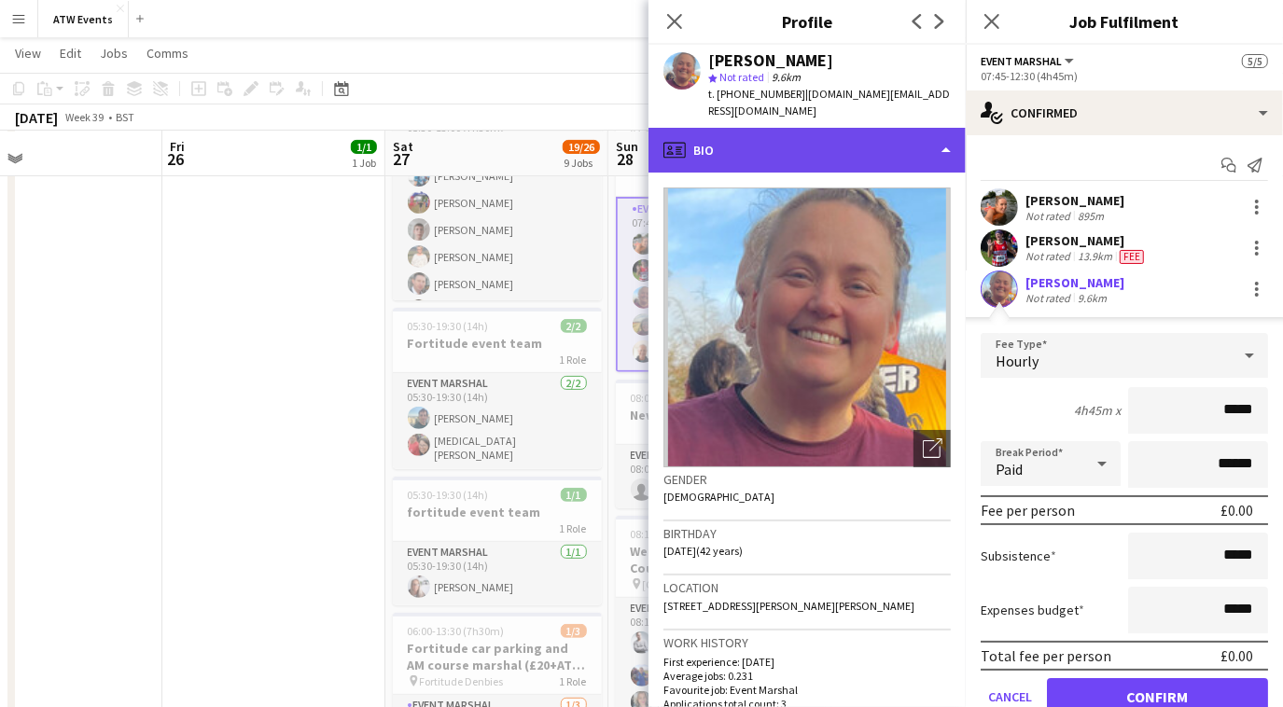
click at [816, 128] on div "profile Bio" at bounding box center [806, 150] width 317 height 45
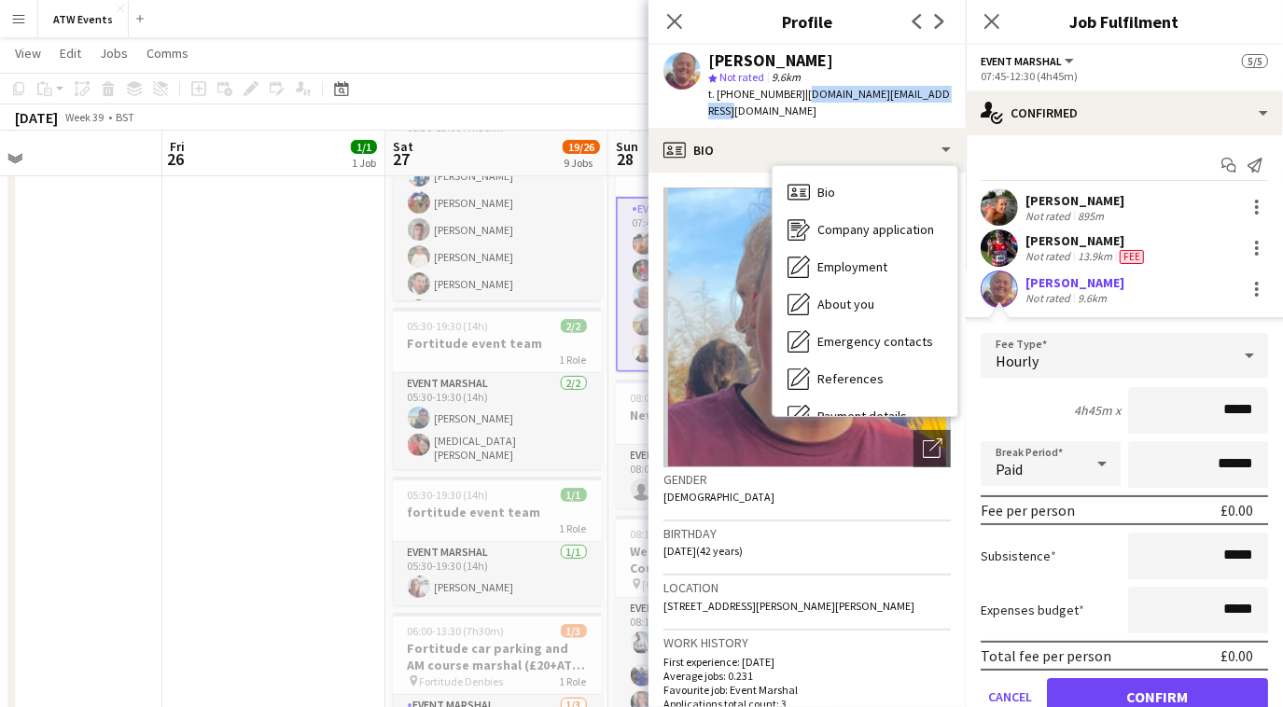
drag, startPoint x: 799, startPoint y: 91, endPoint x: 931, endPoint y: 90, distance: 132.5
click at [931, 90] on div "[PERSON_NAME] star Not rated 9.6km t. [PHONE_NUMBER] | [DOMAIN_NAME][EMAIL_ADDR…" at bounding box center [806, 86] width 317 height 83
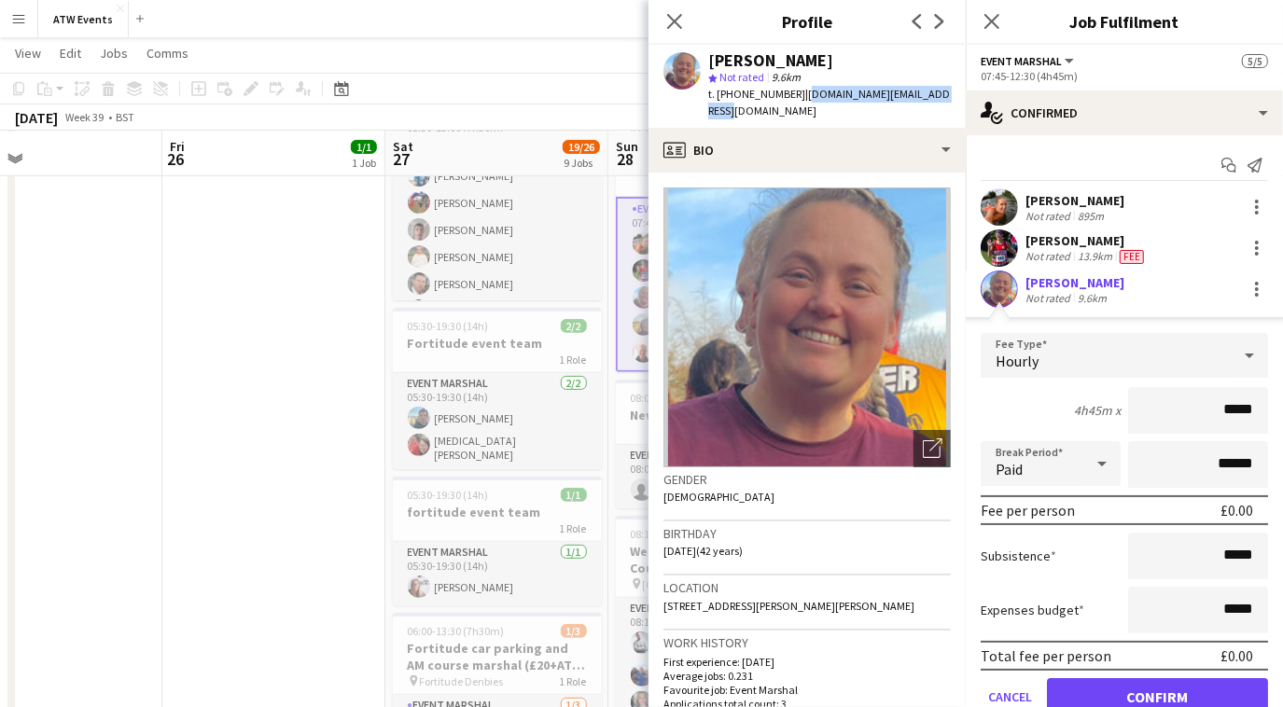
copy span "[DOMAIN_NAME][EMAIL_ADDRESS][DOMAIN_NAME]"
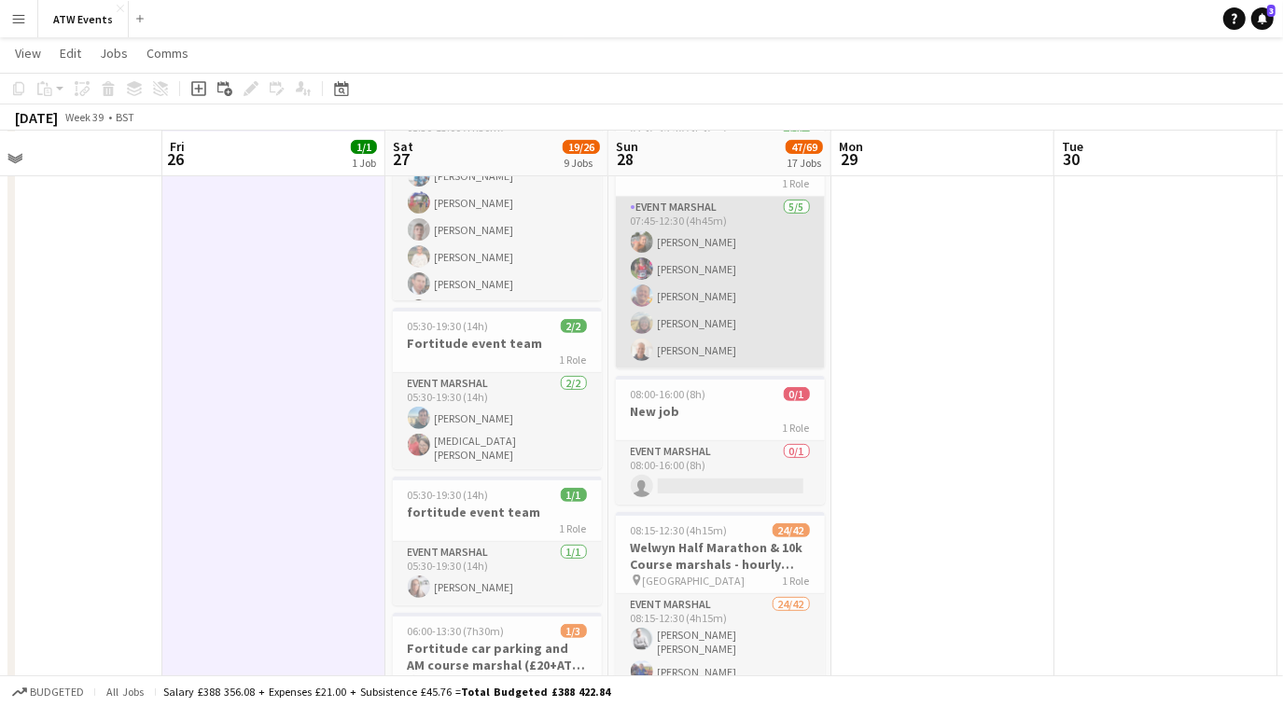
click at [706, 290] on app-card-role "Event Marshal [DATE] 07:45-12:30 (4h45m) [PERSON_NAME] [PERSON_NAME] [PERSON_NA…" at bounding box center [720, 283] width 209 height 172
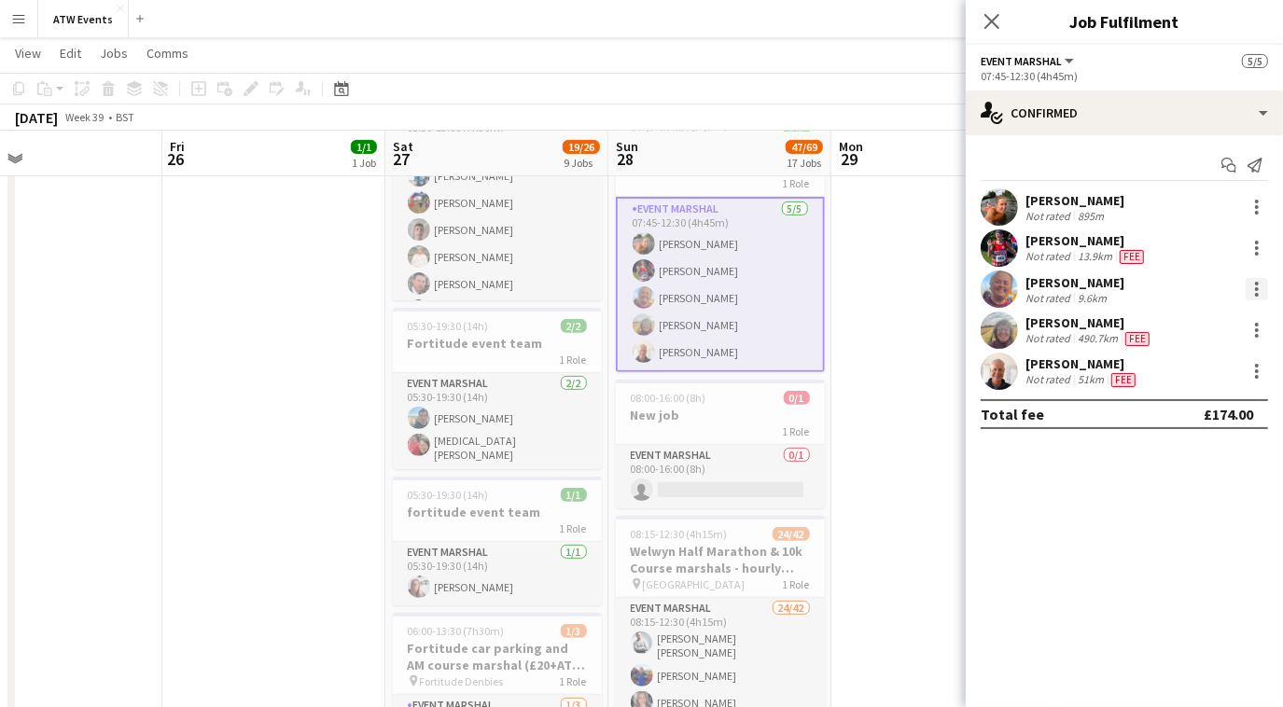
click at [1261, 285] on div at bounding box center [1256, 289] width 22 height 22
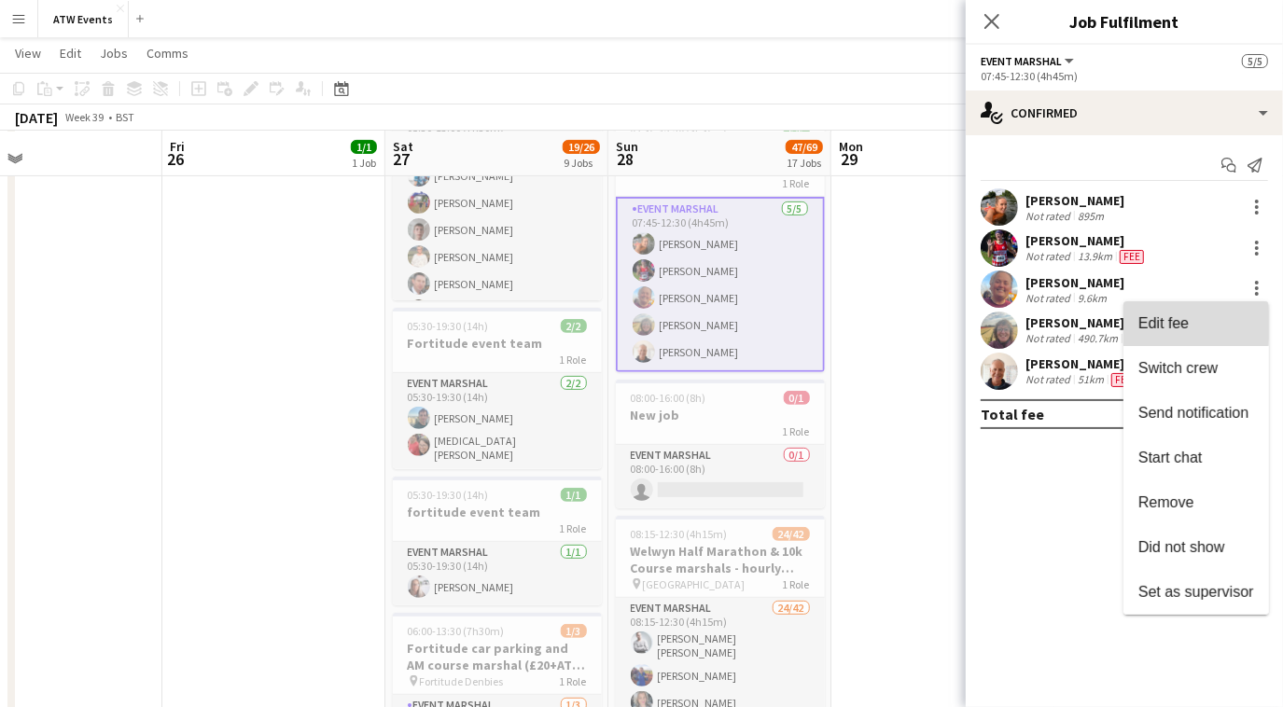
click at [1164, 325] on span "Edit fee" at bounding box center [1163, 323] width 50 height 16
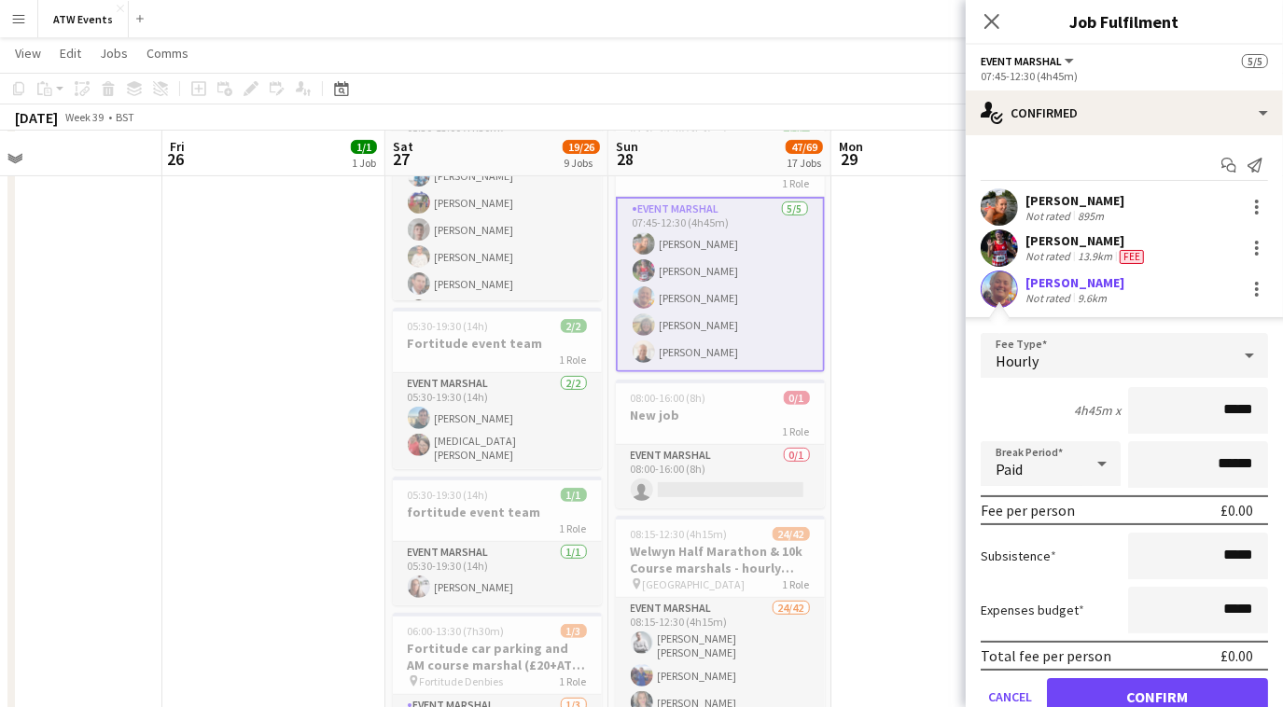
click at [699, 295] on app-card-role "Event Marshal [DATE] 07:45-12:30 (4h45m) [PERSON_NAME] [PERSON_NAME] [PERSON_NA…" at bounding box center [720, 284] width 209 height 175
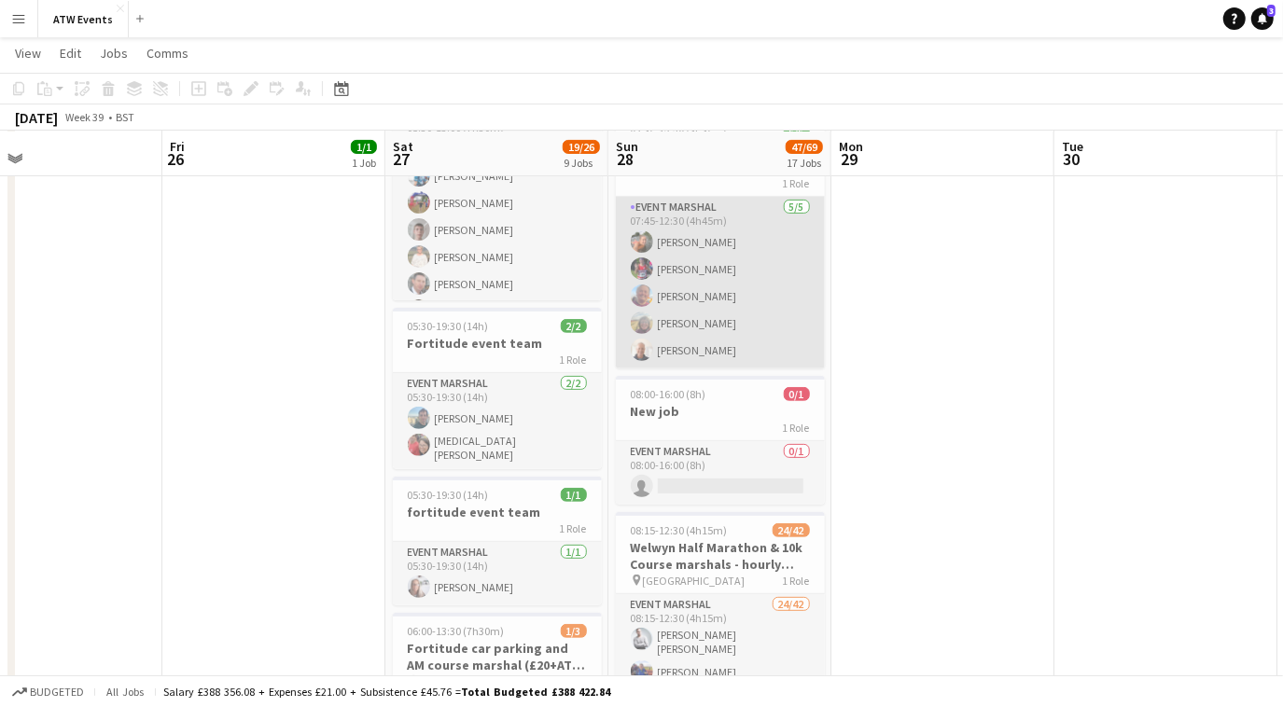
click at [702, 292] on app-card-role "Event Marshal [DATE] 07:45-12:30 (4h45m) [PERSON_NAME] [PERSON_NAME] [PERSON_NA…" at bounding box center [720, 283] width 209 height 172
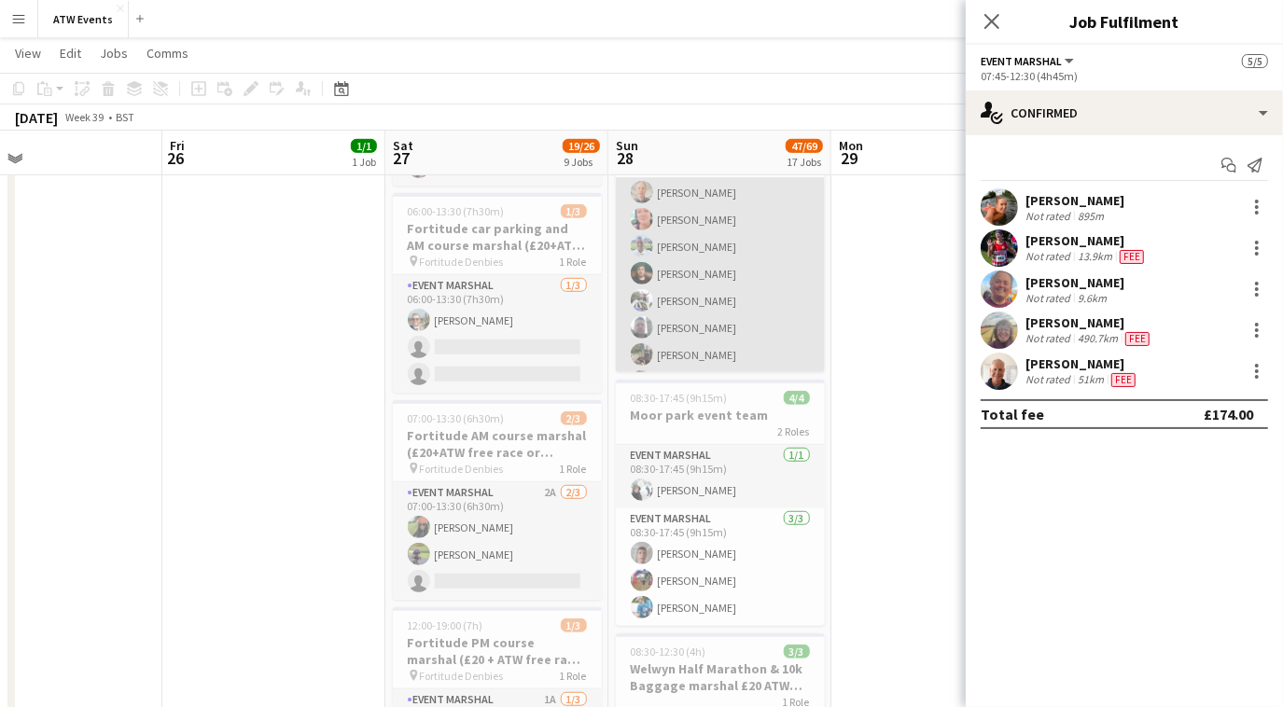
scroll to position [437, 0]
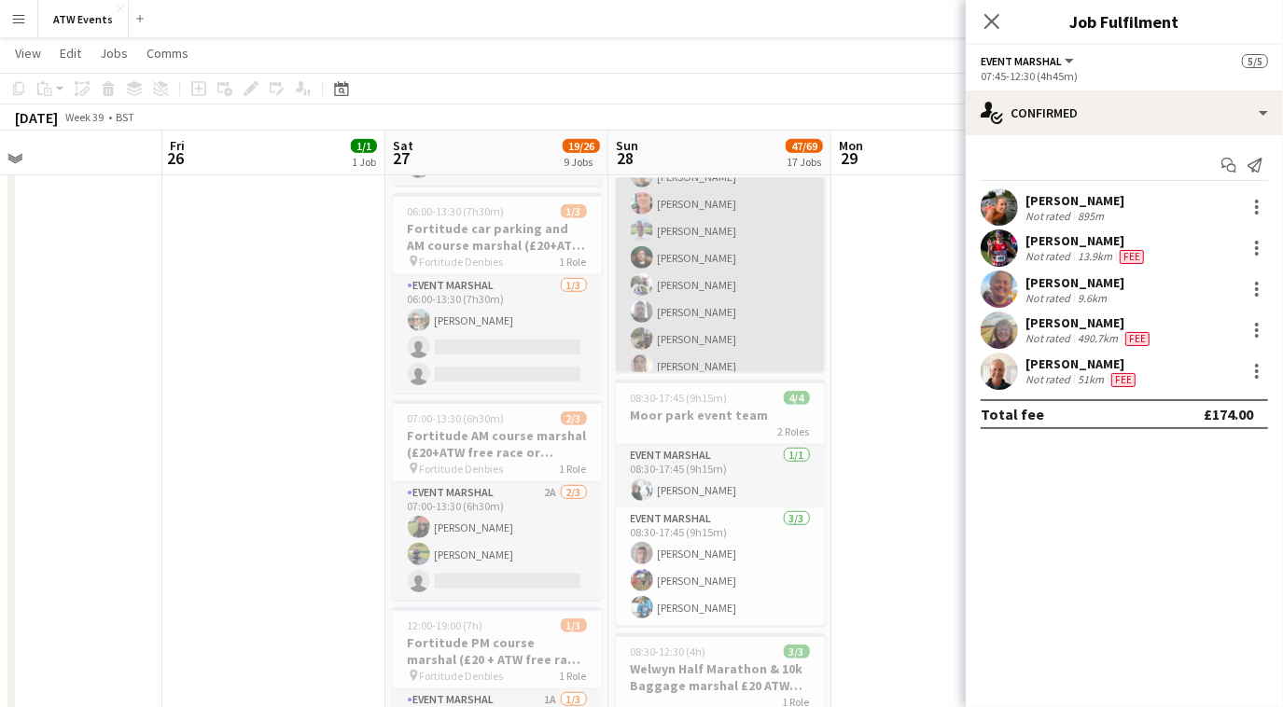
click at [691, 213] on app-card-role "Event Marshal 24/42 08:15-12:30 (4h15m) [PERSON_NAME] [PERSON_NAME] [PERSON_NAM…" at bounding box center [720, 334] width 209 height 1184
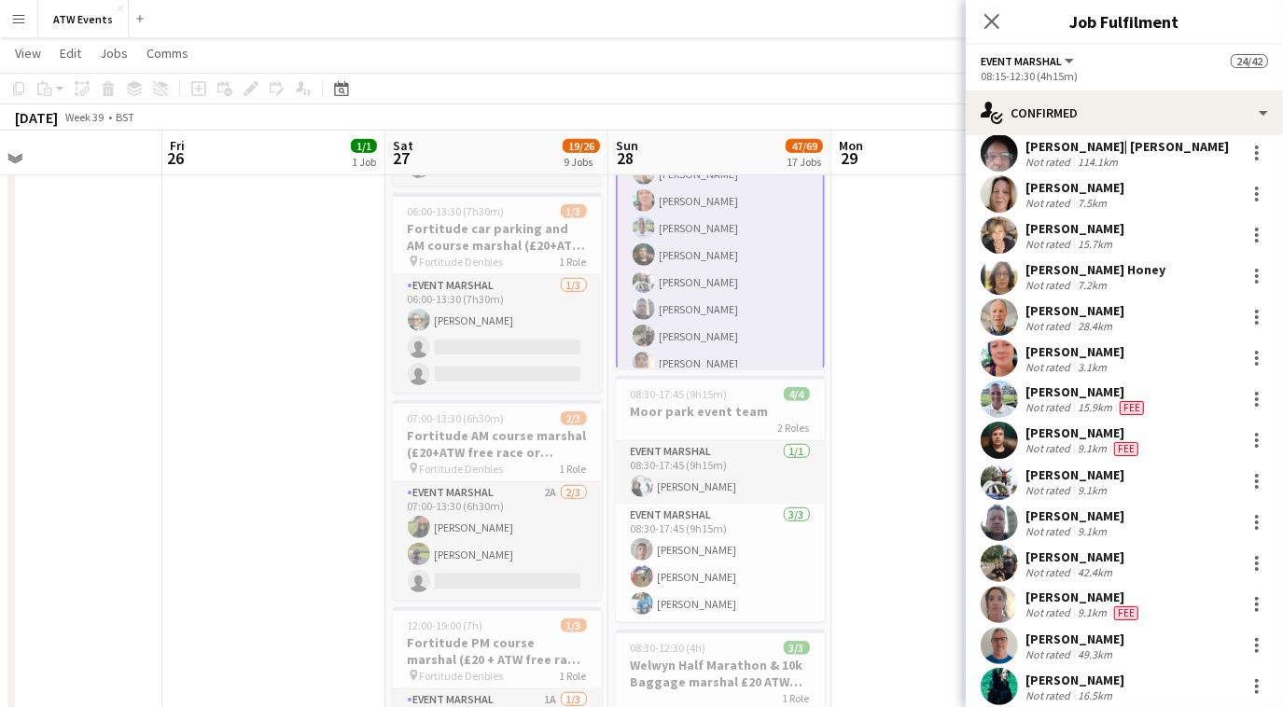
scroll to position [478, 0]
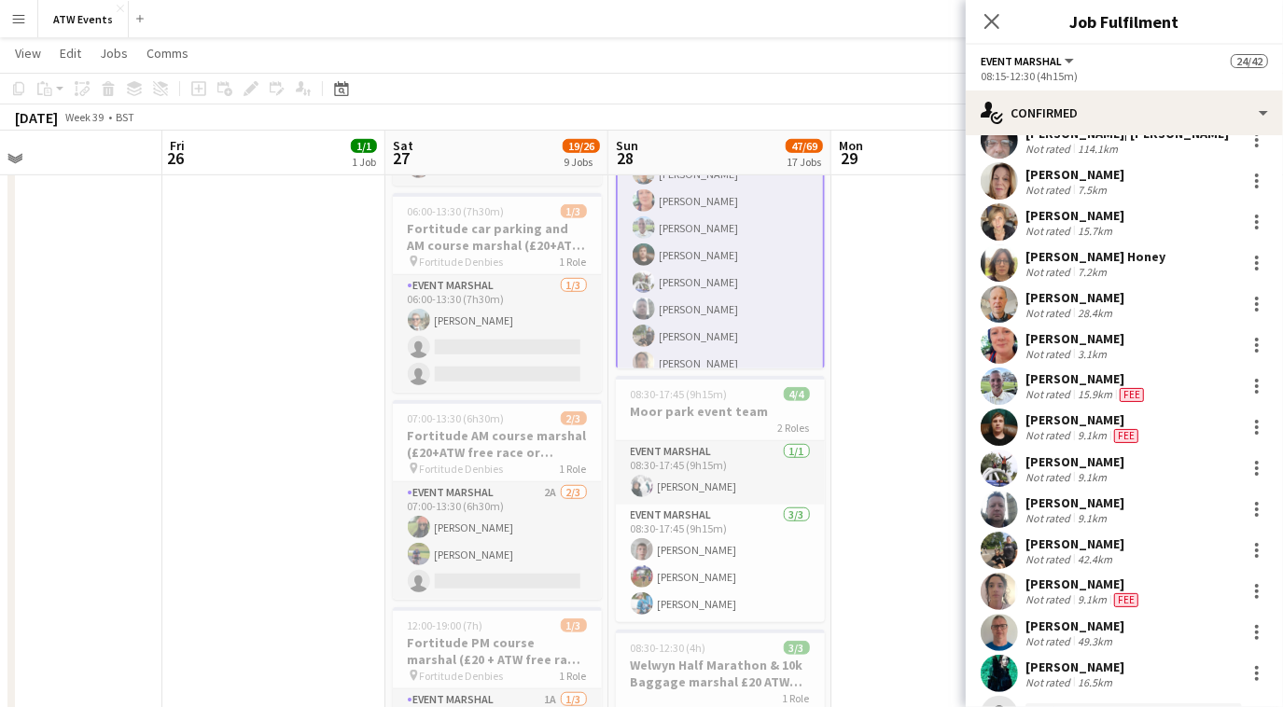
click at [1062, 387] on div "Not rated" at bounding box center [1049, 394] width 49 height 15
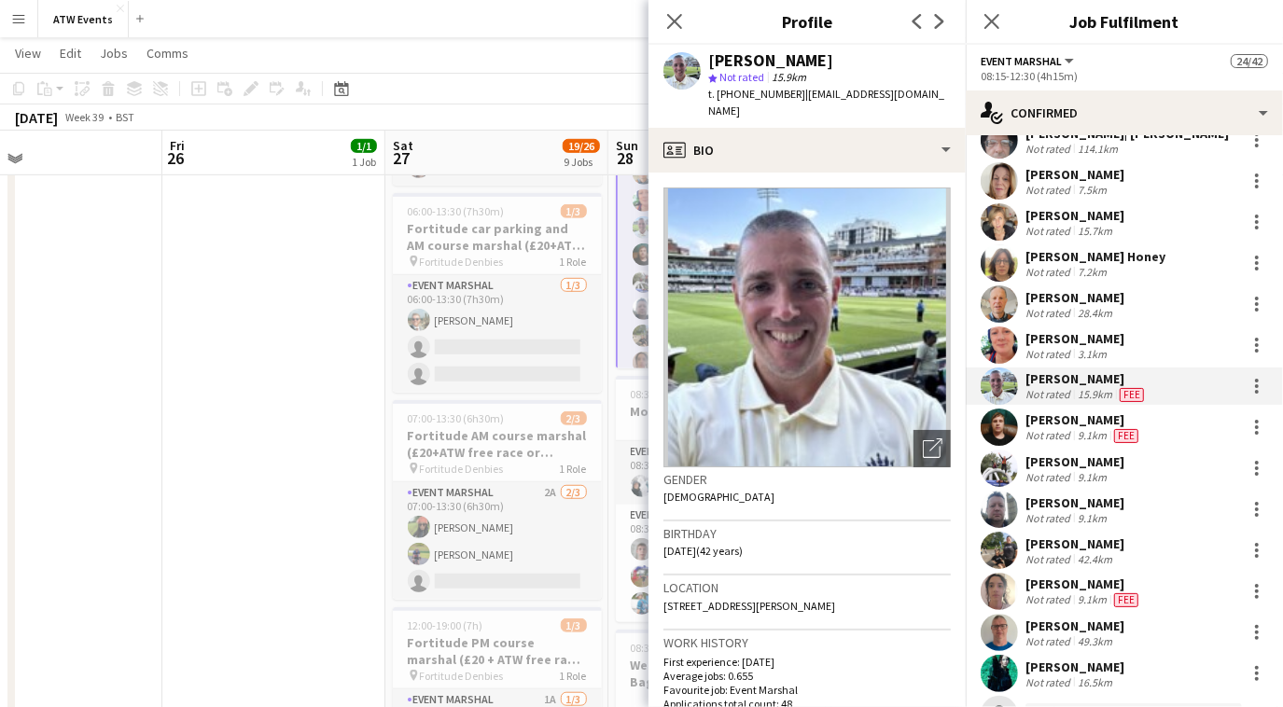
click at [795, 96] on span "| [EMAIL_ADDRESS][DOMAIN_NAME]" at bounding box center [826, 102] width 236 height 31
drag, startPoint x: 796, startPoint y: 94, endPoint x: 916, endPoint y: 90, distance: 120.4
click at [916, 90] on div "[PERSON_NAME] star Not rated 15.9km t. [PHONE_NUMBER] | [EMAIL_ADDRESS][DOMAIN_…" at bounding box center [806, 86] width 317 height 83
copy span "[EMAIL_ADDRESS][DOMAIN_NAME]"
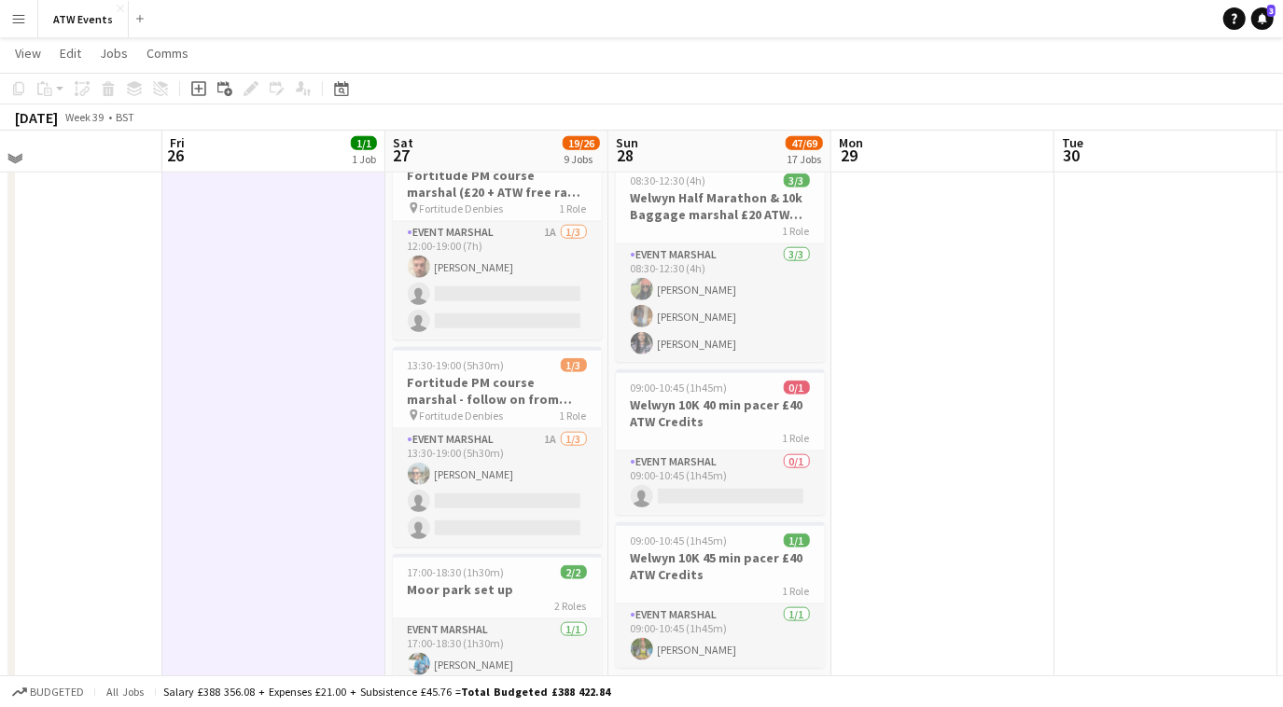
scroll to position [1210, 0]
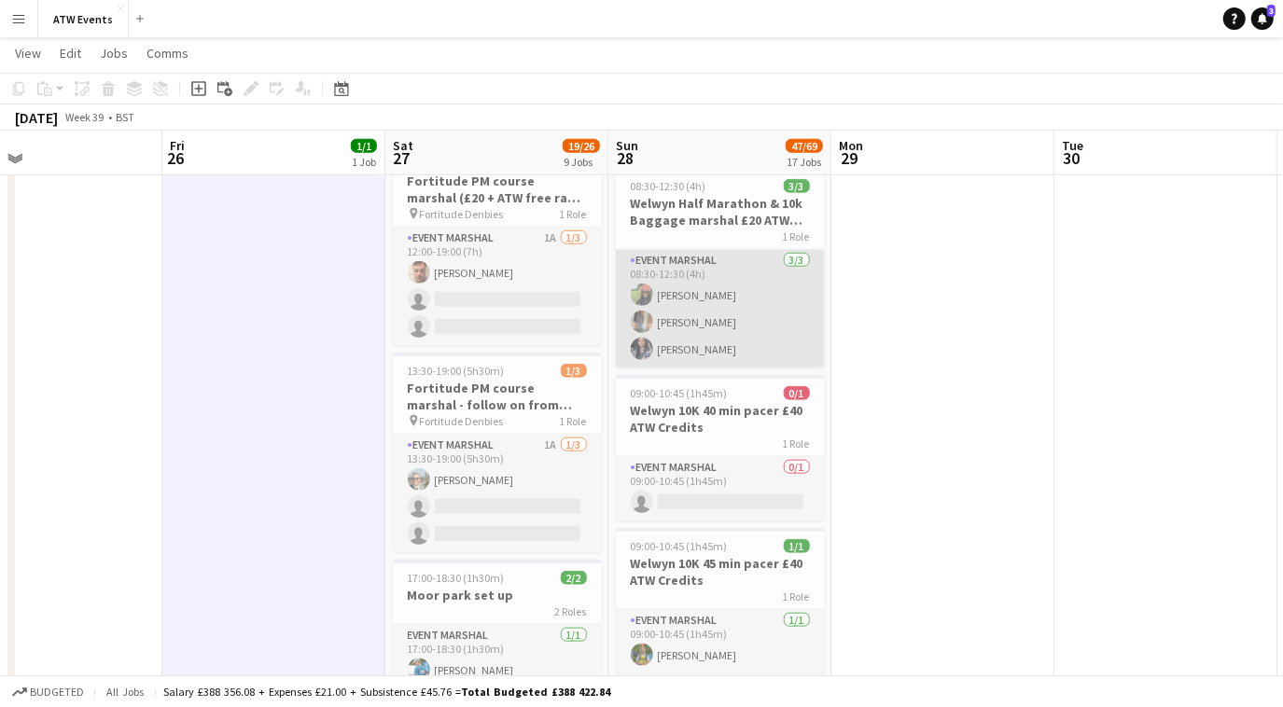
click at [686, 299] on app-card-role "Event Marshal [DATE] 08:30-12:30 (4h) [PERSON_NAME] Pochette [PERSON_NAME] [PER…" at bounding box center [720, 309] width 209 height 118
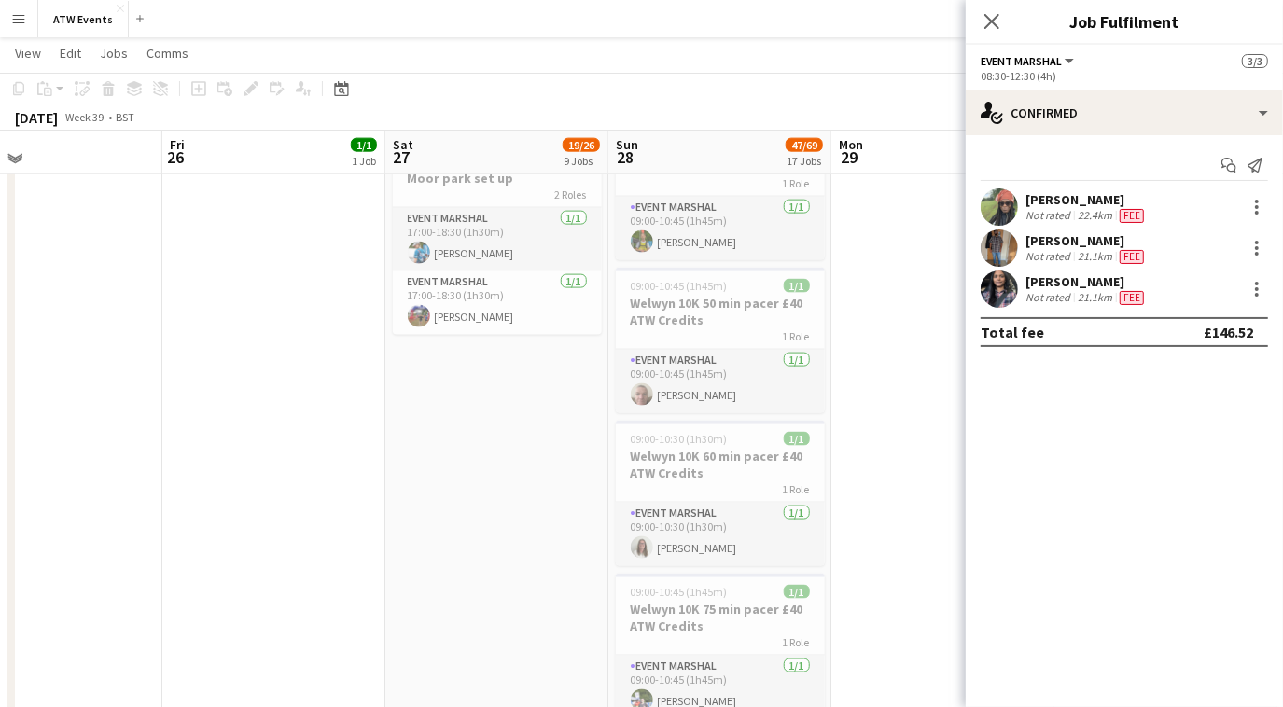
scroll to position [1626, 0]
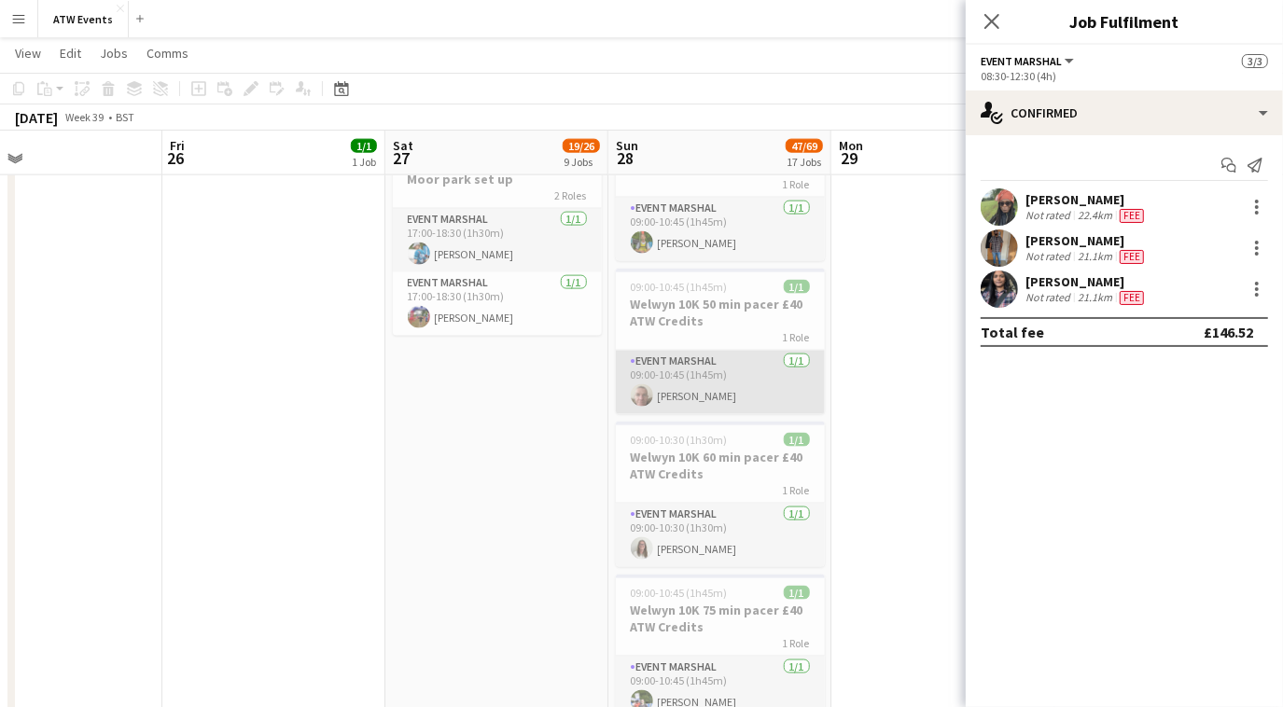
click at [681, 401] on app-card-role "Event Marshal [DATE] 09:00-10:45 (1h45m) [PERSON_NAME]" at bounding box center [720, 382] width 209 height 63
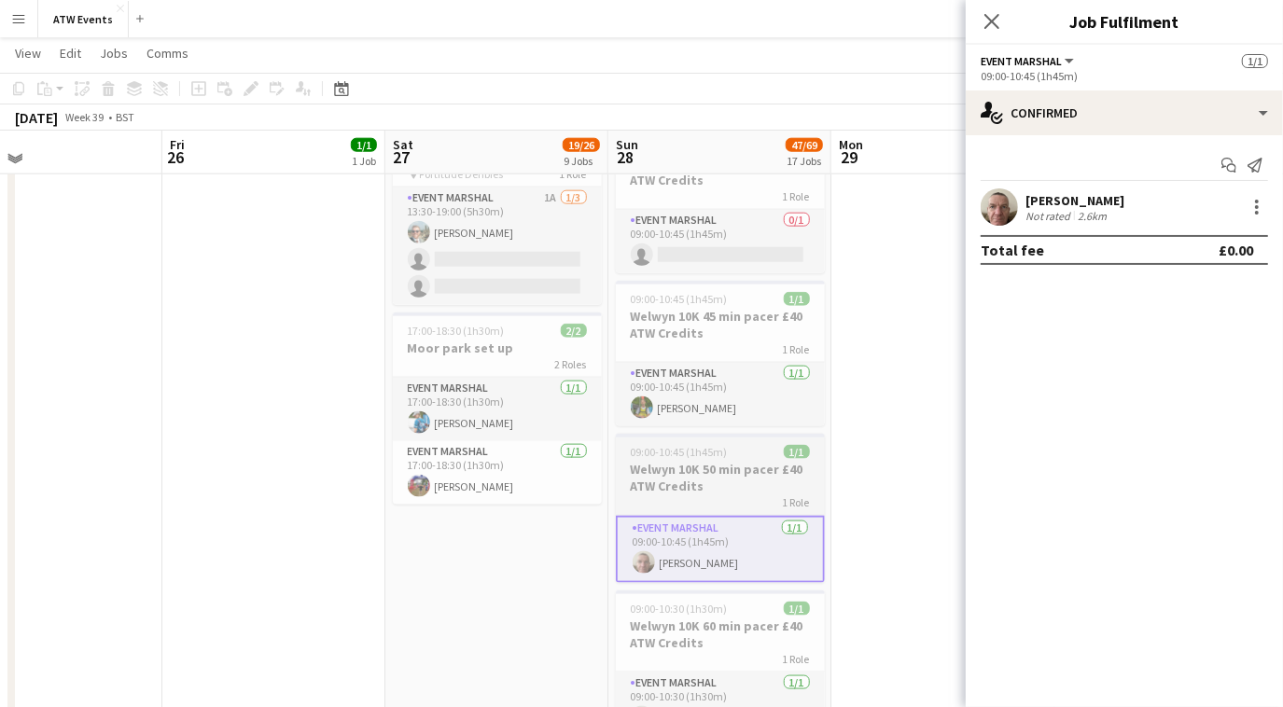
scroll to position [1456, 0]
click at [681, 401] on app-card-role "Event Marshal [DATE] 09:00-10:45 (1h45m) [PERSON_NAME]" at bounding box center [720, 395] width 209 height 63
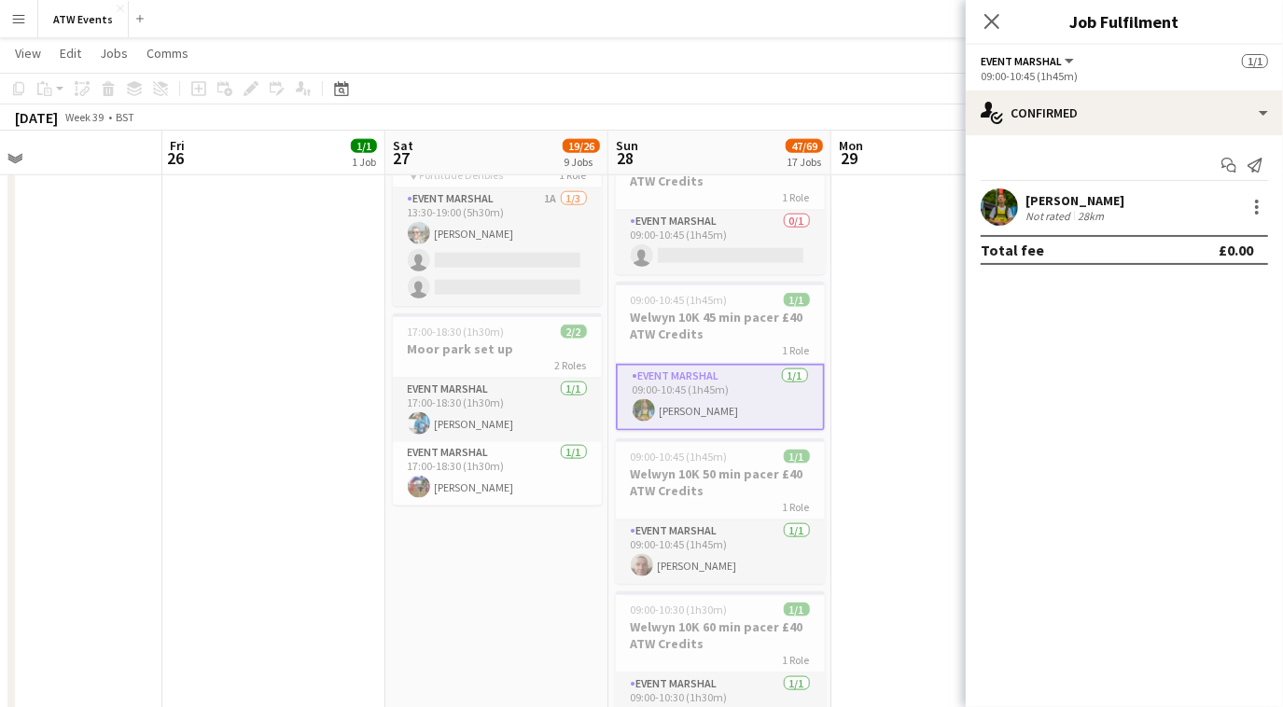
click at [1050, 202] on div "[PERSON_NAME]" at bounding box center [1074, 200] width 99 height 17
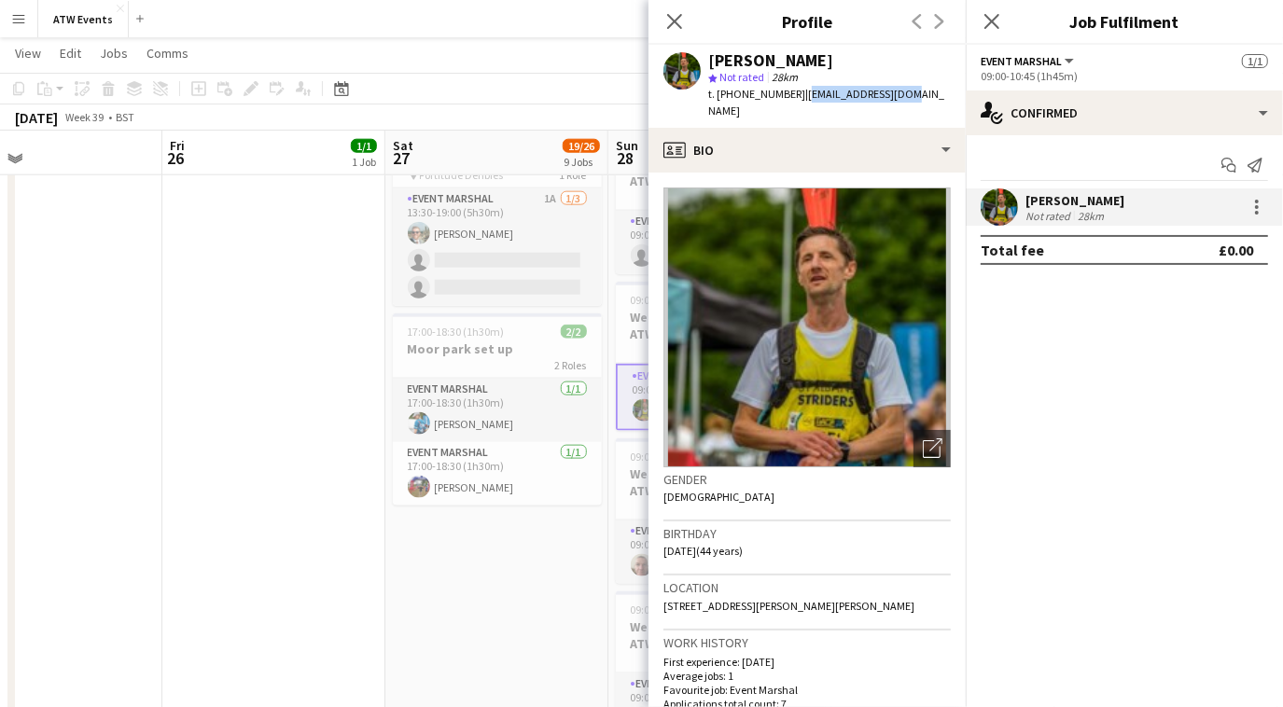
drag, startPoint x: 796, startPoint y: 97, endPoint x: 926, endPoint y: 101, distance: 130.7
click at [926, 101] on app-profile-header "[PERSON_NAME] star Not rated 28km t. [PHONE_NUMBER] | [EMAIL_ADDRESS][DOMAIN_NA…" at bounding box center [806, 86] width 317 height 83
copy span "[EMAIL_ADDRESS][DOMAIN_NAME]"
click at [85, 213] on app-date-cell at bounding box center [50, 308] width 223 height 3111
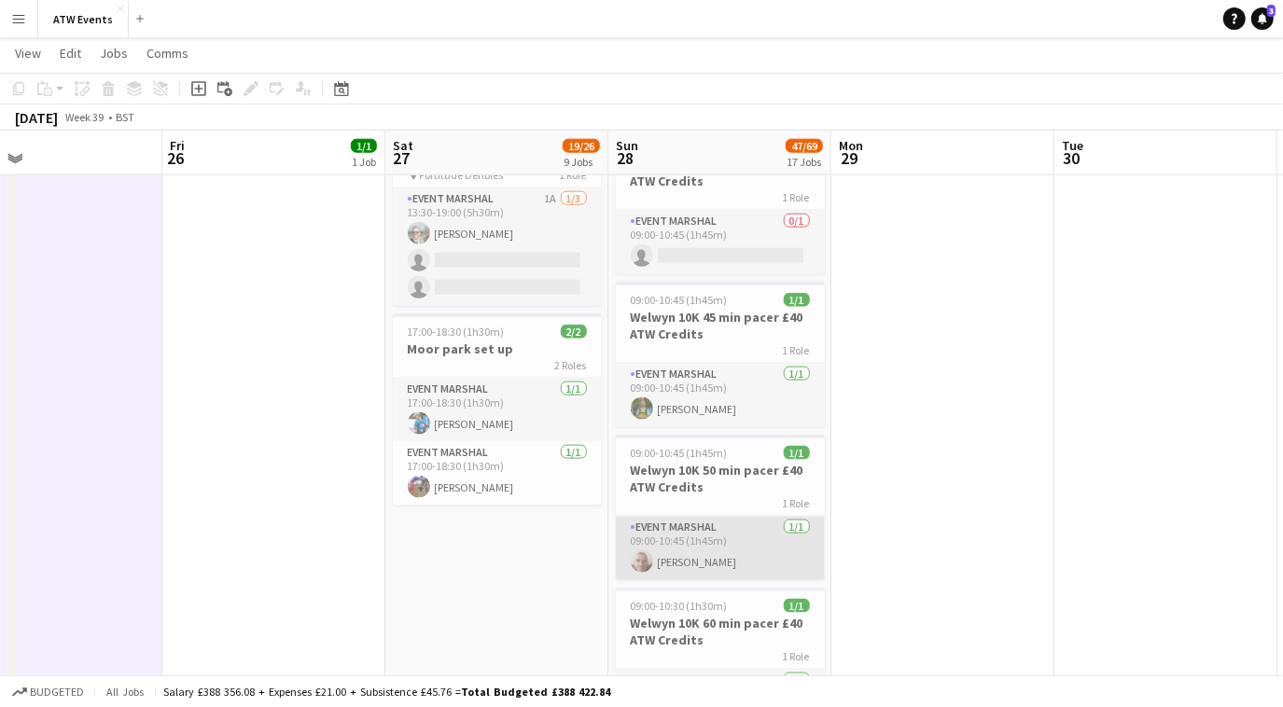
click at [733, 543] on app-card-role "Event Marshal [DATE] 09:00-10:45 (1h45m) [PERSON_NAME]" at bounding box center [720, 548] width 209 height 63
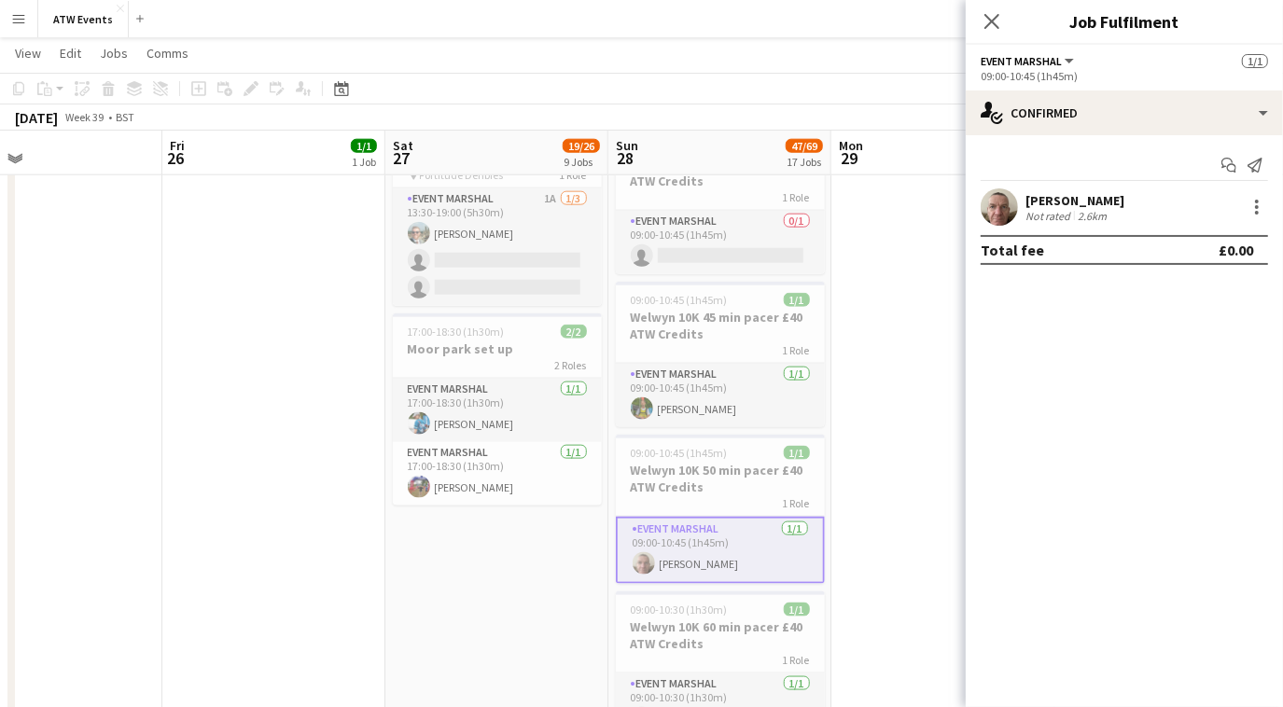
click at [1057, 198] on div "[PERSON_NAME]" at bounding box center [1074, 200] width 99 height 17
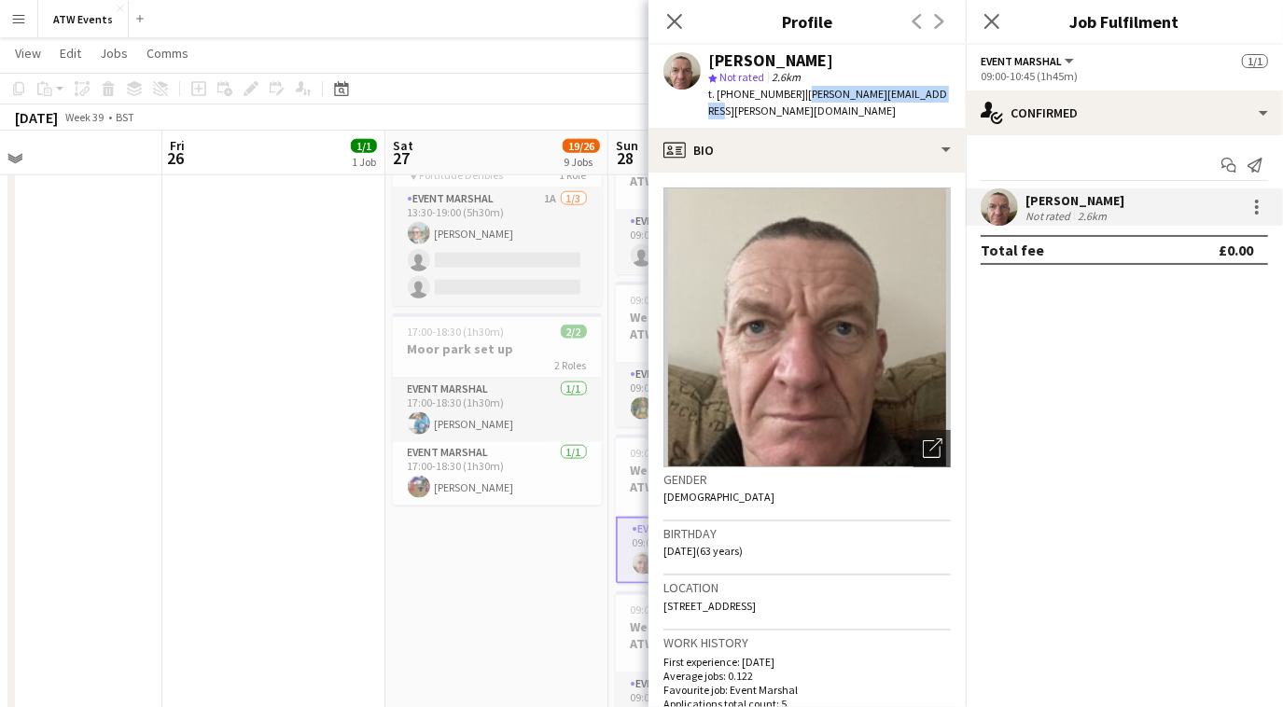
drag, startPoint x: 803, startPoint y: 97, endPoint x: 944, endPoint y: 104, distance: 141.0
click at [944, 104] on app-profile-header "[PERSON_NAME] star Not rated 2.6km t. [PHONE_NUMBER] | [PERSON_NAME][EMAIL_ADDR…" at bounding box center [806, 86] width 317 height 83
copy span "[PERSON_NAME][EMAIL_ADDRESS][PERSON_NAME][DOMAIN_NAME]"
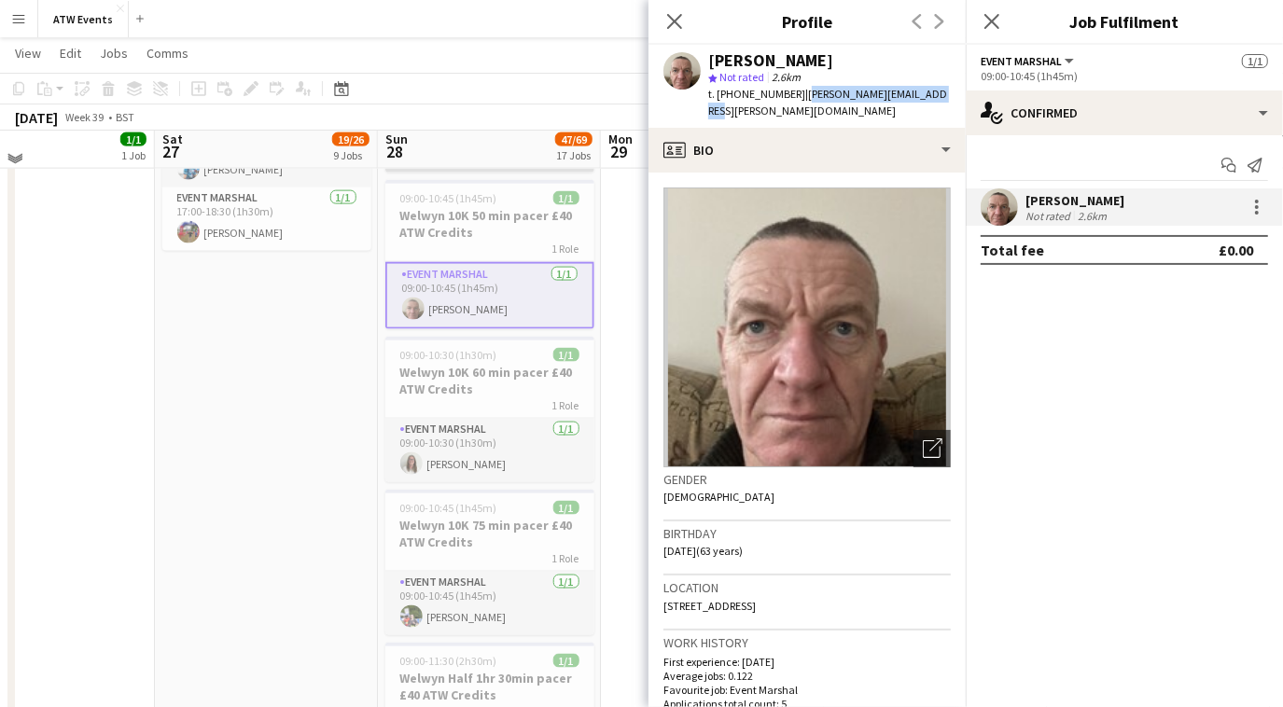
scroll to position [1714, 0]
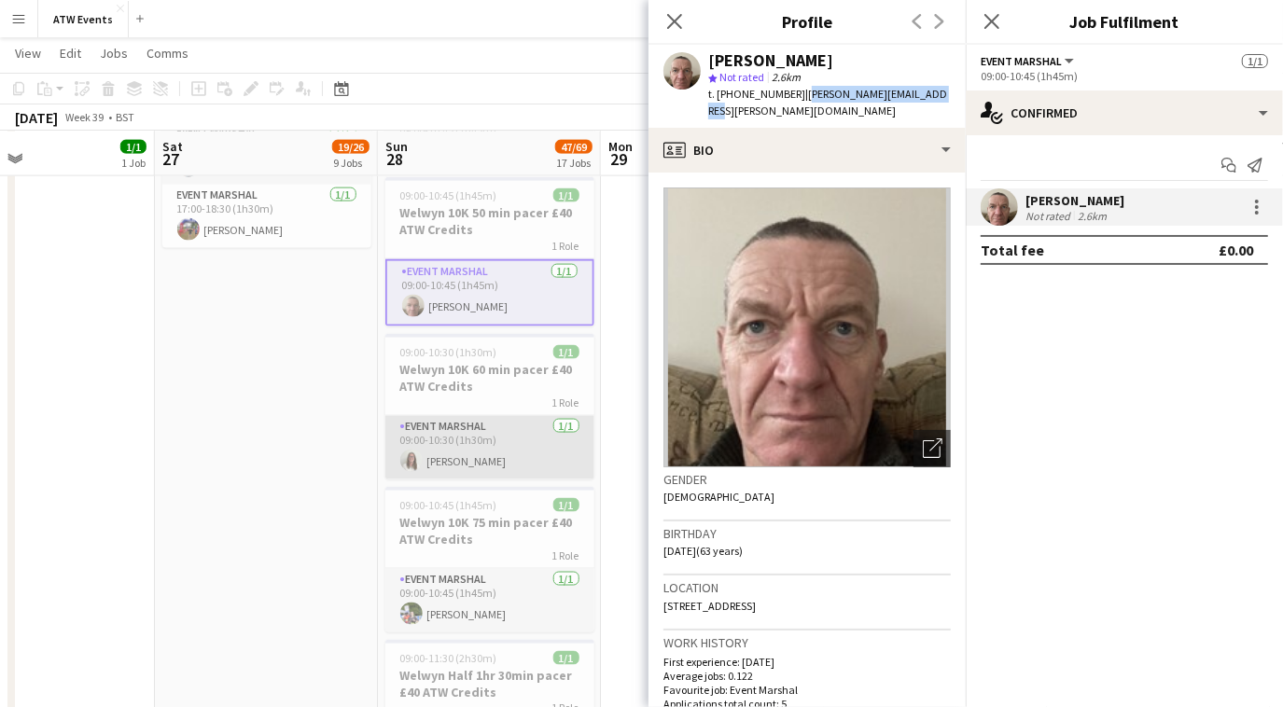
click at [482, 448] on app-card-role "Event Marshal [DATE] 09:00-10:30 (1h30m) [PERSON_NAME]" at bounding box center [489, 447] width 209 height 63
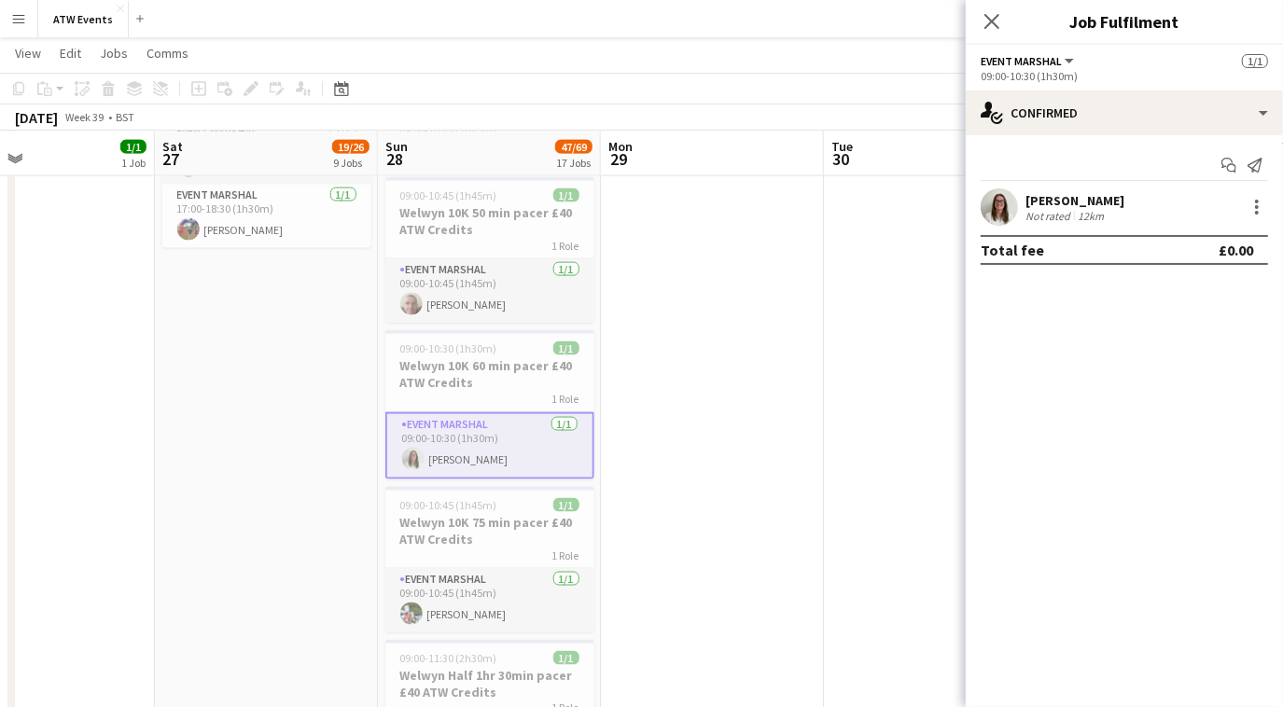
click at [1057, 202] on div "[PERSON_NAME]" at bounding box center [1074, 200] width 99 height 17
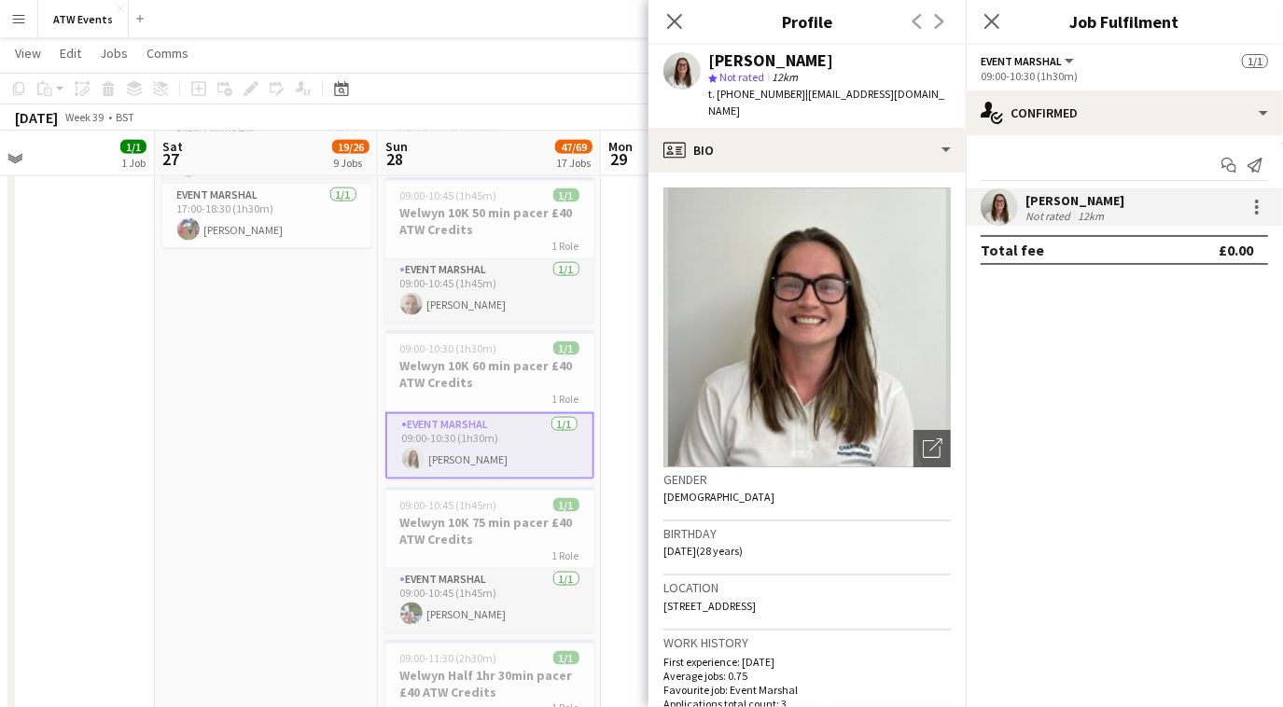
drag, startPoint x: 798, startPoint y: 94, endPoint x: 953, endPoint y: 98, distance: 155.8
click at [953, 98] on div "[PERSON_NAME] star Not rated 12km t. [PHONE_NUMBER] | [EMAIL_ADDRESS][DOMAIN_NA…" at bounding box center [806, 86] width 317 height 83
copy span "[EMAIL_ADDRESS][DOMAIN_NAME]"
click at [480, 620] on app-card-role "Event Marshal [DATE] 09:00-10:45 (1h45m) [PERSON_NAME]" at bounding box center [489, 600] width 209 height 63
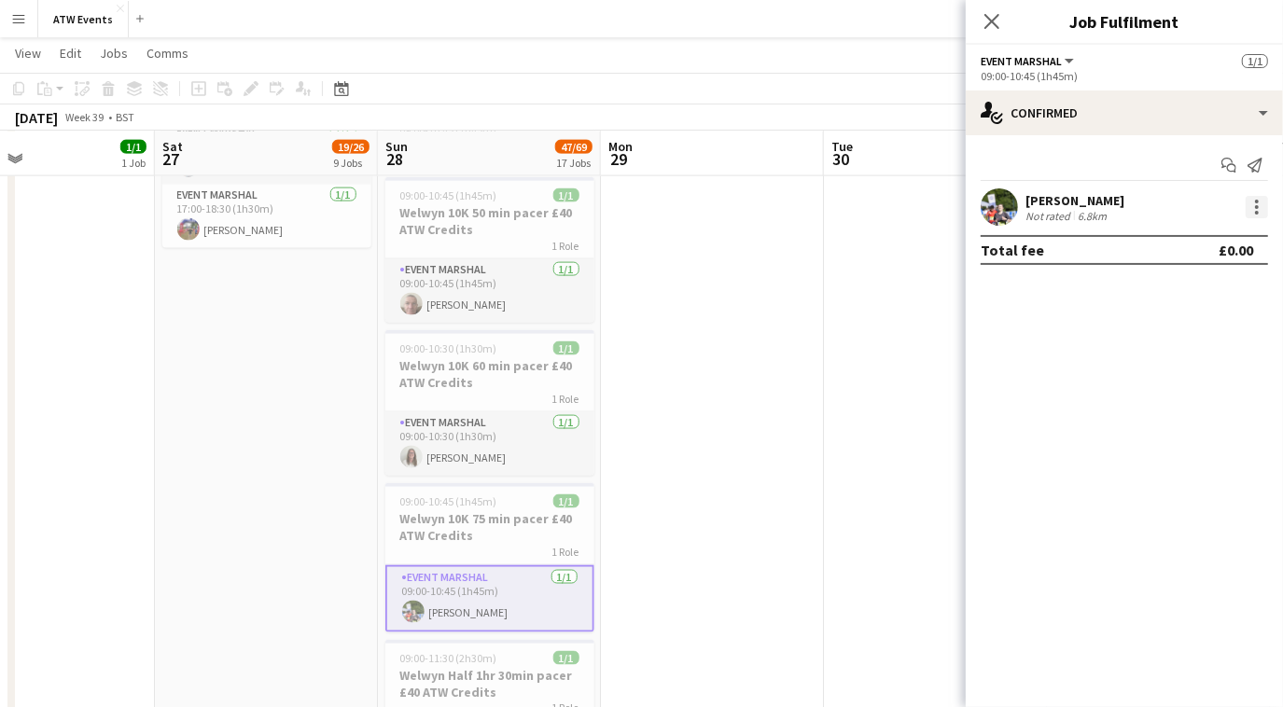
click at [1258, 207] on div at bounding box center [1257, 207] width 4 height 4
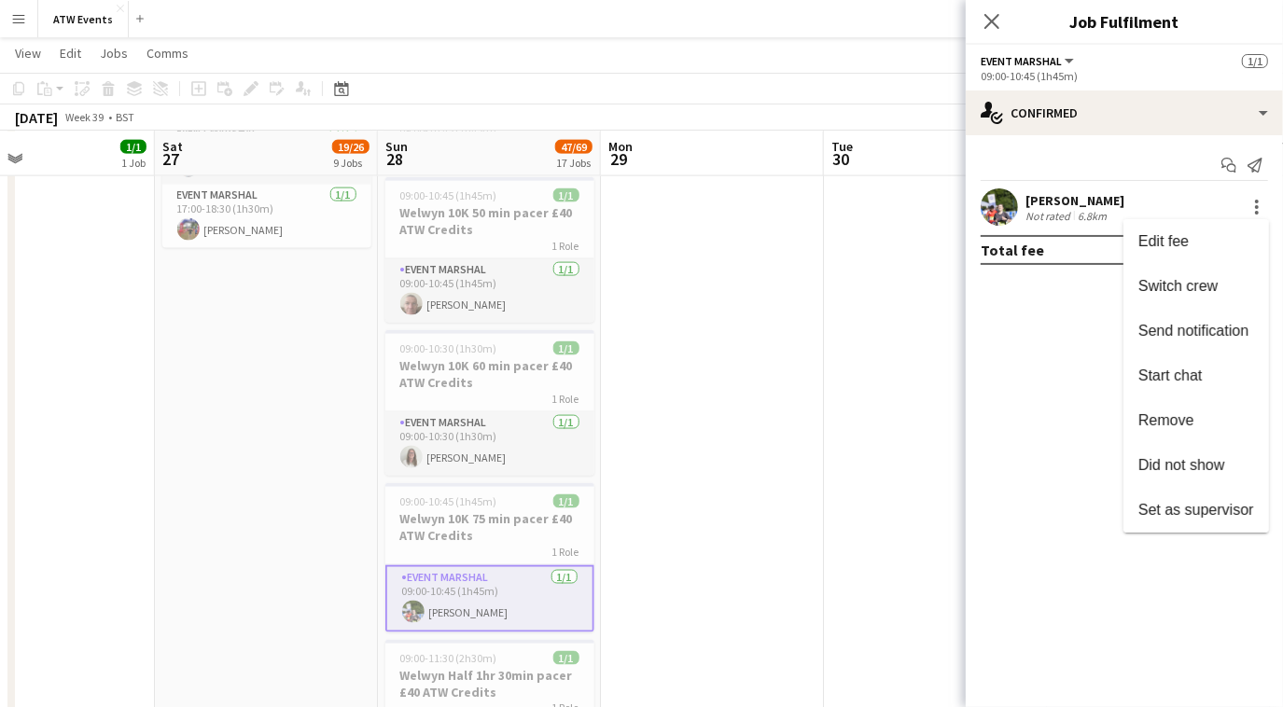
click at [1102, 210] on div at bounding box center [641, 353] width 1283 height 707
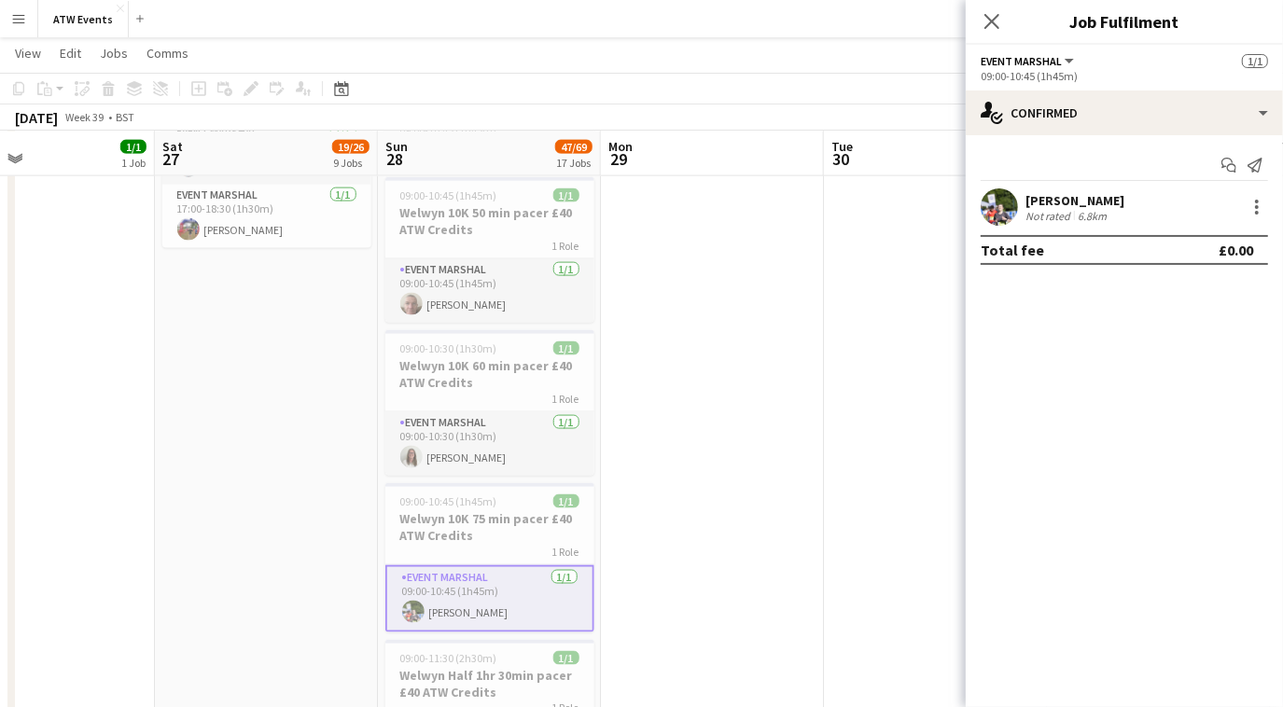
click at [1102, 210] on div "6.8km" at bounding box center [1092, 216] width 36 height 14
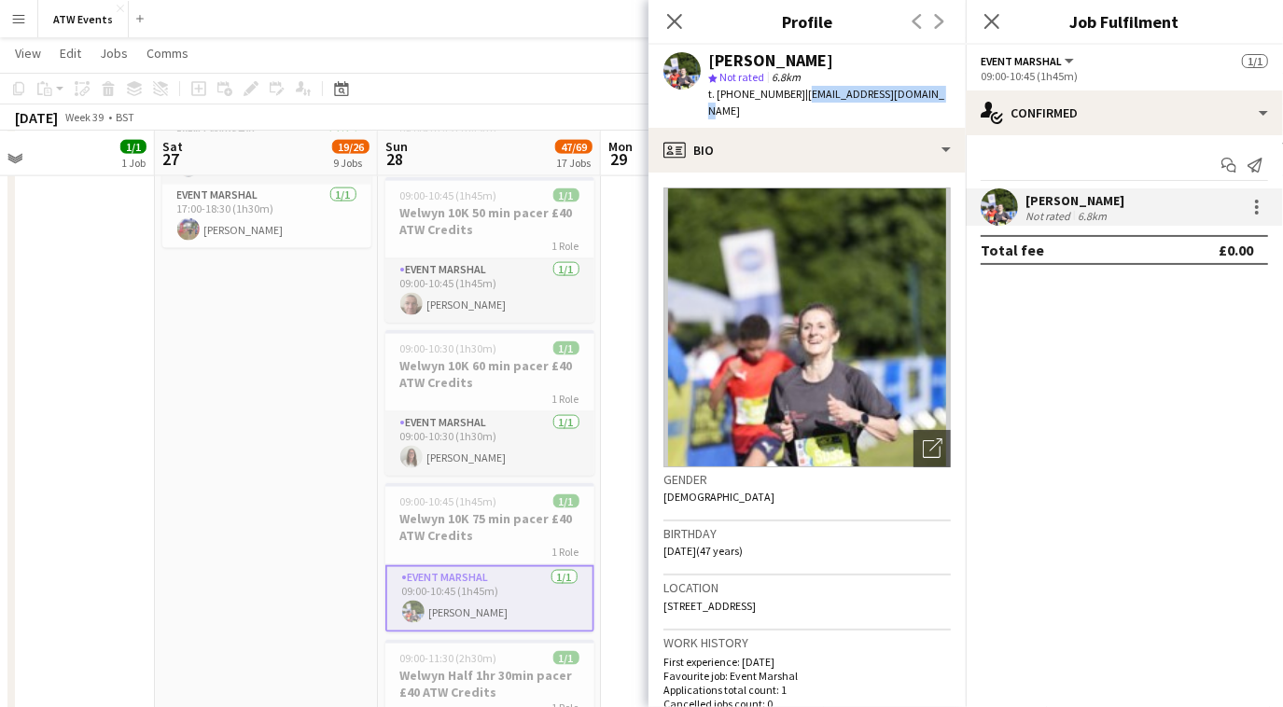
drag, startPoint x: 796, startPoint y: 96, endPoint x: 940, endPoint y: 88, distance: 144.8
click at [940, 88] on app-profile-header "[PERSON_NAME] star Not rated 6.8km t. [PHONE_NUMBER] | [EMAIL_ADDRESS][DOMAIN_N…" at bounding box center [806, 86] width 317 height 83
copy span "[EMAIL_ADDRESS][DOMAIN_NAME]"
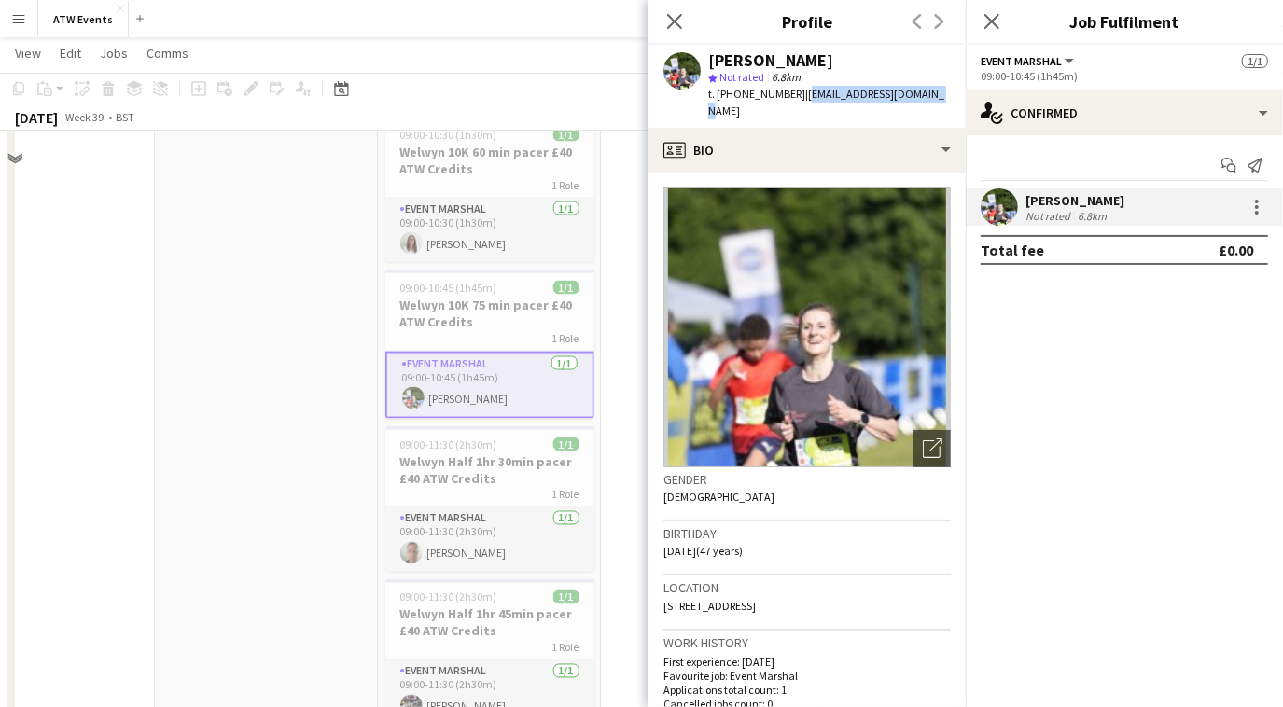
scroll to position [1962, 0]
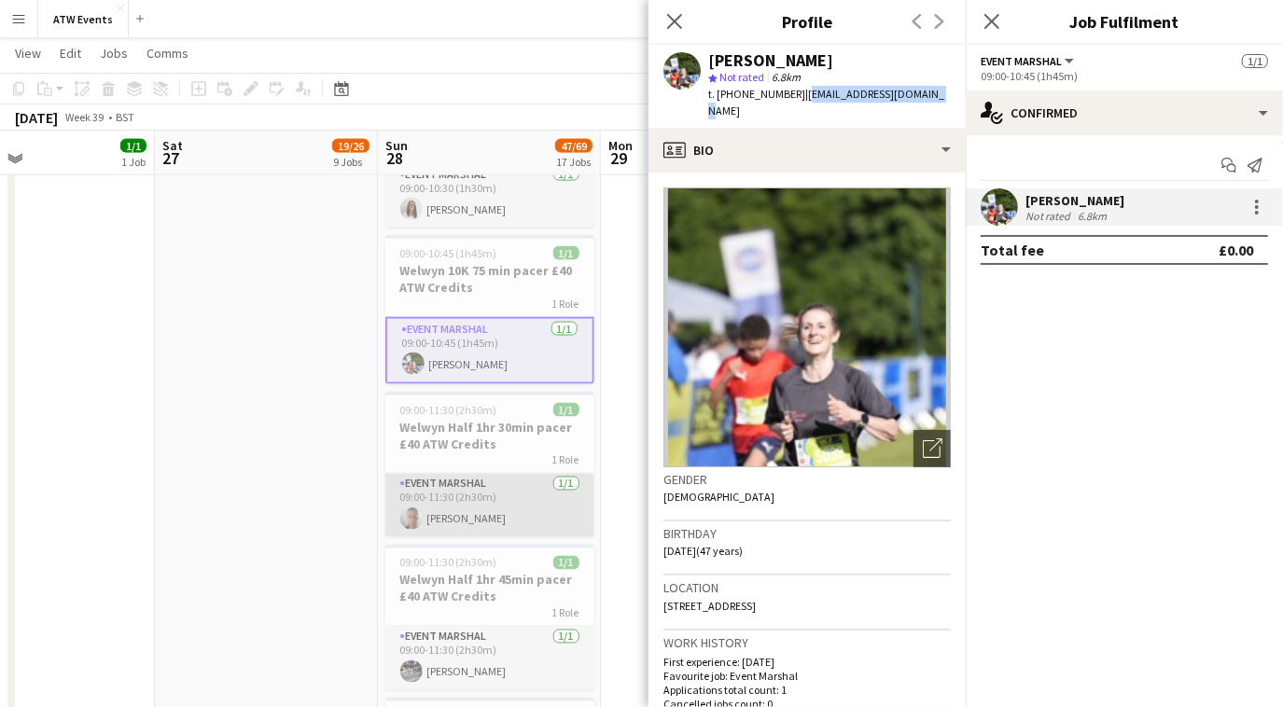
click at [456, 507] on app-card-role "Event Marshal [DATE] 09:00-11:30 (2h30m) [PERSON_NAME]" at bounding box center [489, 505] width 209 height 63
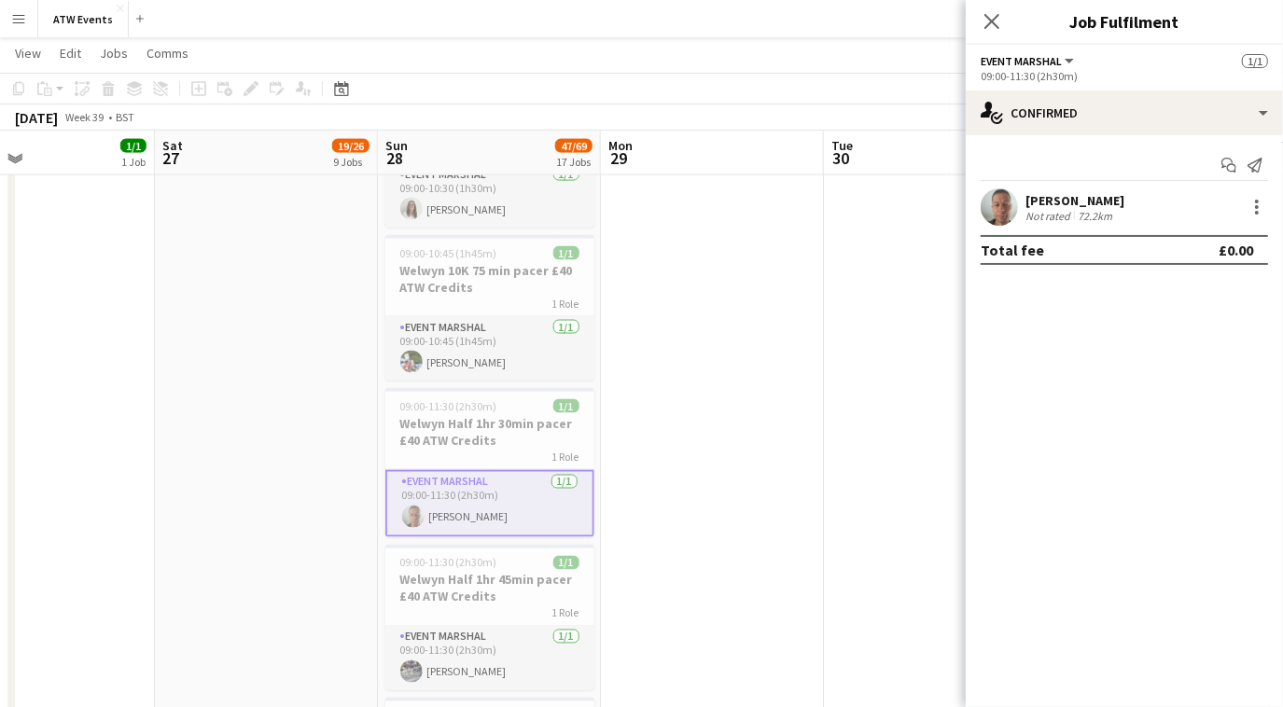
click at [1043, 189] on div "[PERSON_NAME] Not rated 72.2km" at bounding box center [1124, 206] width 317 height 37
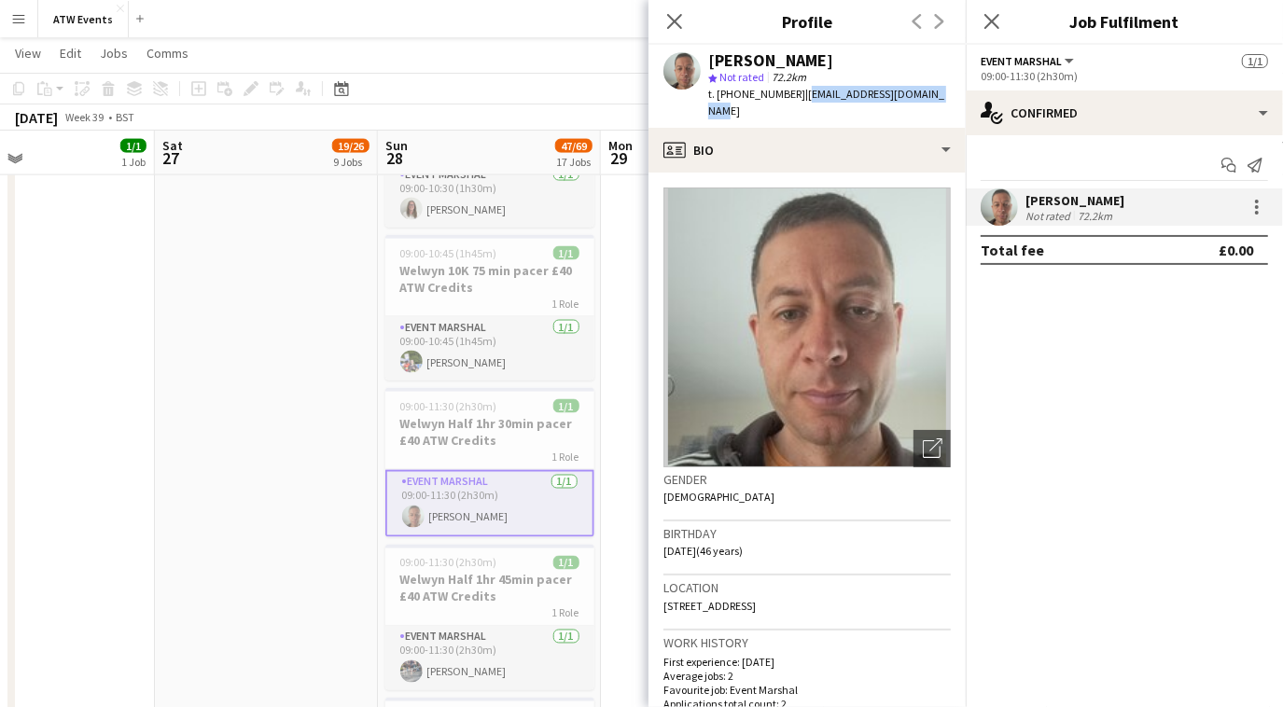
drag, startPoint x: 805, startPoint y: 90, endPoint x: 945, endPoint y: 101, distance: 140.3
click at [945, 101] on div "[PERSON_NAME] star Not rated 72.2km t. [PHONE_NUMBER] | [EMAIL_ADDRESS][DOMAIN_…" at bounding box center [806, 86] width 317 height 83
copy span "[EMAIL_ADDRESS][DOMAIN_NAME]"
click at [457, 676] on app-card-role "Event Marshal [DATE] 09:00-11:30 (2h30m) [PERSON_NAME]" at bounding box center [489, 658] width 209 height 63
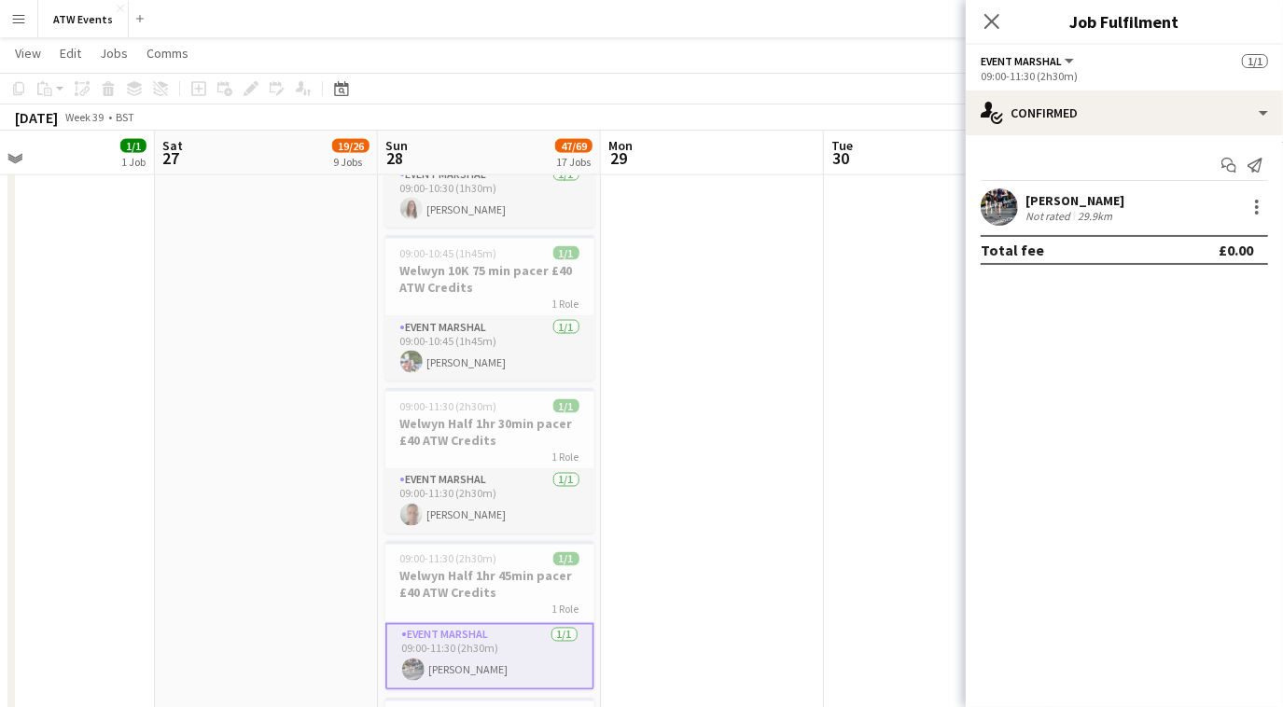
click at [1054, 217] on div "Not rated" at bounding box center [1049, 216] width 49 height 14
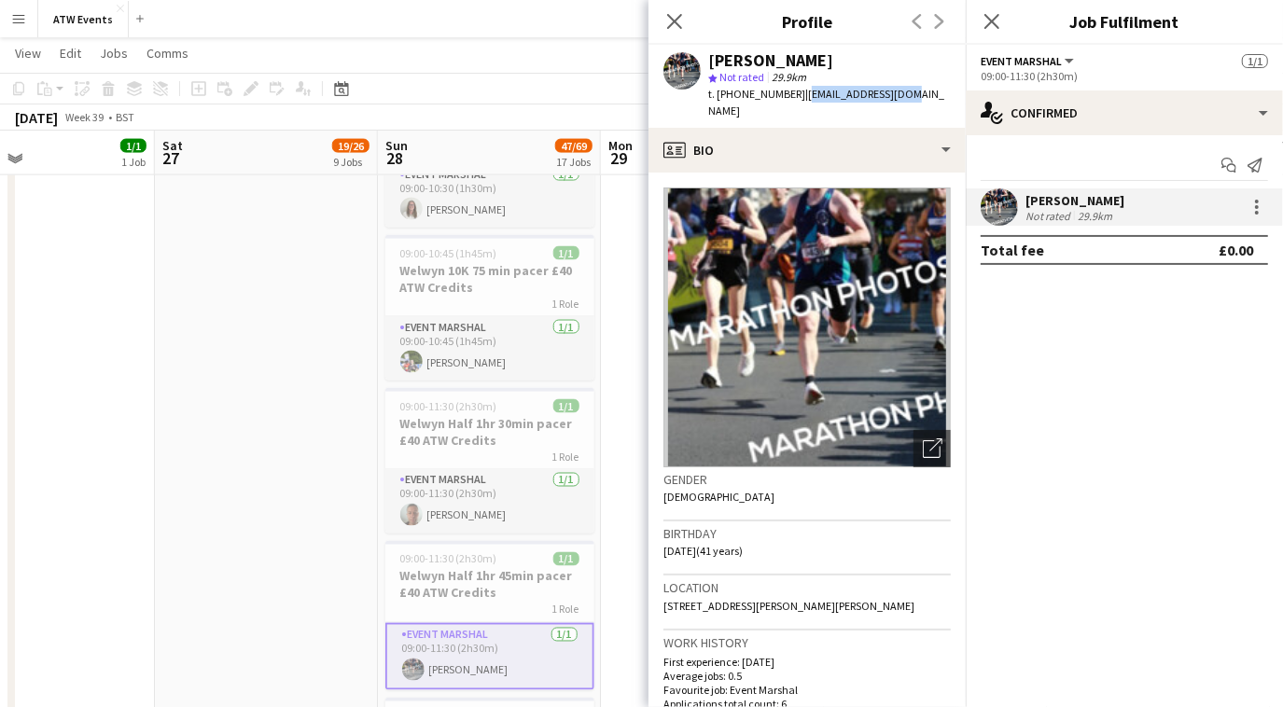
drag, startPoint x: 799, startPoint y: 95, endPoint x: 903, endPoint y: 102, distance: 104.7
click at [903, 102] on div "t. [PHONE_NUMBER] | [EMAIL_ADDRESS][DOMAIN_NAME]" at bounding box center [829, 103] width 243 height 34
click at [1049, 381] on mat-expansion-panel "check Confirmed Start chat Send notification [PERSON_NAME] Not rated 29.9km Tot…" at bounding box center [1124, 421] width 317 height 572
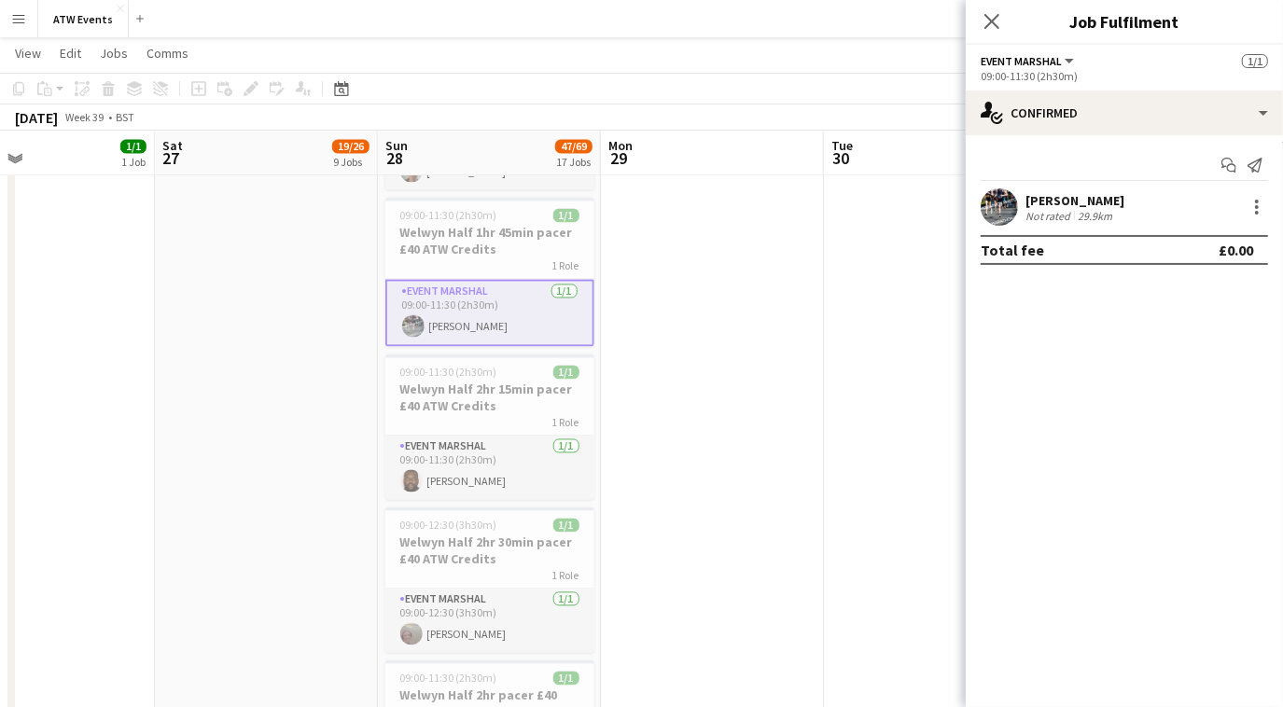
scroll to position [2306, 0]
click at [434, 474] on app-card-role "Event Marshal [DATE] 09:00-11:30 (2h30m) [PERSON_NAME]" at bounding box center [489, 467] width 209 height 63
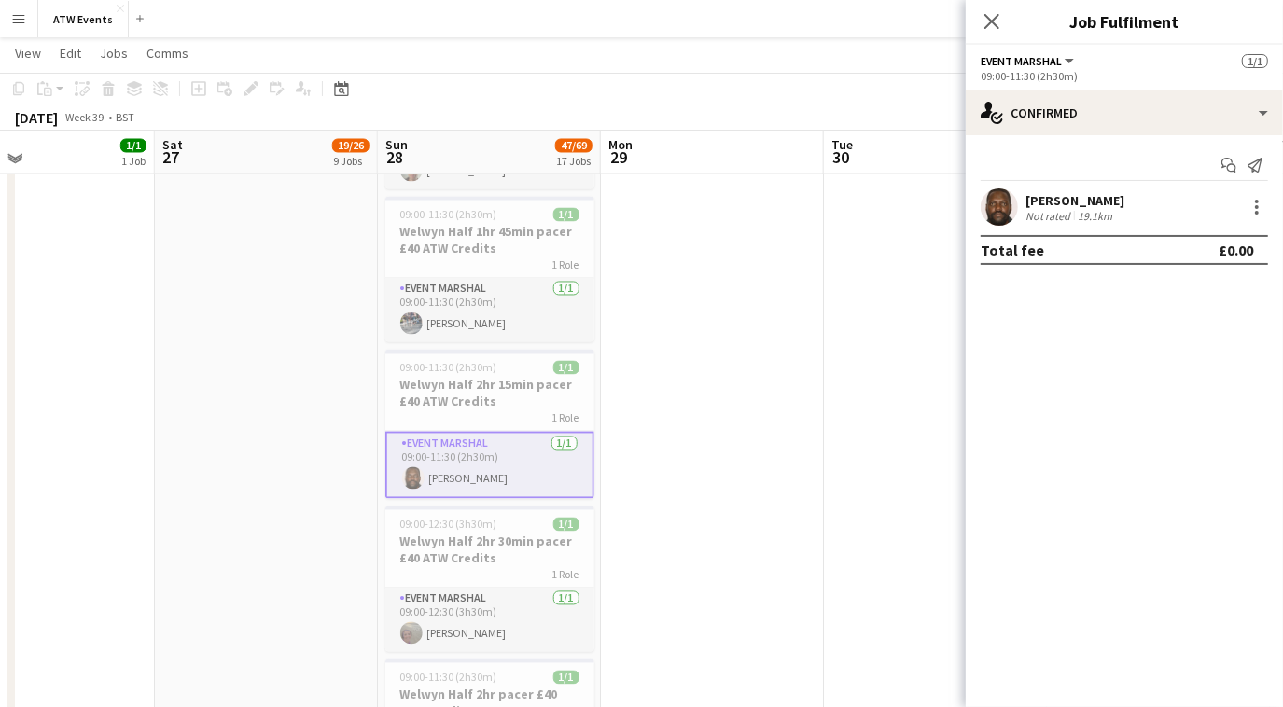
click at [1061, 190] on div "[PERSON_NAME] Not rated 19.1km" at bounding box center [1124, 206] width 317 height 37
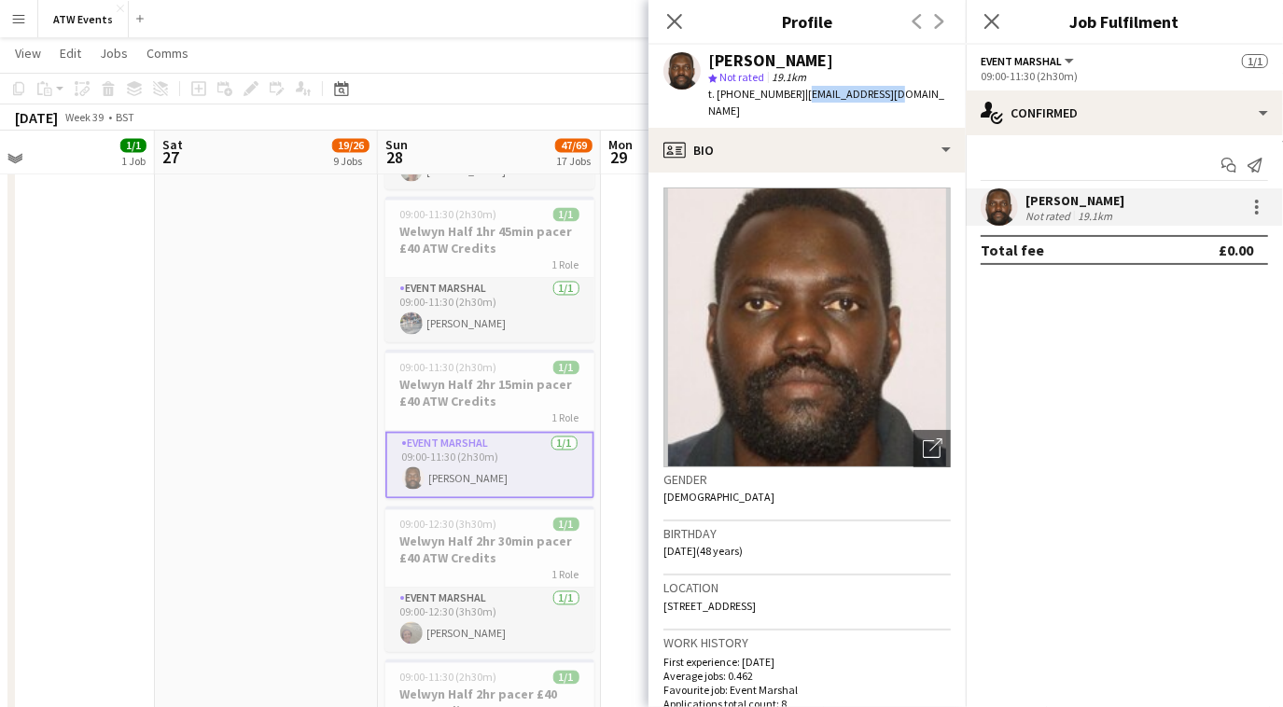
drag, startPoint x: 798, startPoint y: 100, endPoint x: 894, endPoint y: 103, distance: 96.1
click at [894, 103] on div "[PERSON_NAME] star Not rated 19.1km t. [PHONE_NUMBER] | [EMAIL_ADDRESS][DOMAIN_…" at bounding box center [806, 86] width 317 height 83
click at [1127, 481] on mat-expansion-panel "check Confirmed Start chat Send notification [PERSON_NAME] Not rated 19.1km Tot…" at bounding box center [1124, 421] width 317 height 572
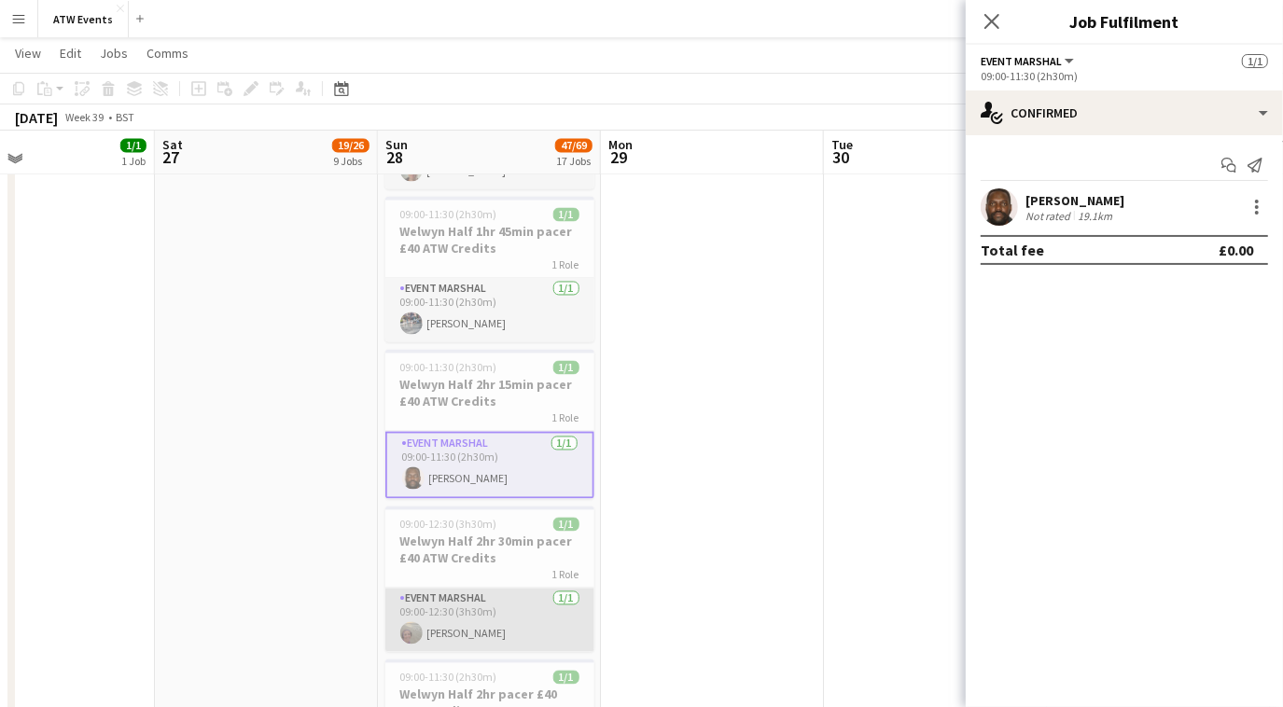
click at [428, 622] on app-card-role "Event Marshal [DATE] 09:00-12:30 (3h30m) [PERSON_NAME]" at bounding box center [489, 620] width 209 height 63
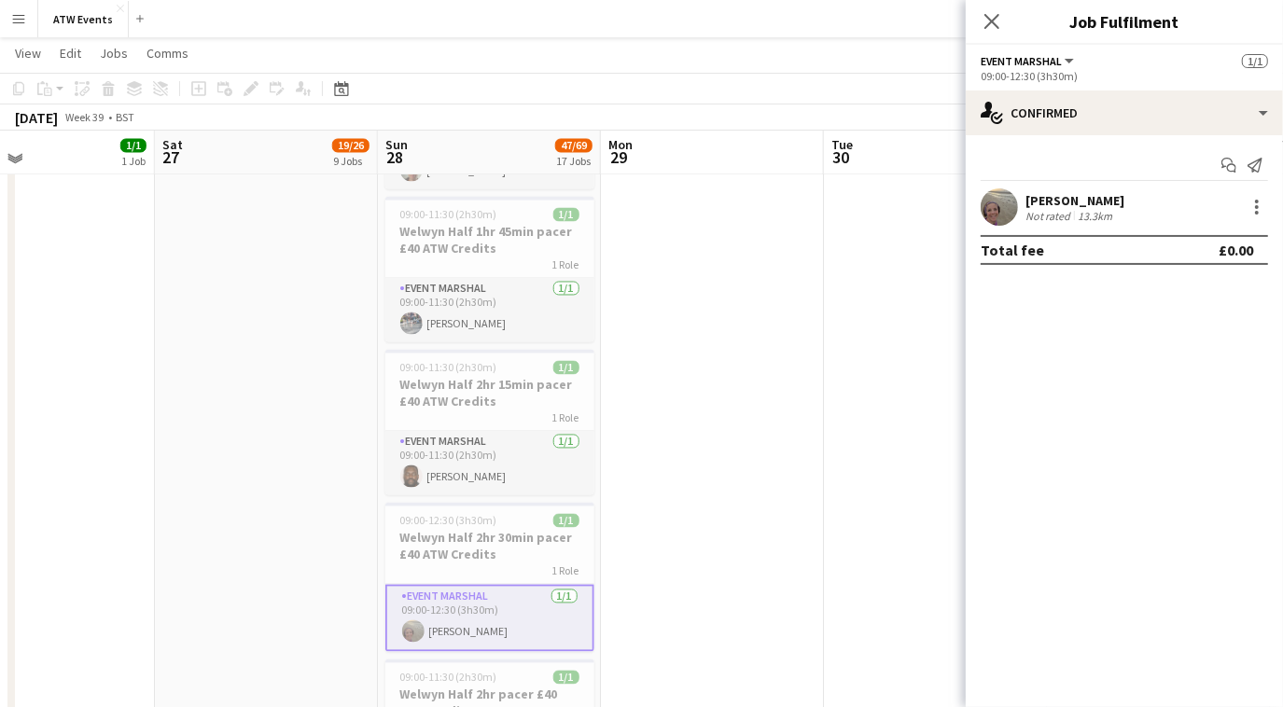
click at [1075, 204] on div "[PERSON_NAME]" at bounding box center [1074, 200] width 99 height 17
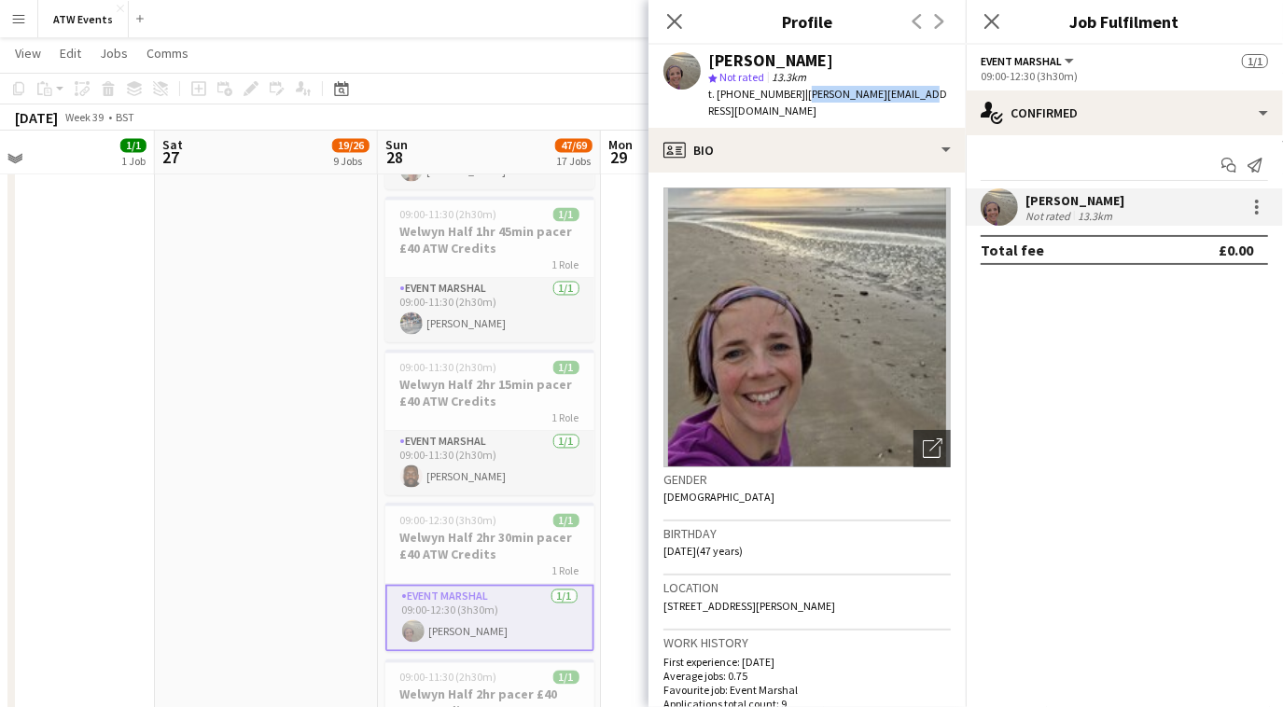
drag, startPoint x: 797, startPoint y: 94, endPoint x: 928, endPoint y: 101, distance: 131.7
click at [928, 101] on app-profile-header "[PERSON_NAME] star Not rated 13.3km t. [PHONE_NUMBER] | [PERSON_NAME][EMAIL_ADD…" at bounding box center [806, 86] width 317 height 83
click at [1106, 399] on mat-expansion-panel "check Confirmed Start chat Send notification [PERSON_NAME] Not rated 13.3km Tot…" at bounding box center [1124, 421] width 317 height 572
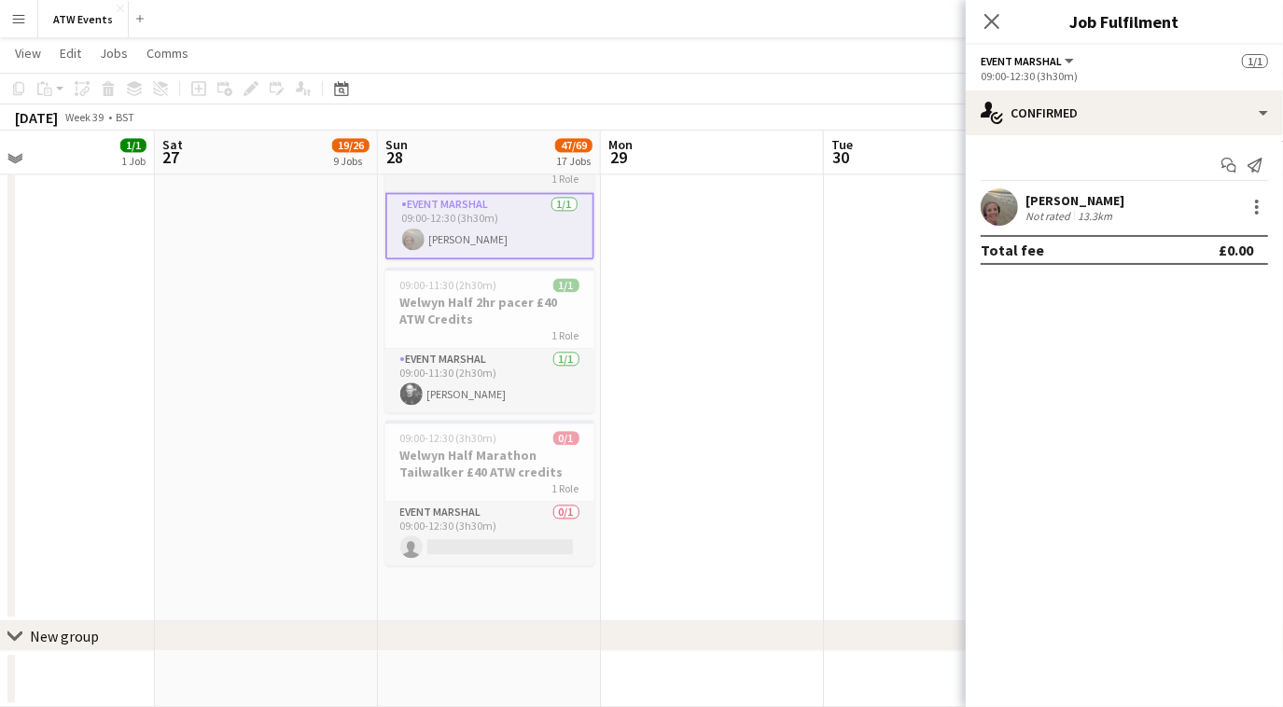
scroll to position [2698, 0]
click at [446, 382] on app-card-role "Event Marshal [DATE] 09:00-11:30 (2h30m) [PERSON_NAME]" at bounding box center [489, 381] width 209 height 63
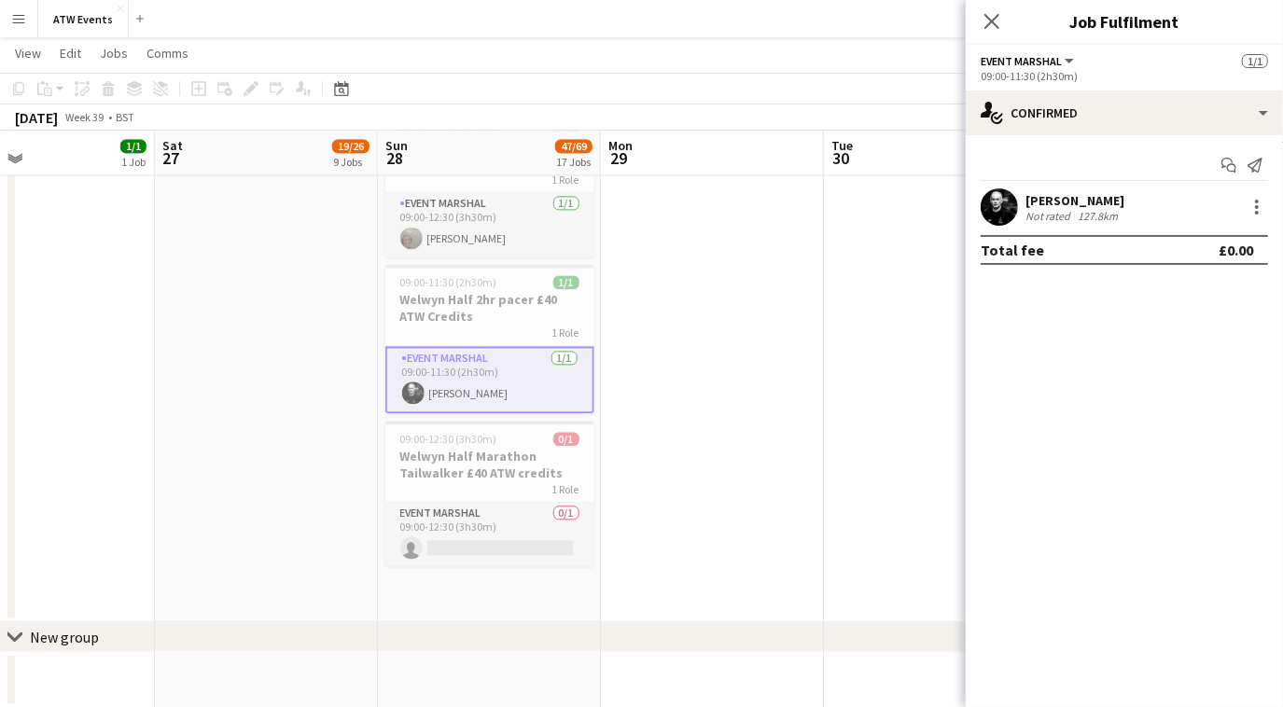
click at [1050, 209] on div "Not rated" at bounding box center [1049, 216] width 49 height 14
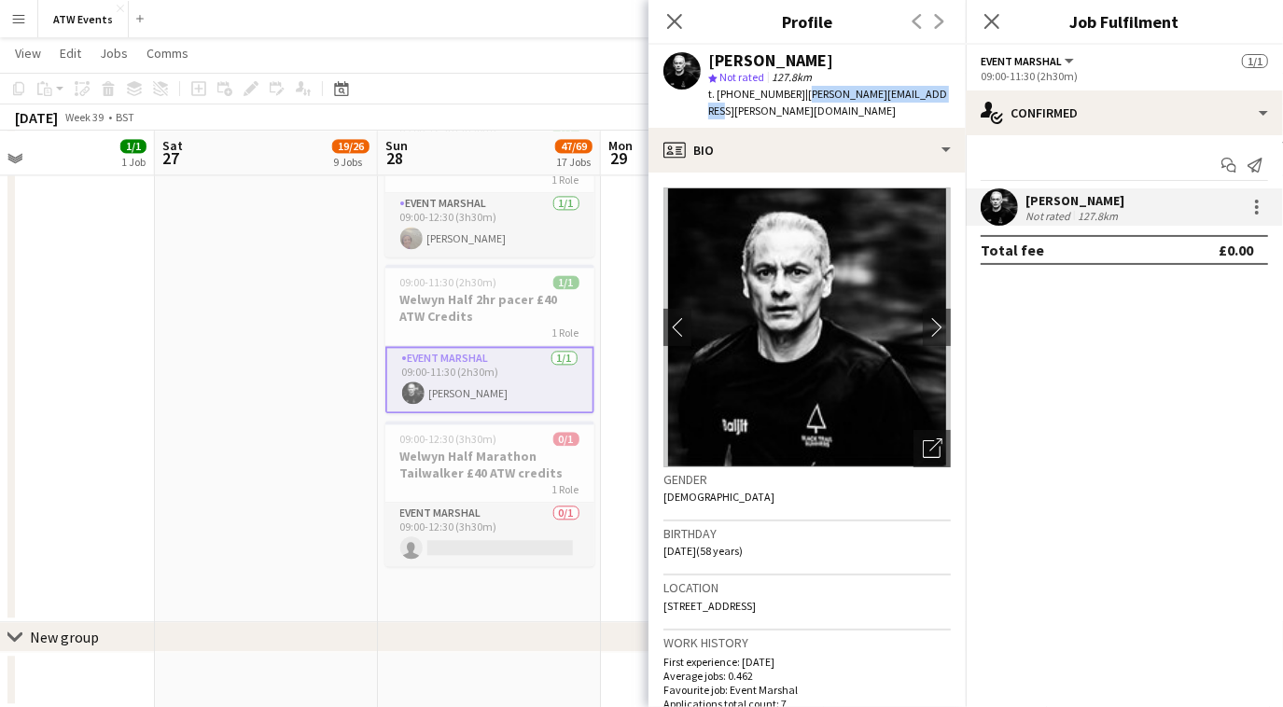
drag, startPoint x: 799, startPoint y: 94, endPoint x: 935, endPoint y: 103, distance: 136.5
click at [935, 103] on div "[PERSON_NAME] star Not rated 127.8km t. [PHONE_NUMBER] | [PERSON_NAME][EMAIL_AD…" at bounding box center [806, 86] width 317 height 83
